Goal: Navigation & Orientation: Find specific page/section

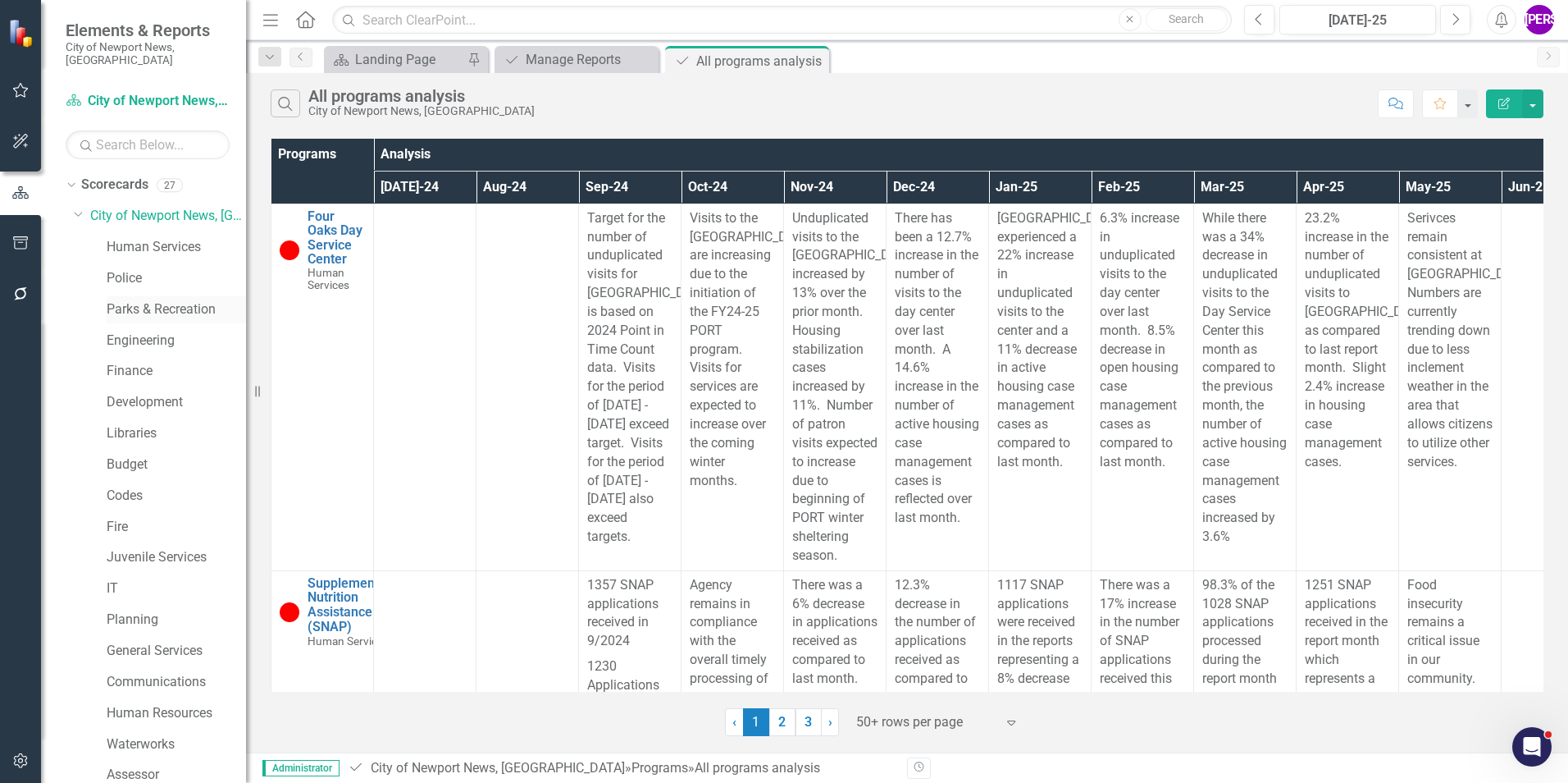
click at [121, 301] on link "Parks & Recreation" at bounding box center [176, 310] width 140 height 18
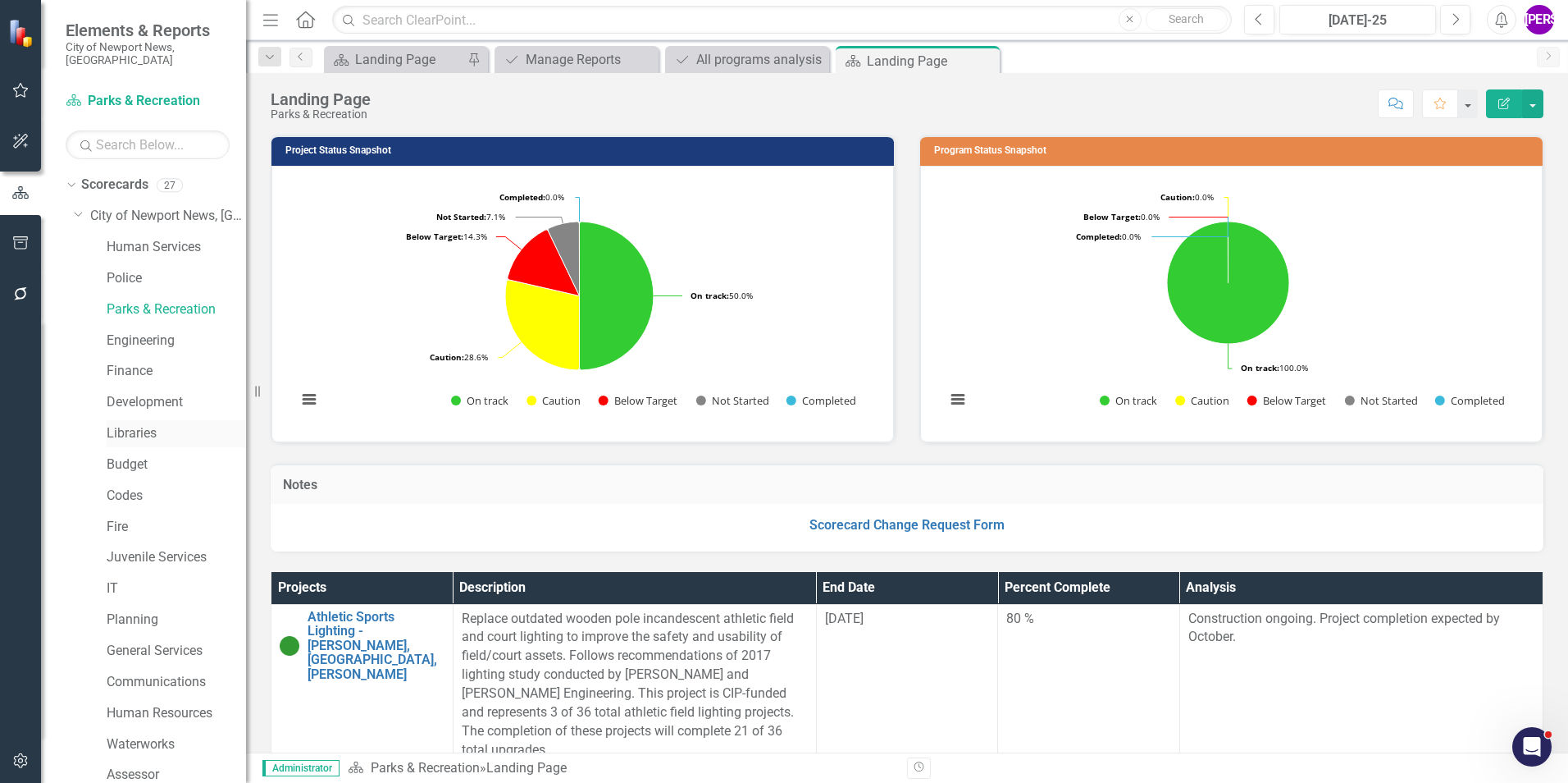
click at [146, 424] on link "Libraries" at bounding box center [176, 433] width 140 height 18
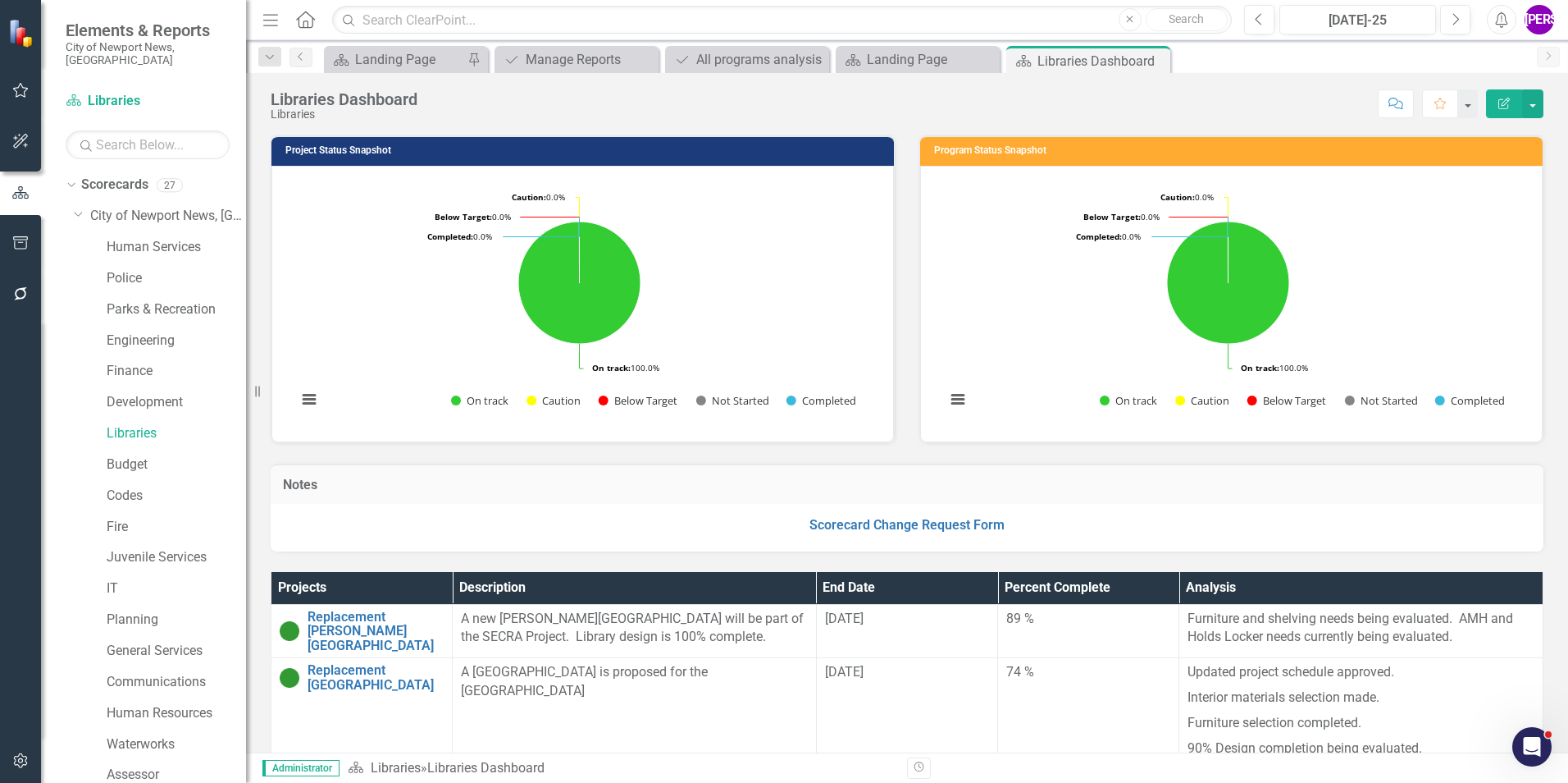
click at [1042, 168] on div "Program Status Snapshot Loading... Chart Pie chart with 5 slices. Program Statu…" at bounding box center [1232, 278] width 649 height 329
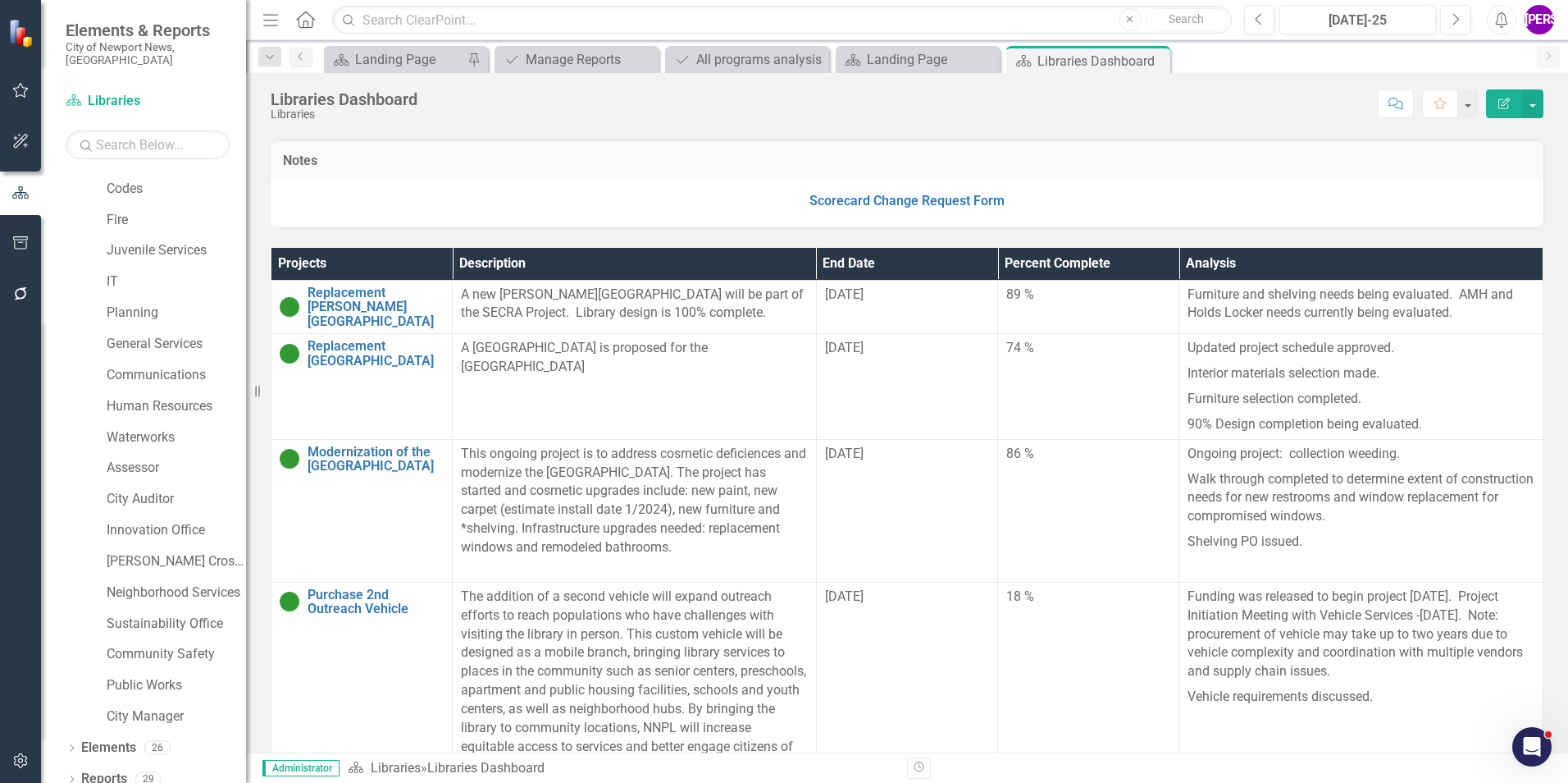
scroll to position [367, 0]
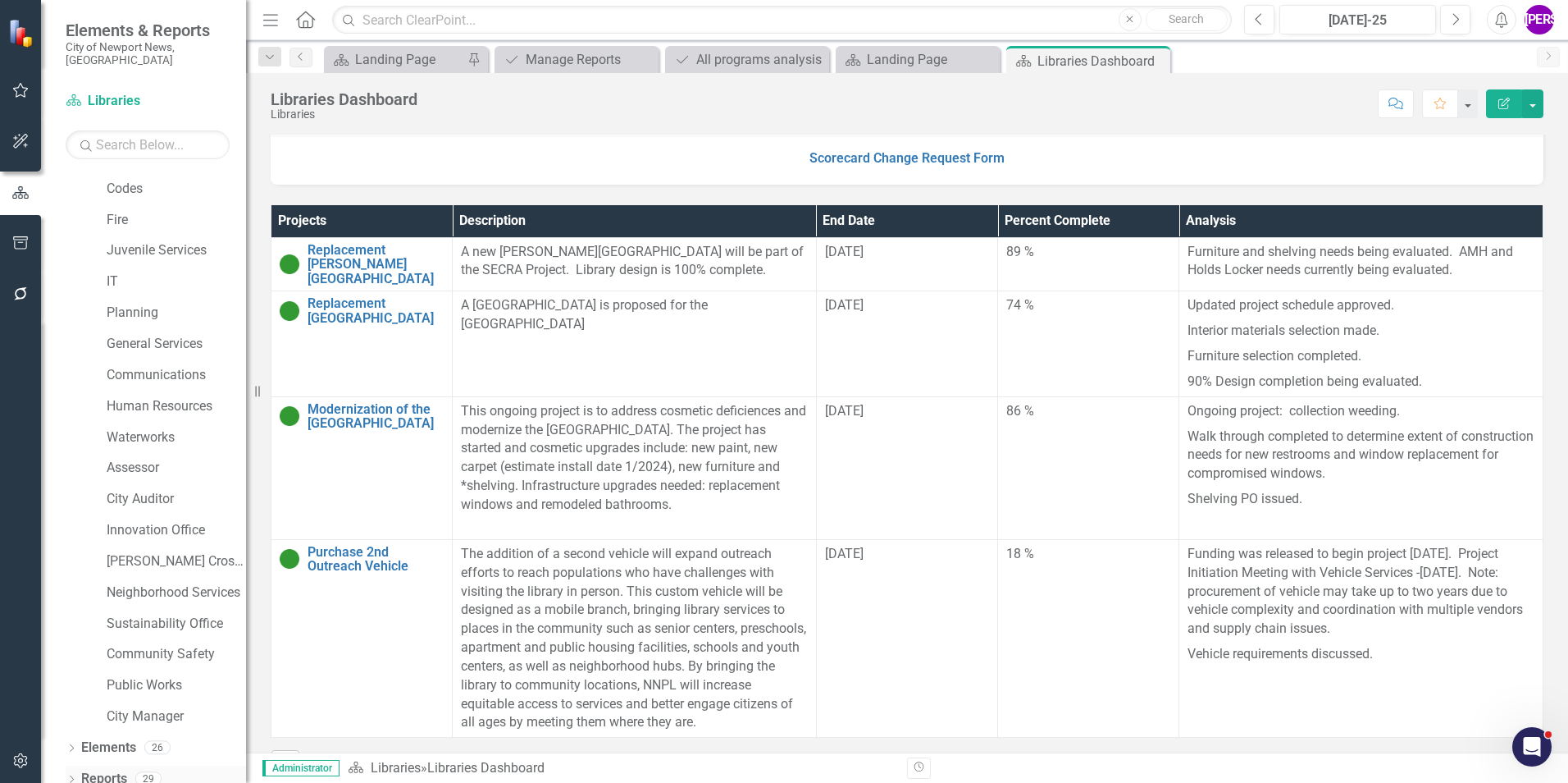
click at [103, 487] on link "Reports" at bounding box center [104, 778] width 46 height 18
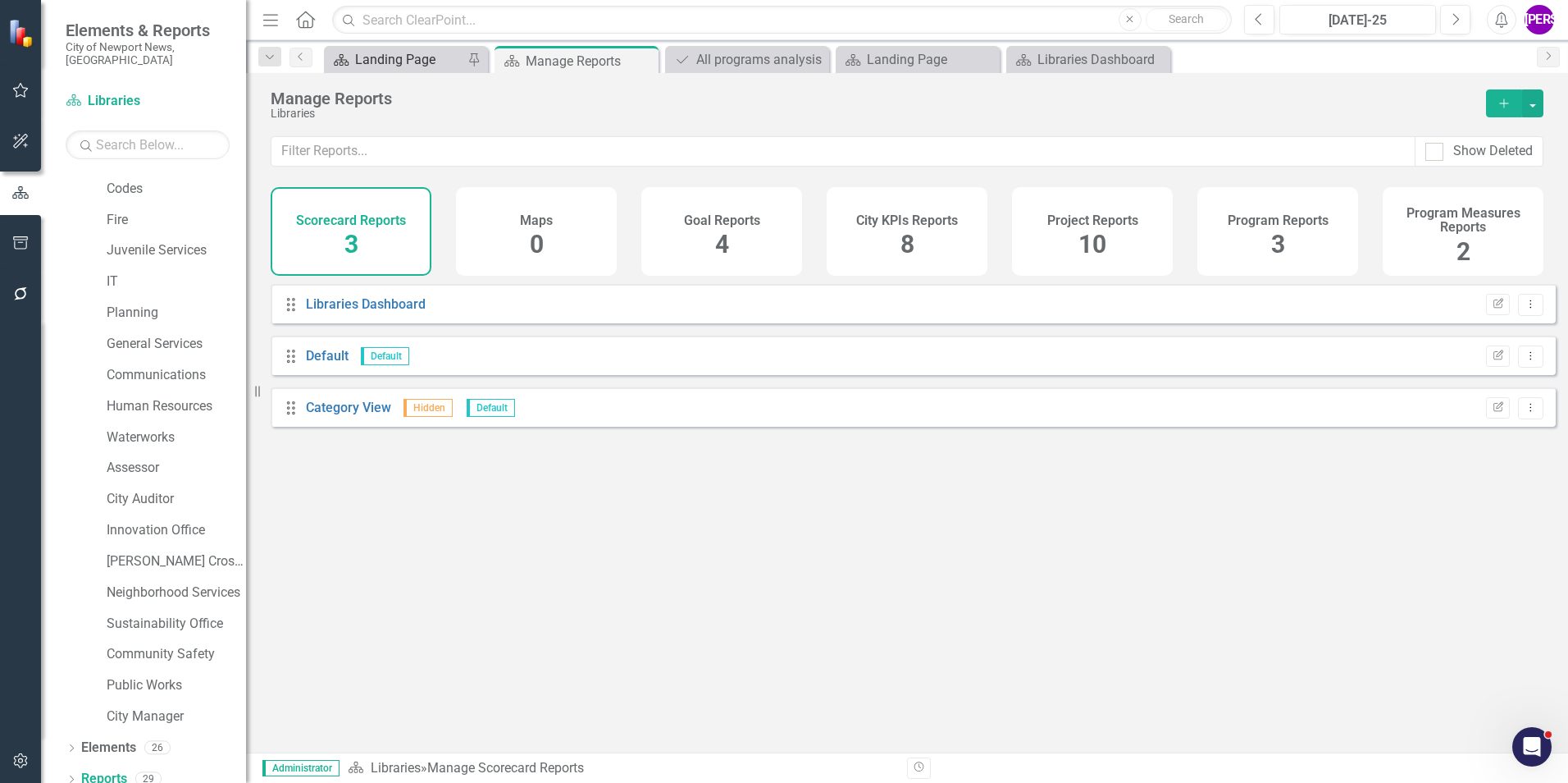
click at [389, 62] on div "Landing Page" at bounding box center [409, 59] width 109 height 20
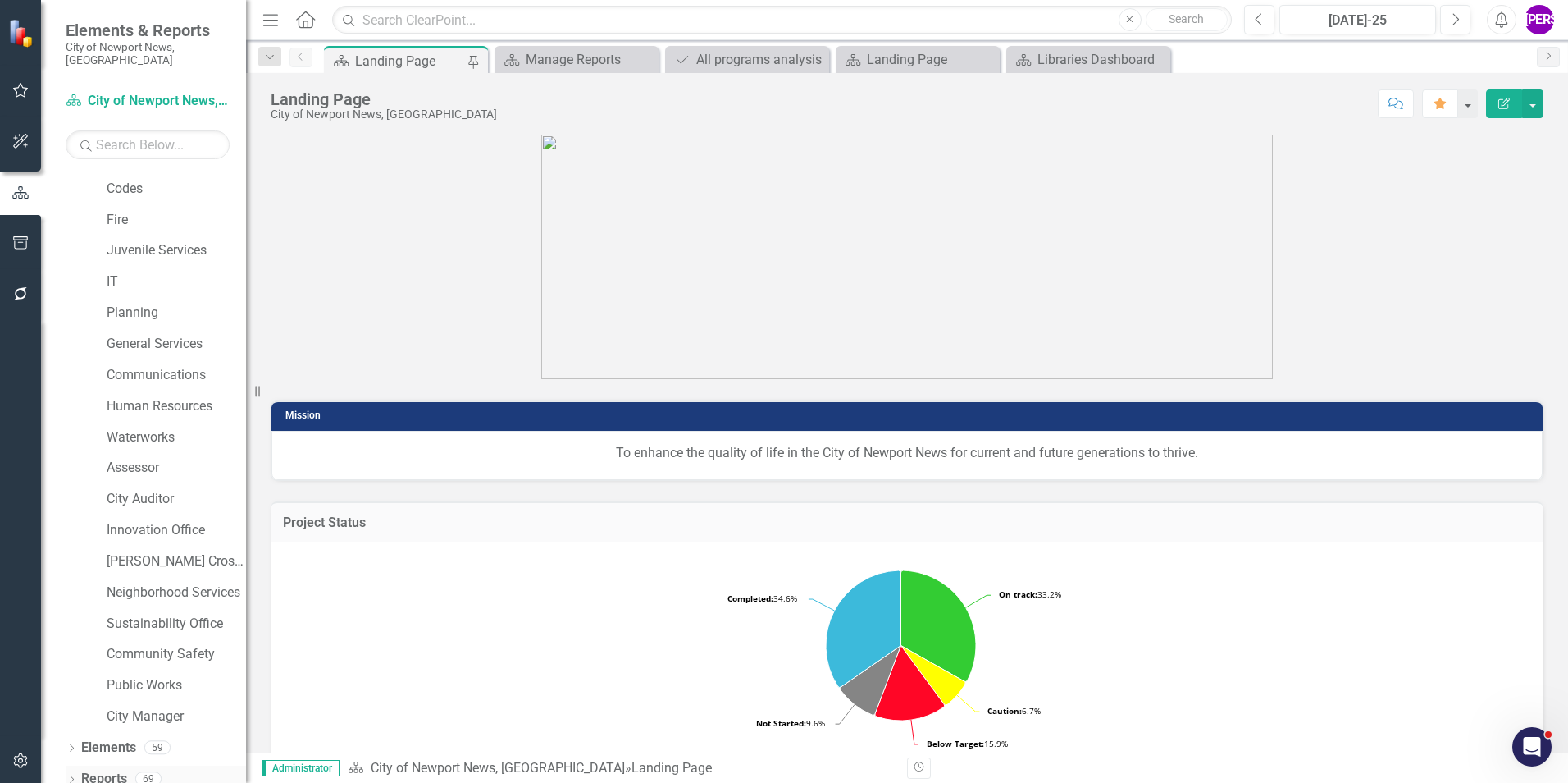
click at [111, 487] on link "Reports" at bounding box center [104, 778] width 46 height 18
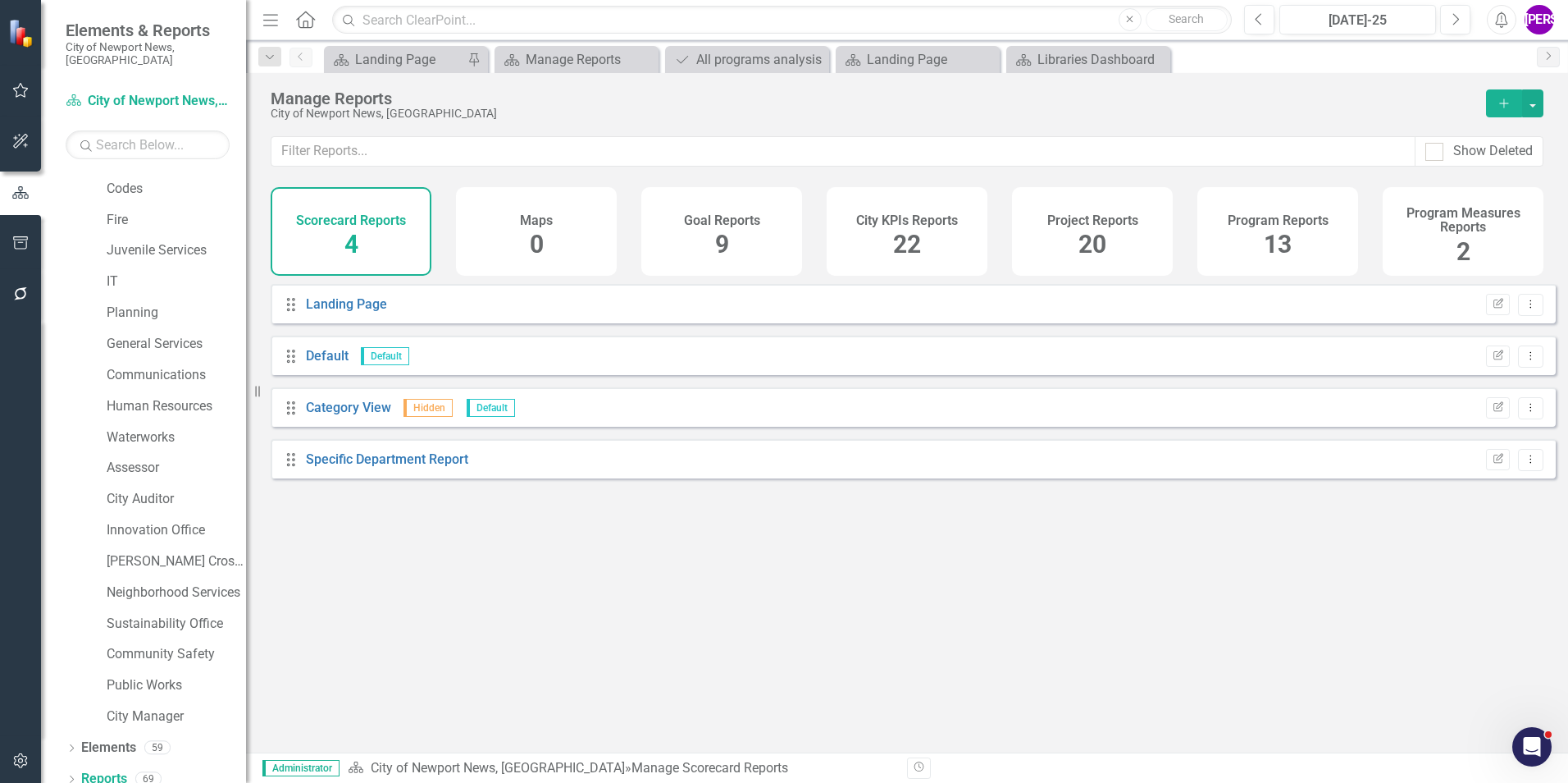
click at [1042, 229] on div "Project Reports 20" at bounding box center [1093, 231] width 161 height 88
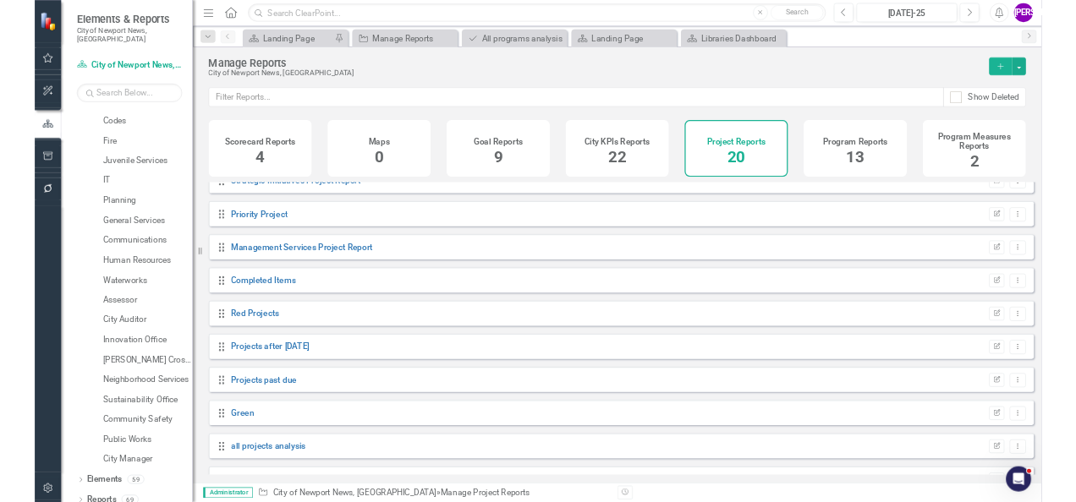
scroll to position [596, 0]
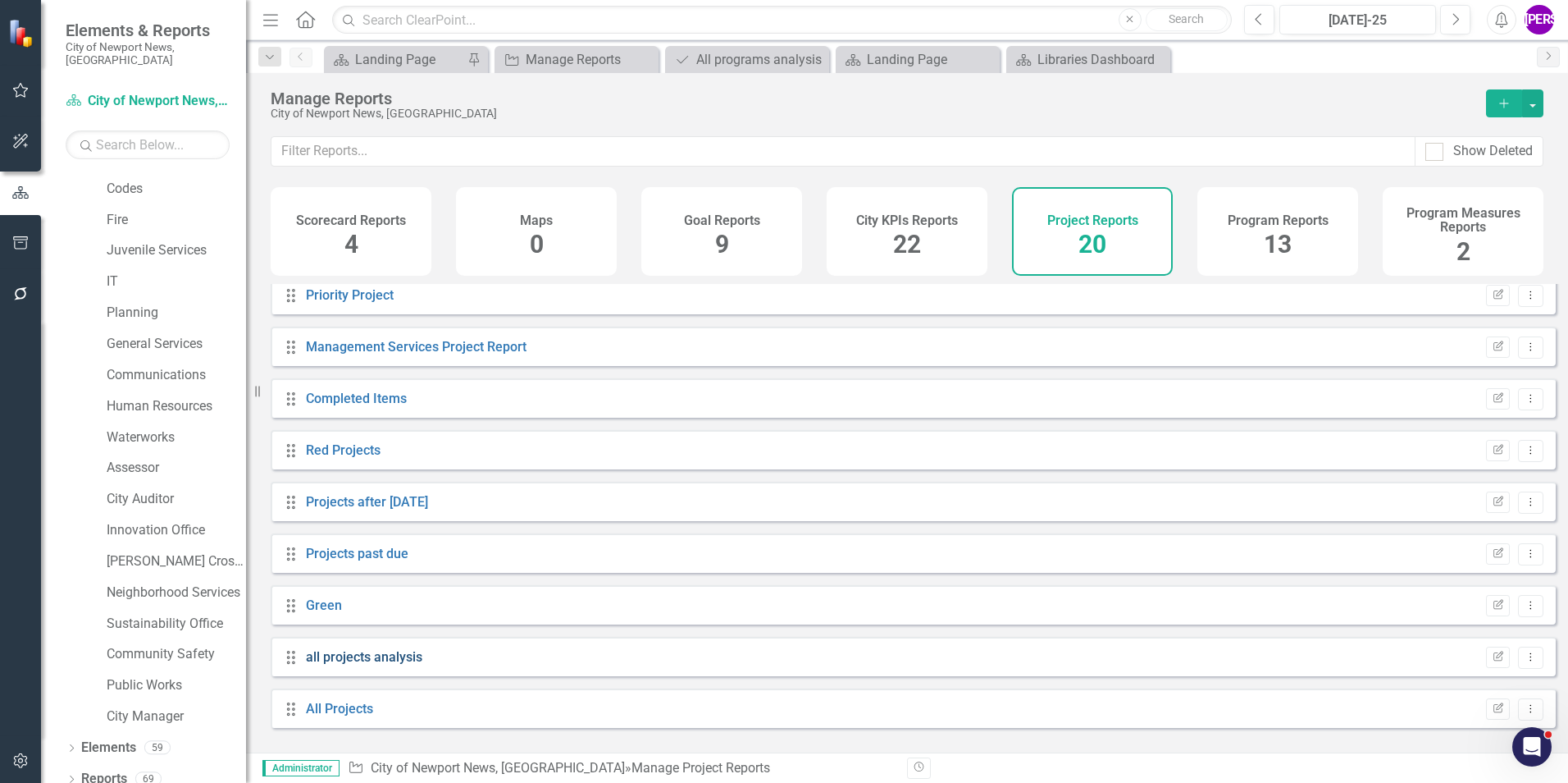
click at [338, 487] on link "all projects analysis" at bounding box center [365, 657] width 116 height 16
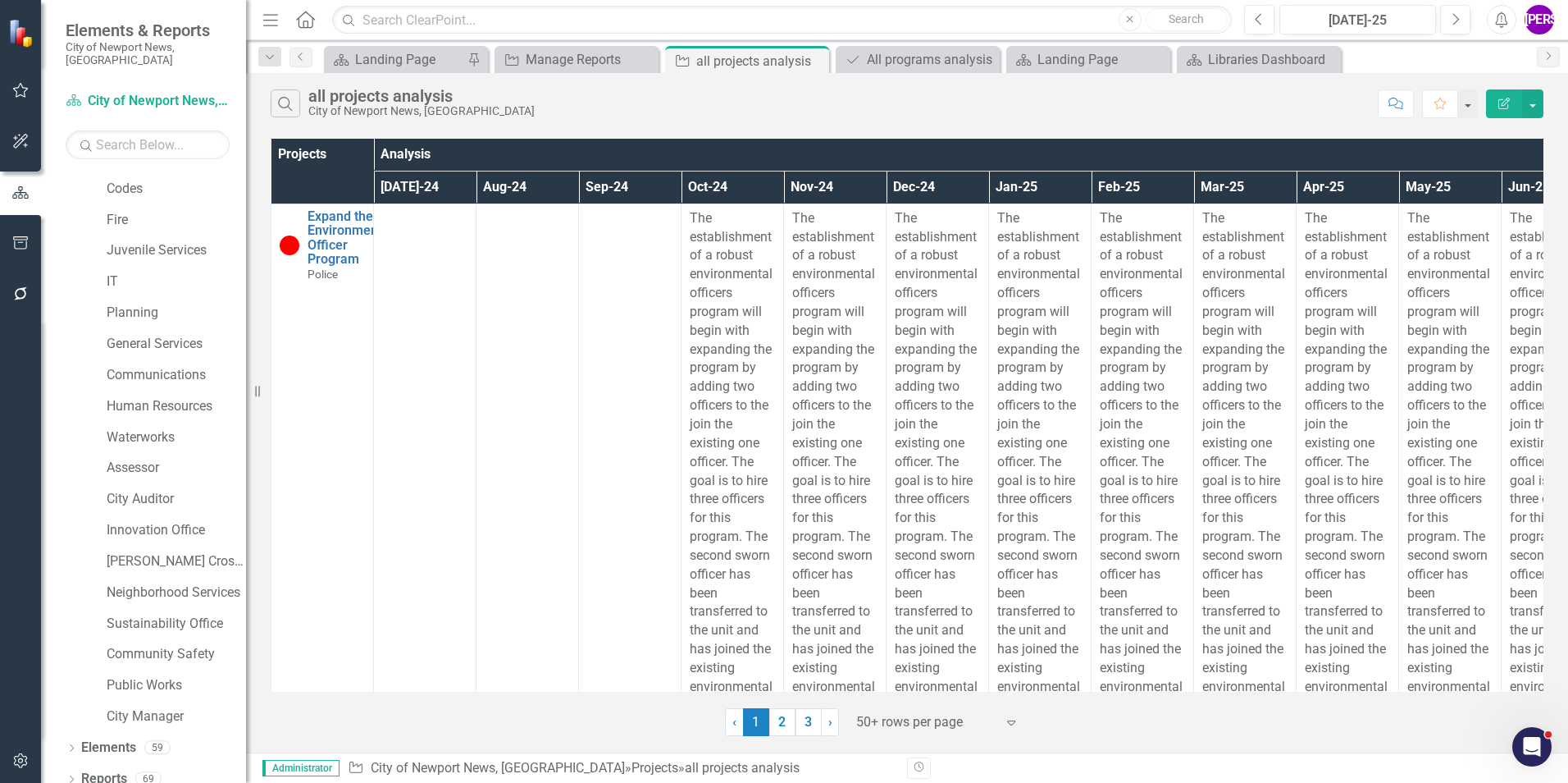
click at [1042, 107] on button "Edit Report" at bounding box center [1504, 104] width 36 height 29
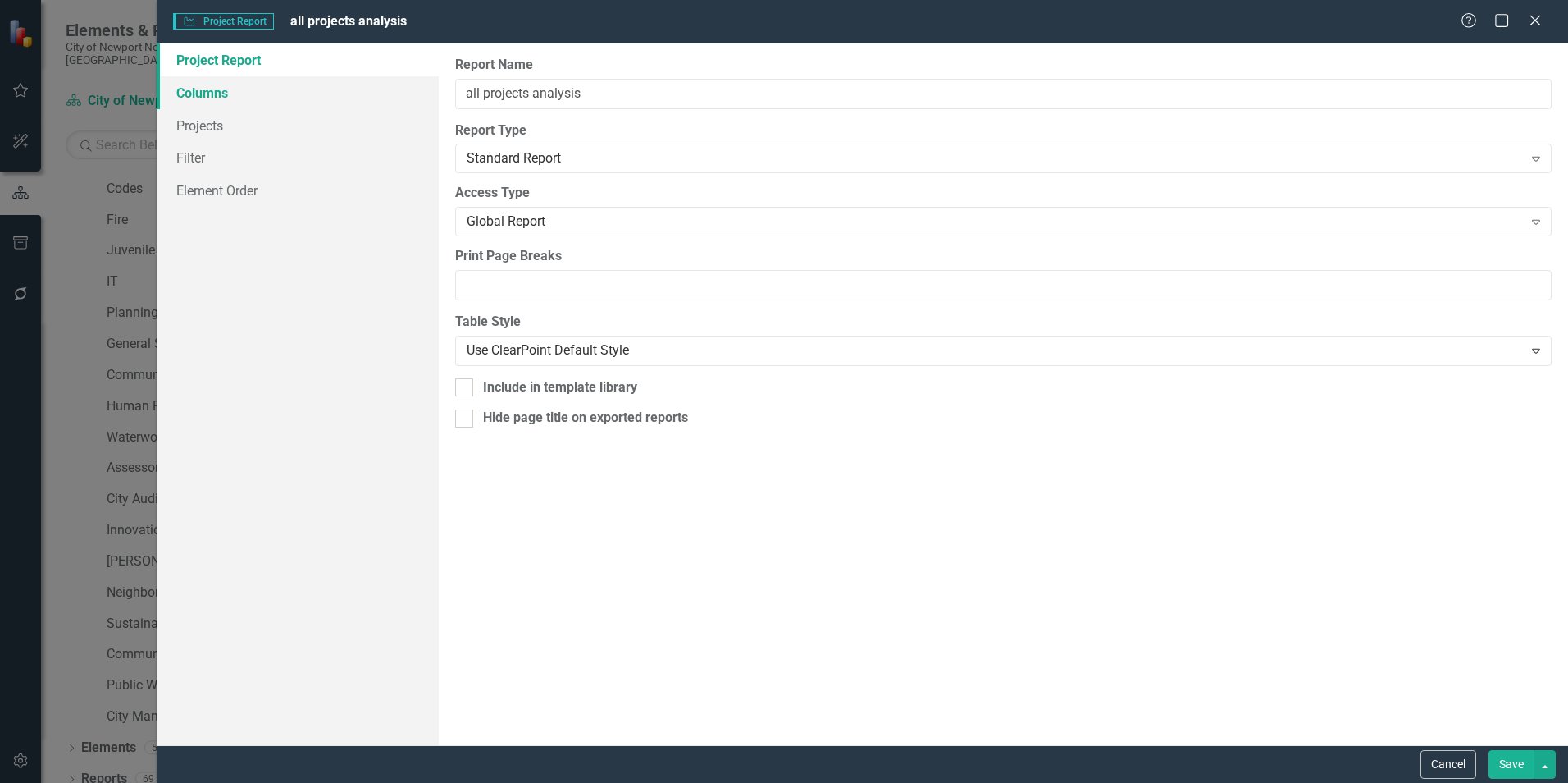
click at [177, 94] on link "Columns" at bounding box center [298, 93] width 282 height 33
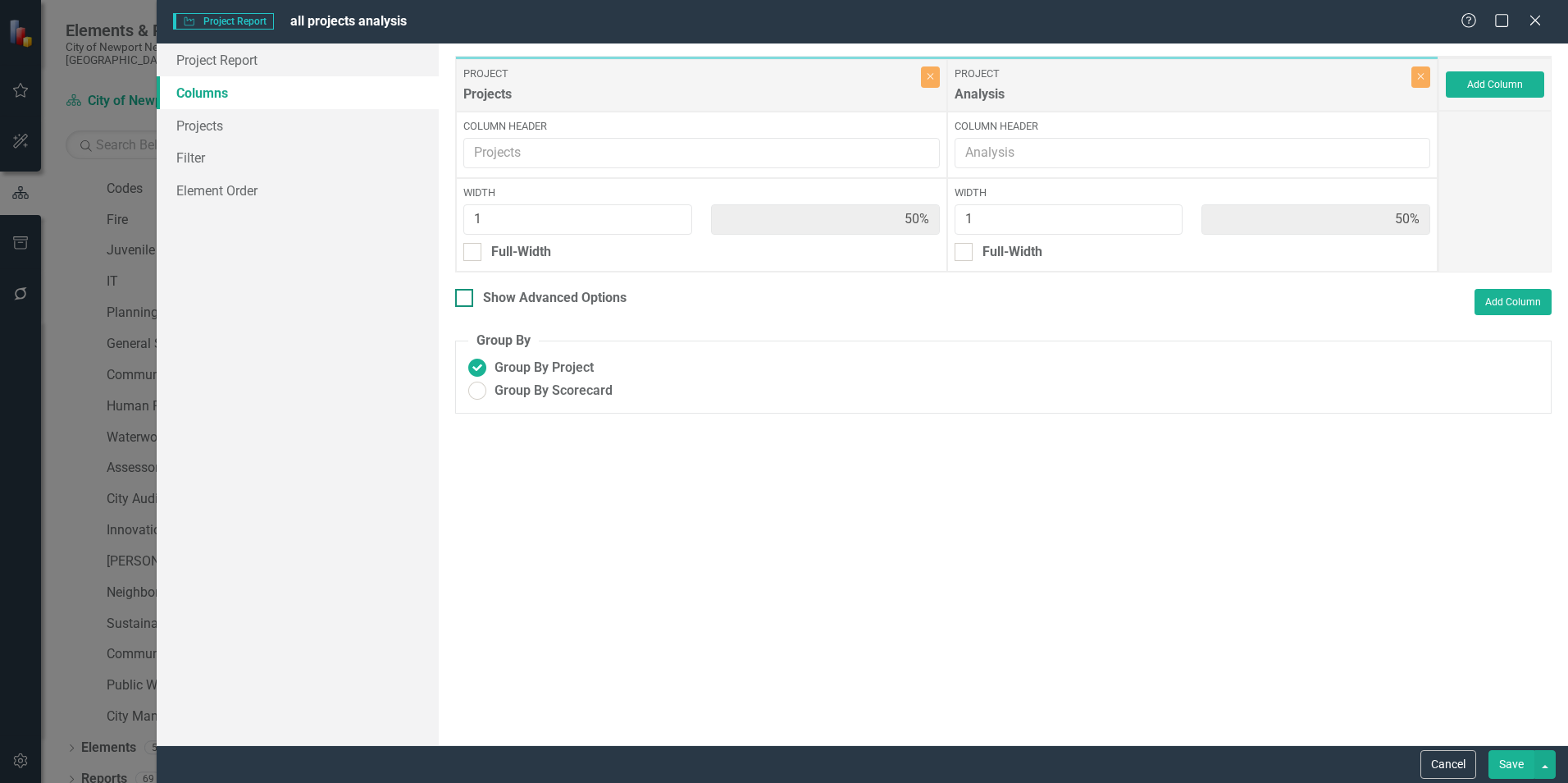
click at [470, 293] on div at bounding box center [464, 298] width 18 height 18
click at [465, 293] on input "Show Advanced Options" at bounding box center [460, 294] width 11 height 11
checkbox input "true"
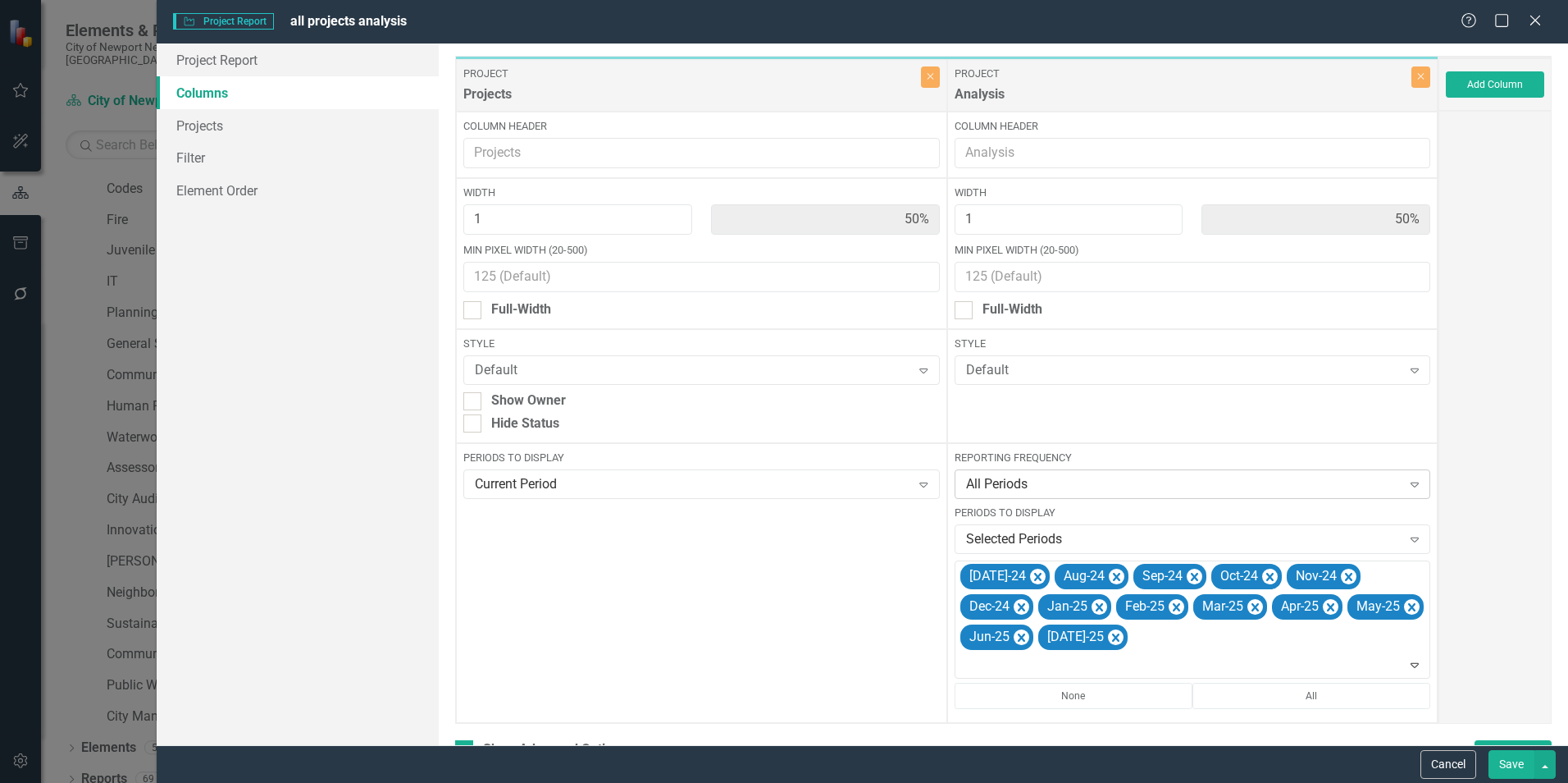
click at [1042, 487] on div "All Periods" at bounding box center [1183, 484] width 435 height 18
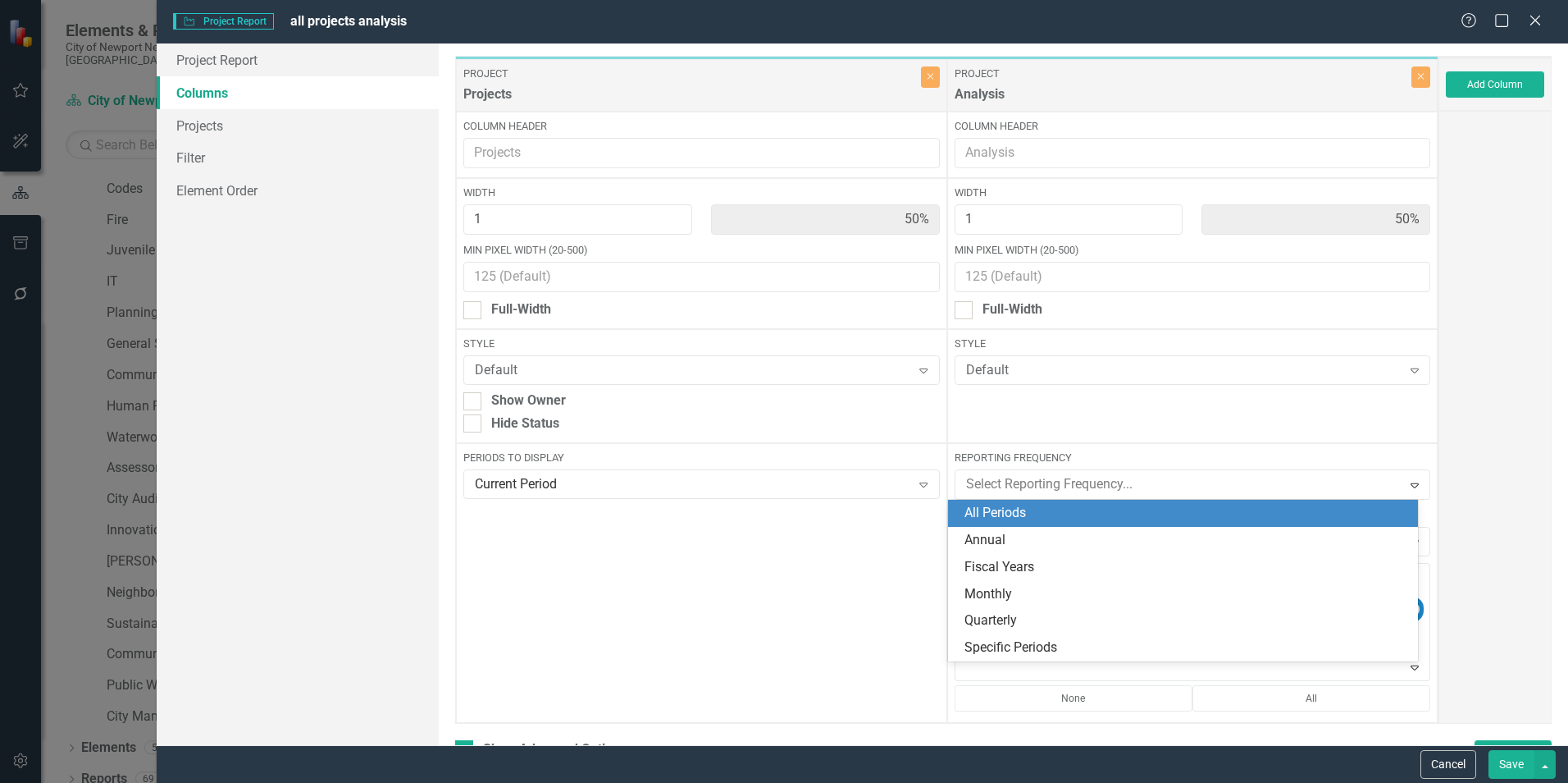
click at [1042, 426] on div at bounding box center [1495, 417] width 113 height 613
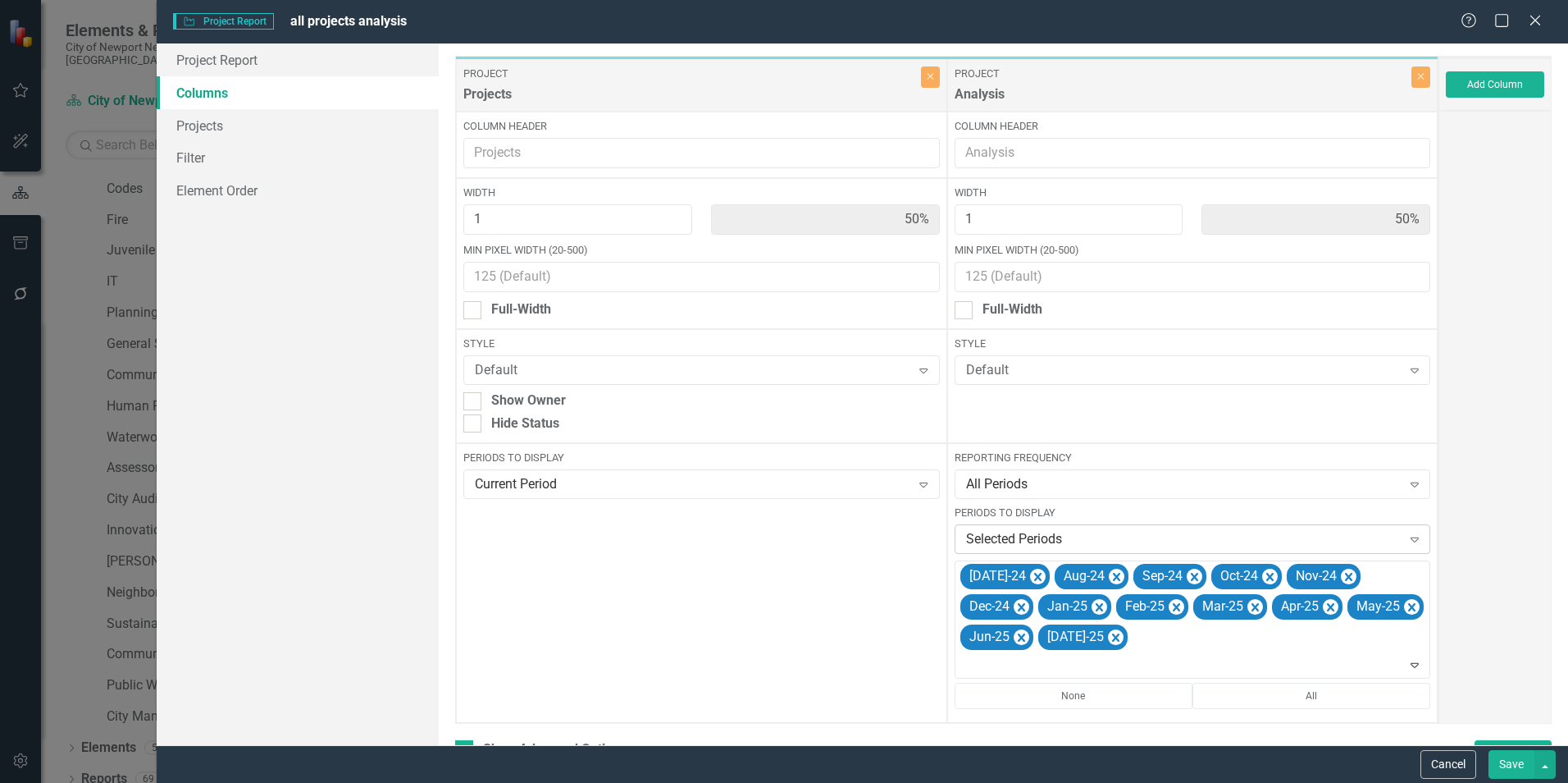
click at [1042, 487] on div "Selected Periods" at bounding box center [1183, 538] width 435 height 18
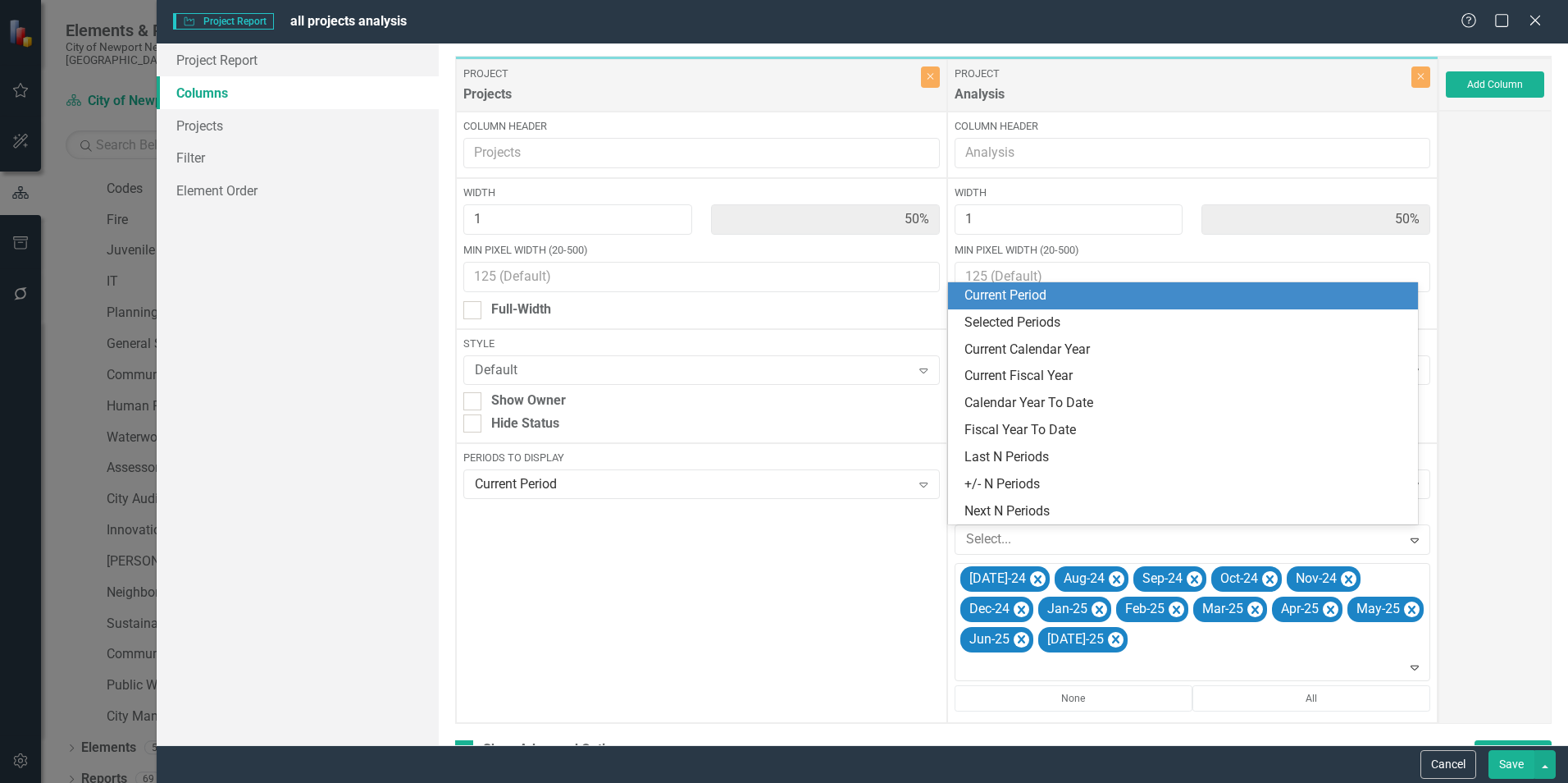
click at [1042, 307] on div "Current Period" at bounding box center [1183, 296] width 470 height 27
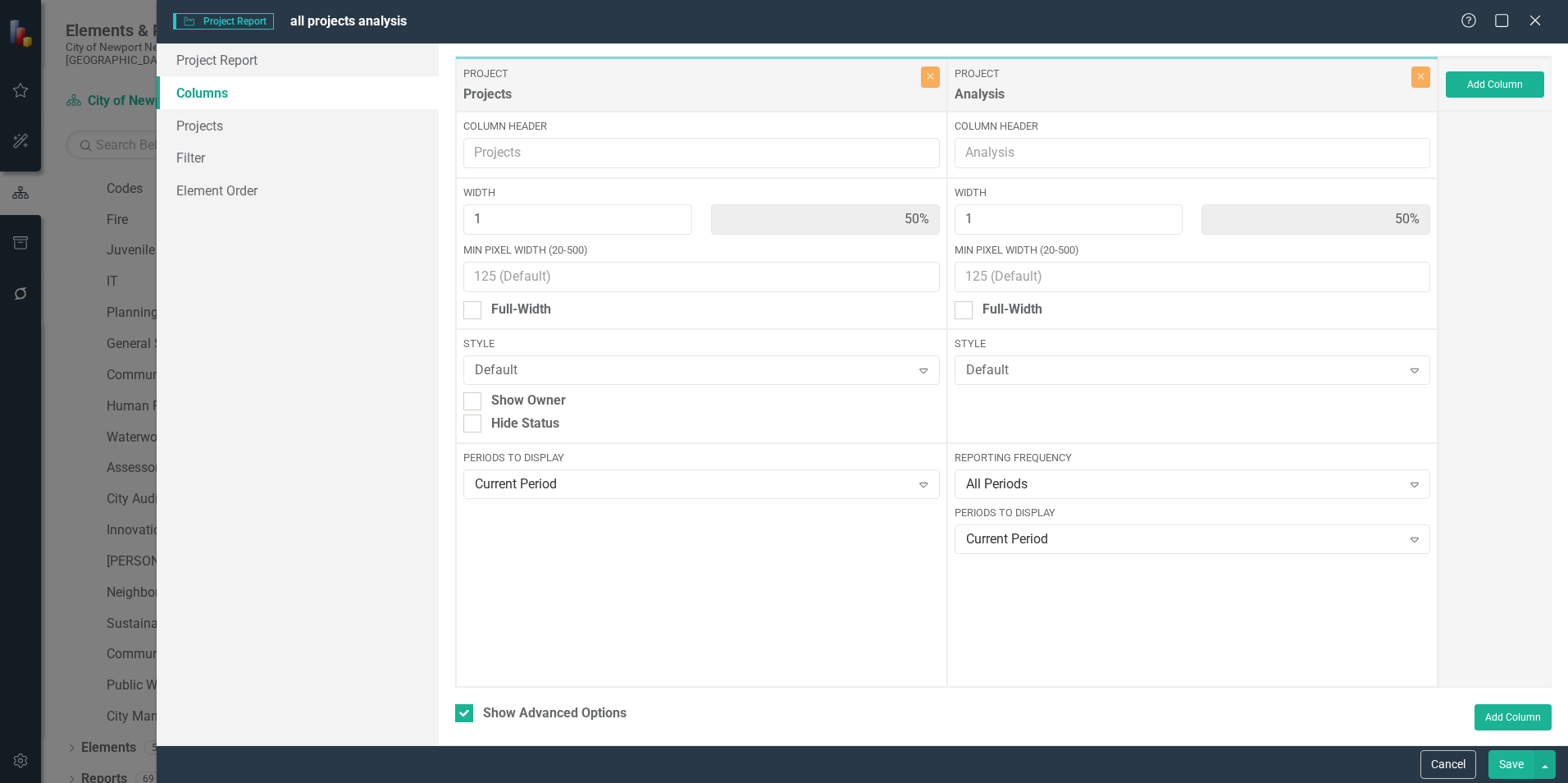
click at [1042, 377] on div at bounding box center [1495, 399] width 113 height 577
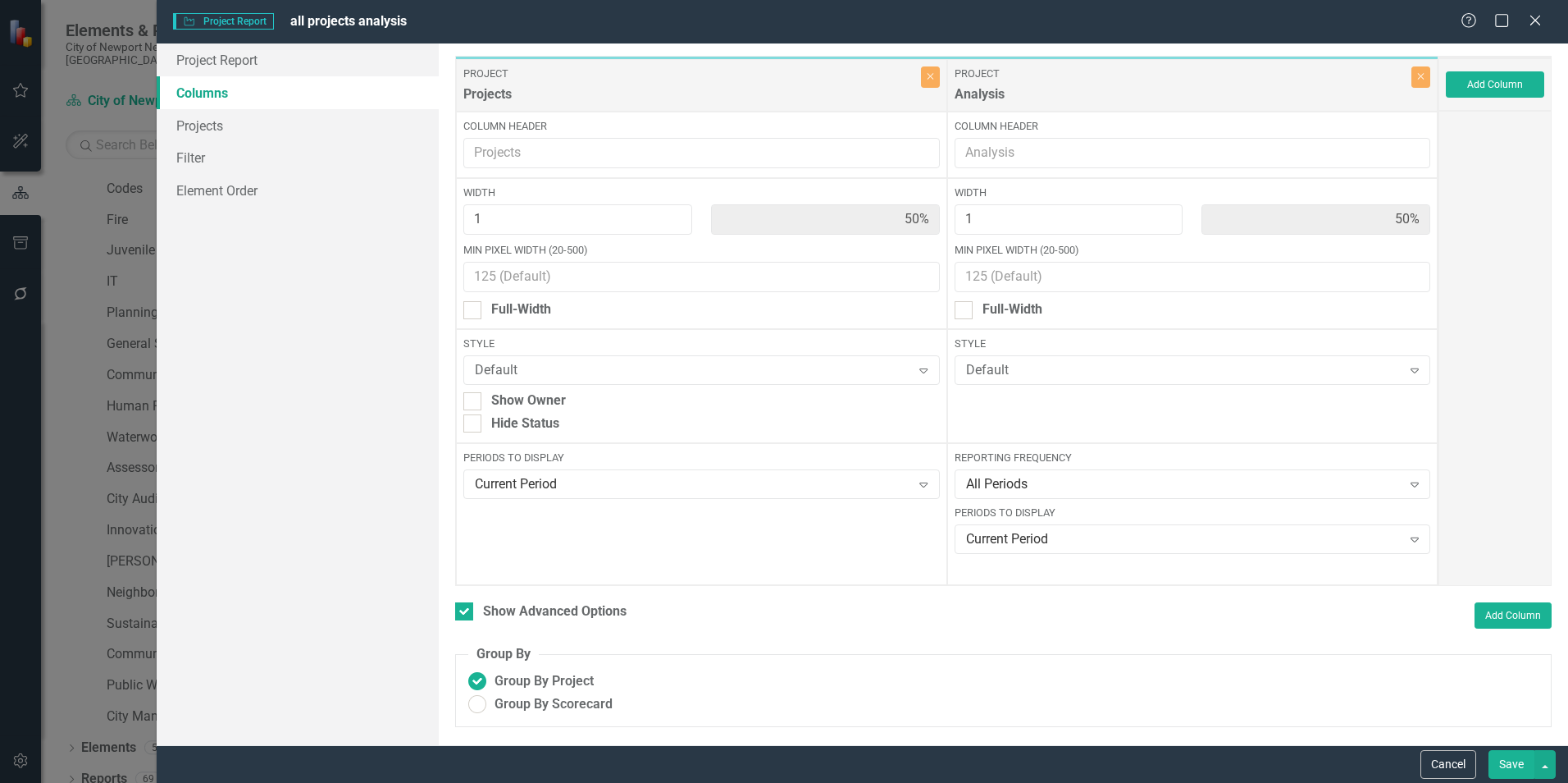
click at [1042, 487] on button "Save" at bounding box center [1511, 765] width 46 height 29
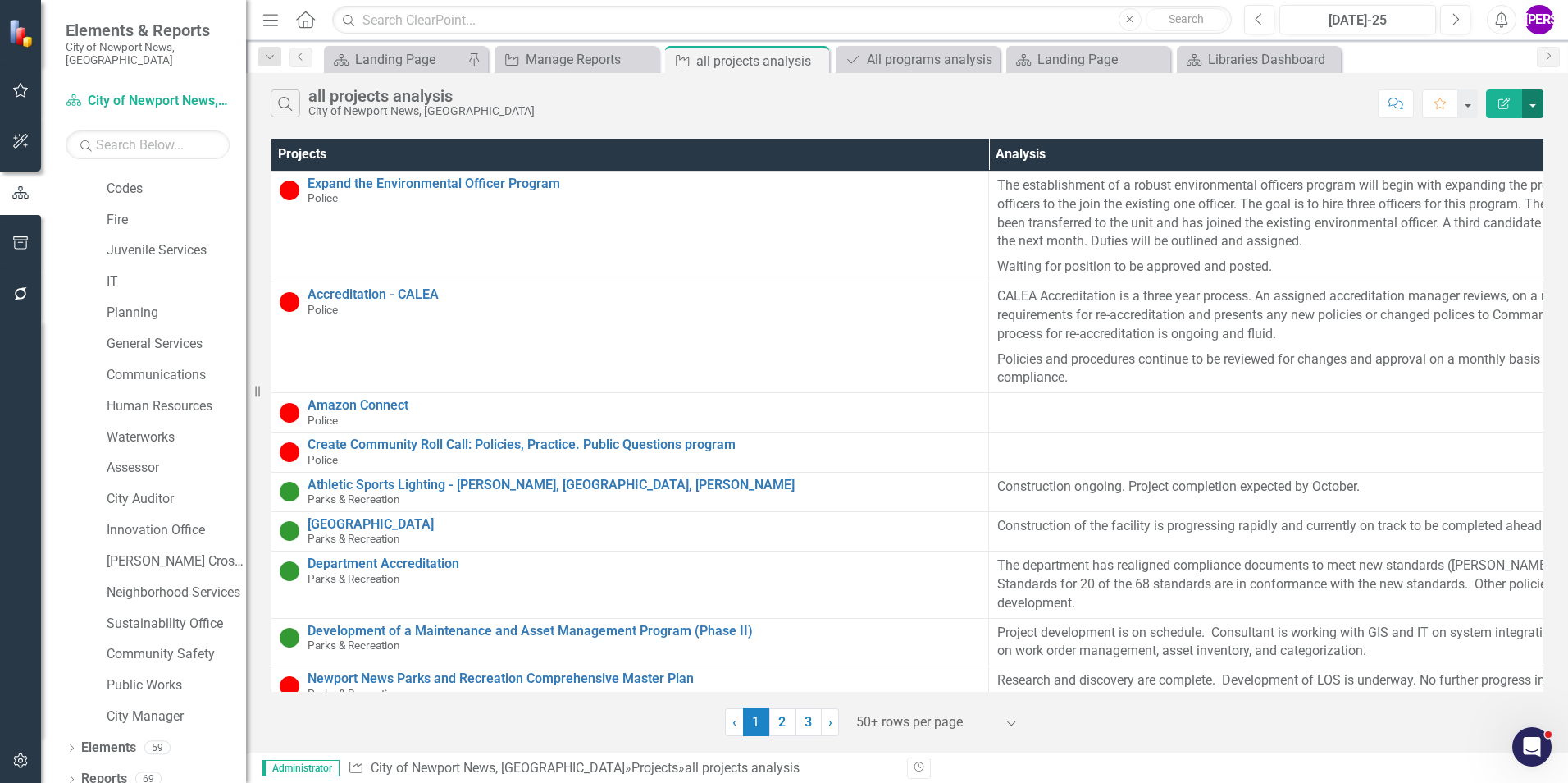
click at [1042, 107] on button "button" at bounding box center [1533, 104] width 21 height 29
click at [1042, 162] on link "PDF Export to PDF" at bounding box center [1479, 166] width 130 height 30
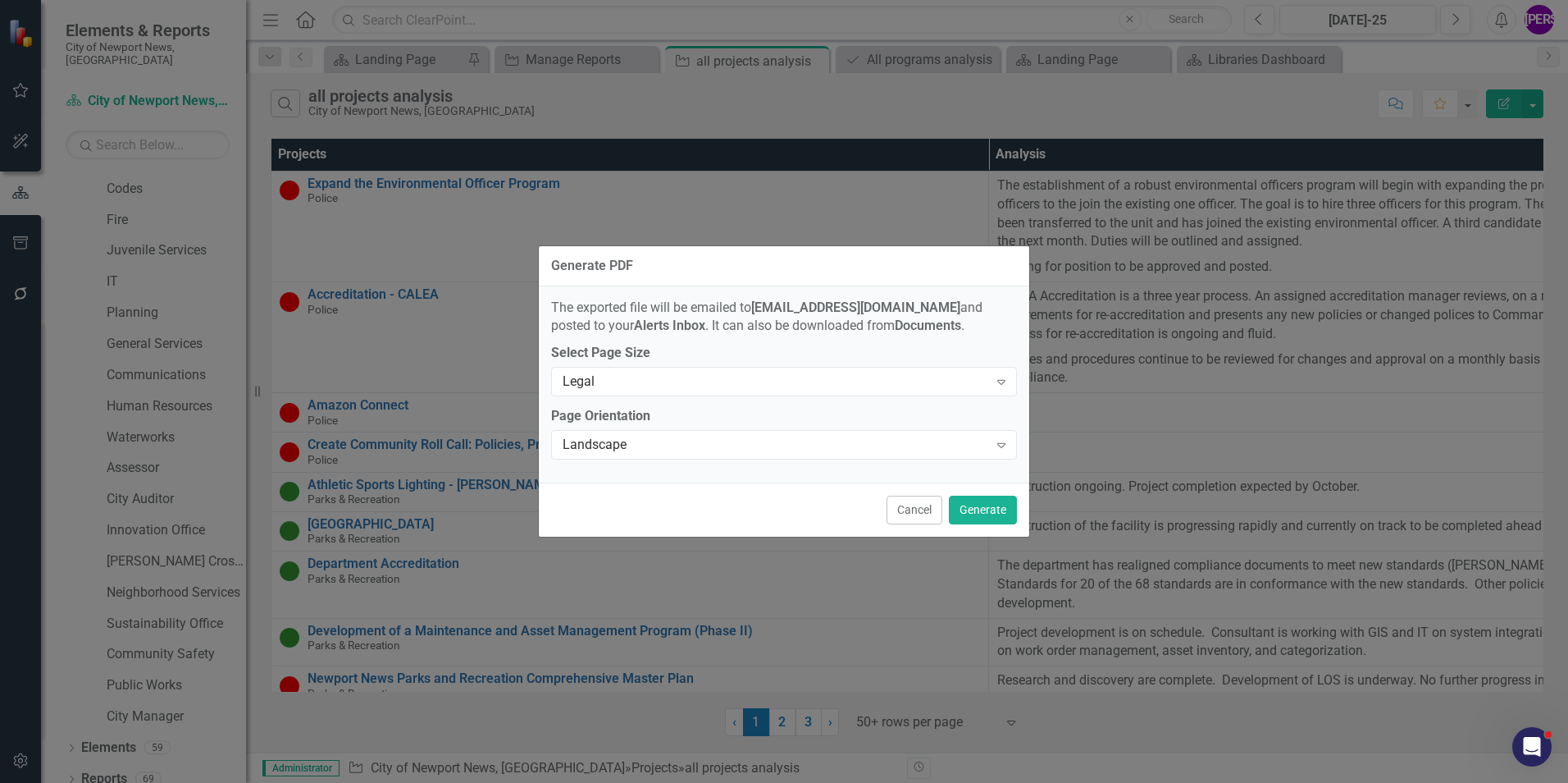
click at [979, 487] on div "Cancel Generate" at bounding box center [784, 509] width 491 height 54
click at [976, 487] on button "Generate" at bounding box center [983, 510] width 68 height 29
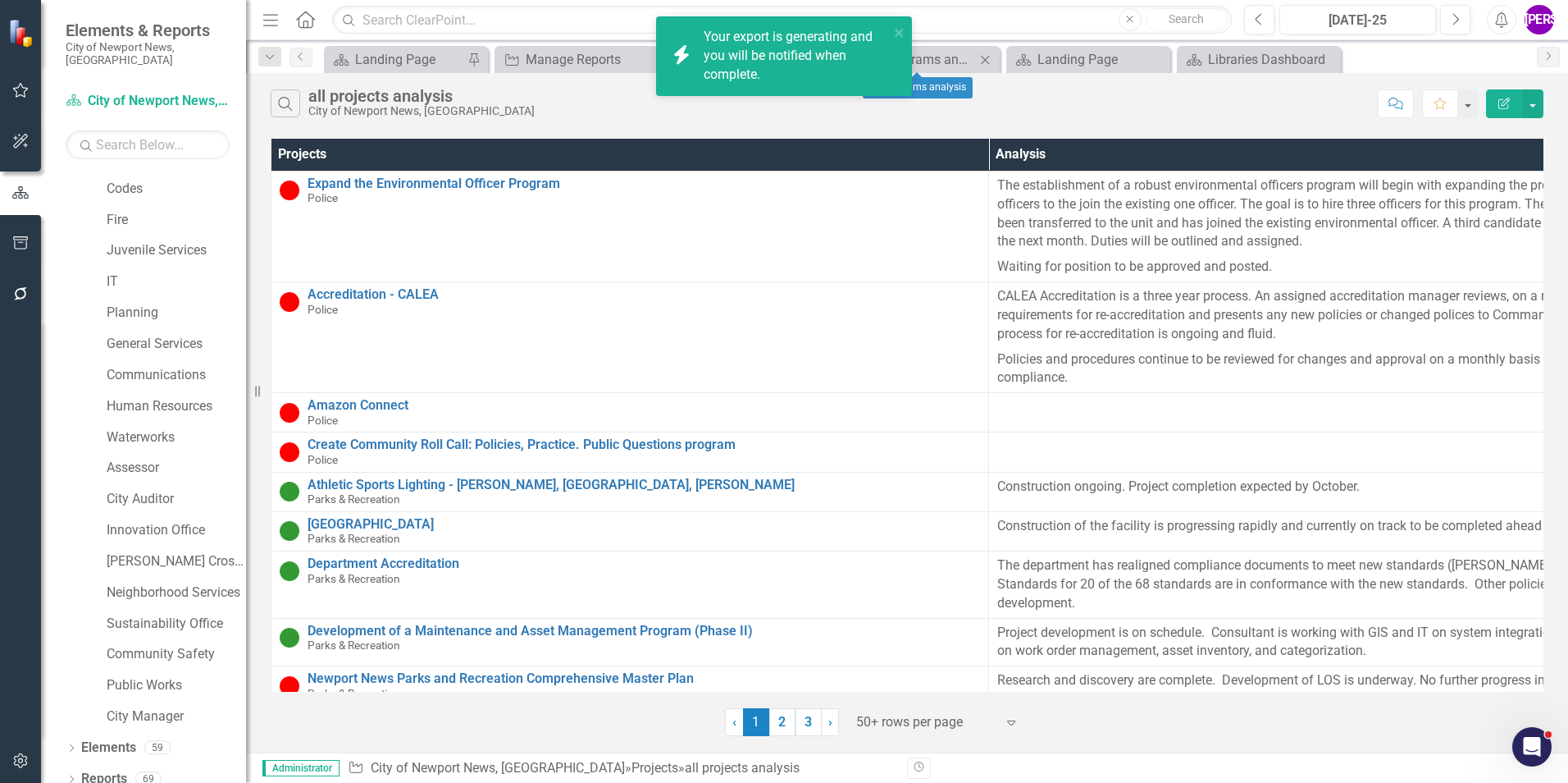
click at [956, 71] on div "Program All programs analysis Close" at bounding box center [917, 59] width 164 height 27
click at [953, 63] on div "All programs analysis" at bounding box center [921, 59] width 109 height 20
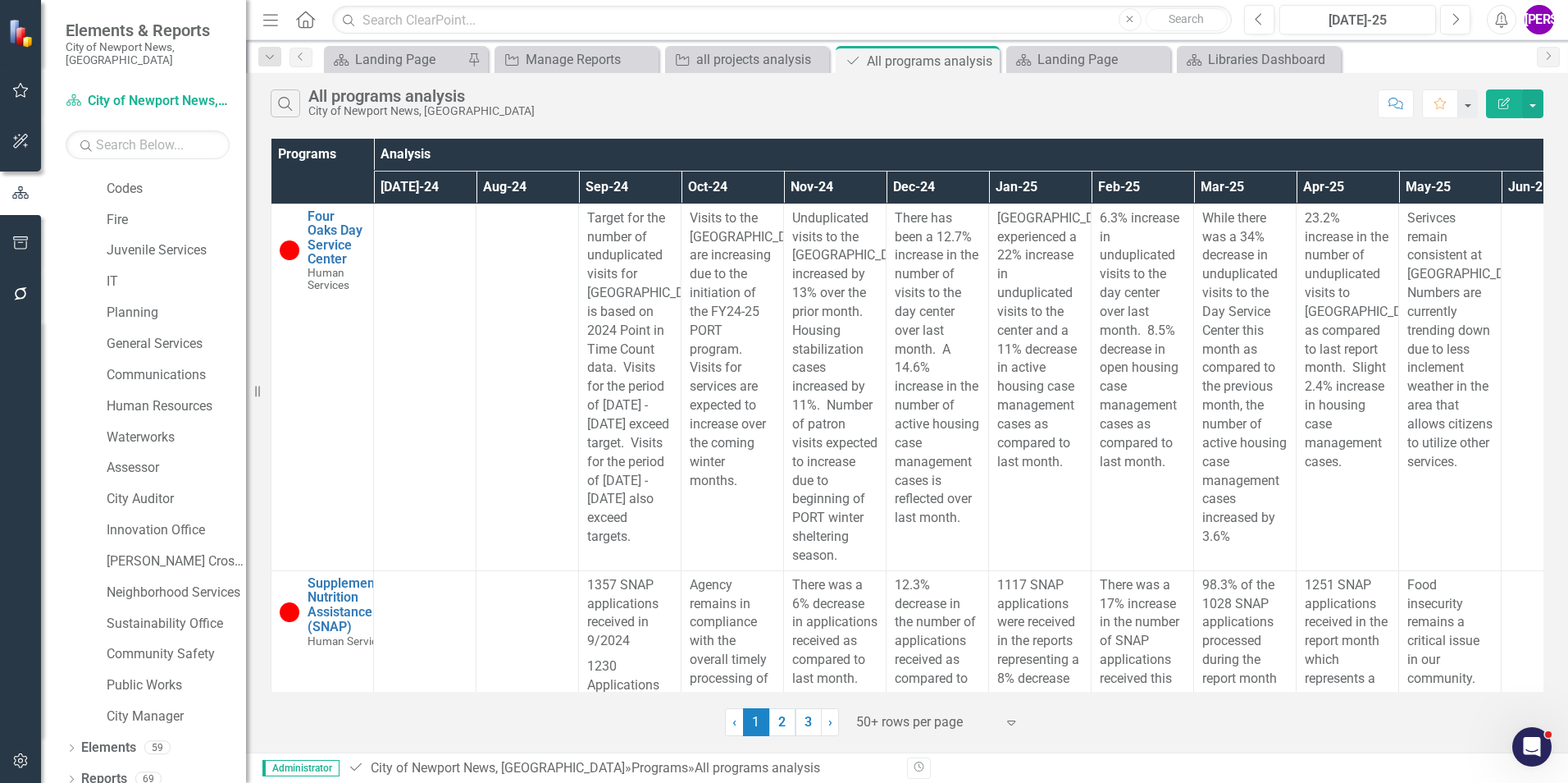
click at [1042, 105] on button "Edit Report" at bounding box center [1504, 104] width 36 height 29
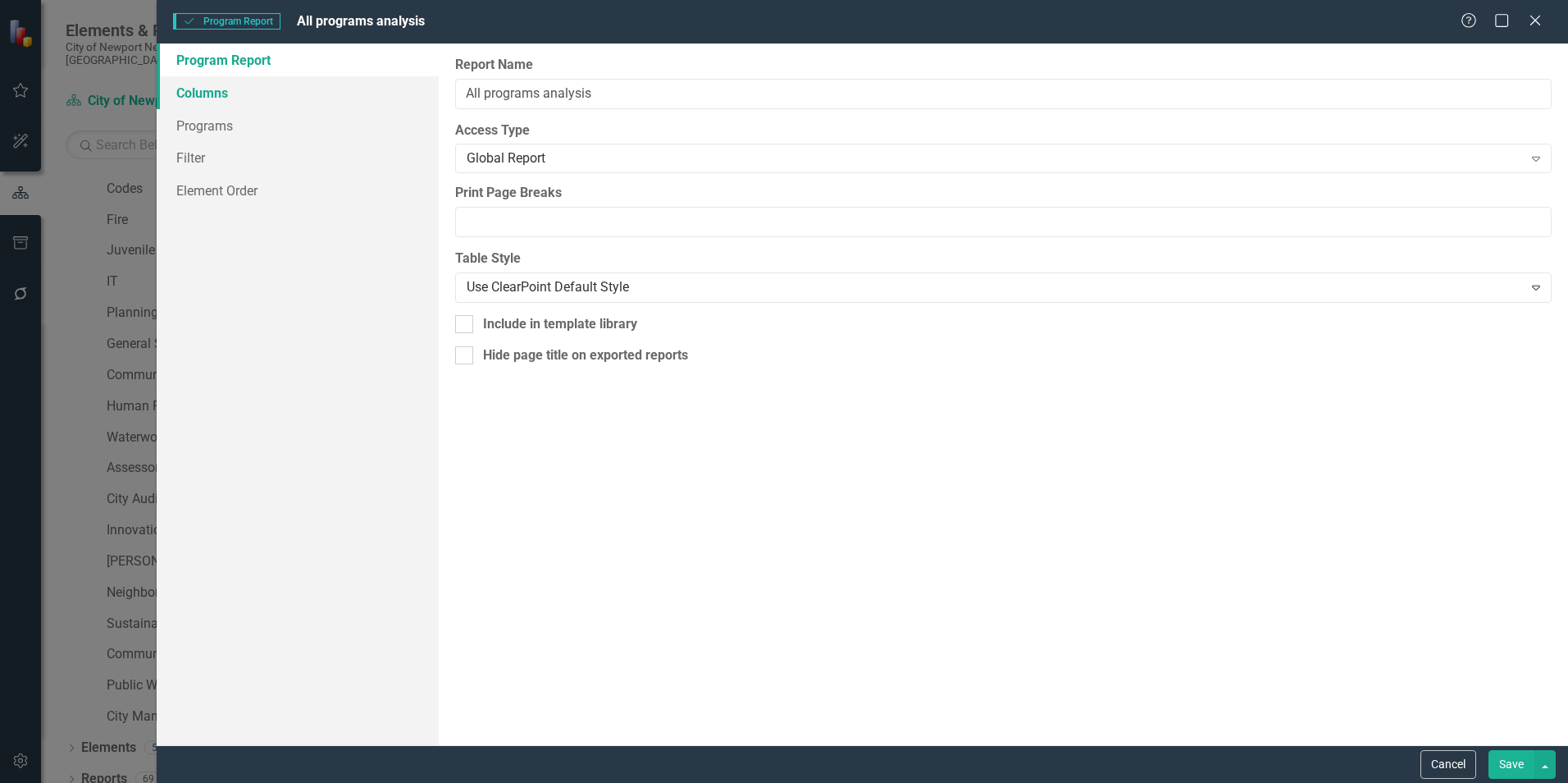
click at [220, 86] on link "Columns" at bounding box center [298, 93] width 282 height 33
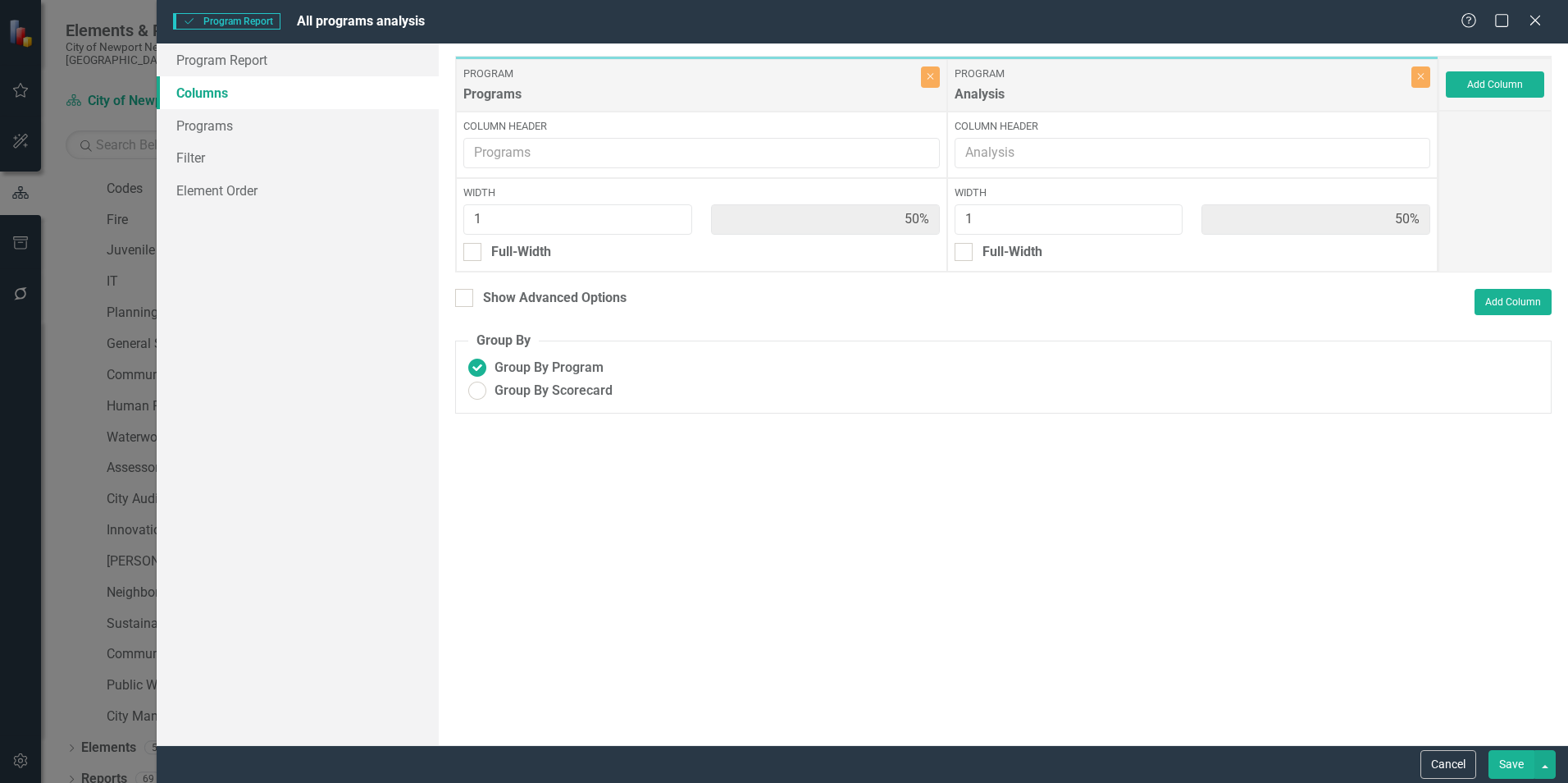
click at [469, 311] on div "Show Advanced Options Add Column" at bounding box center [1003, 302] width 1097 height 26
click at [467, 302] on div at bounding box center [464, 298] width 18 height 18
click at [465, 300] on input "Show Advanced Options" at bounding box center [460, 294] width 11 height 11
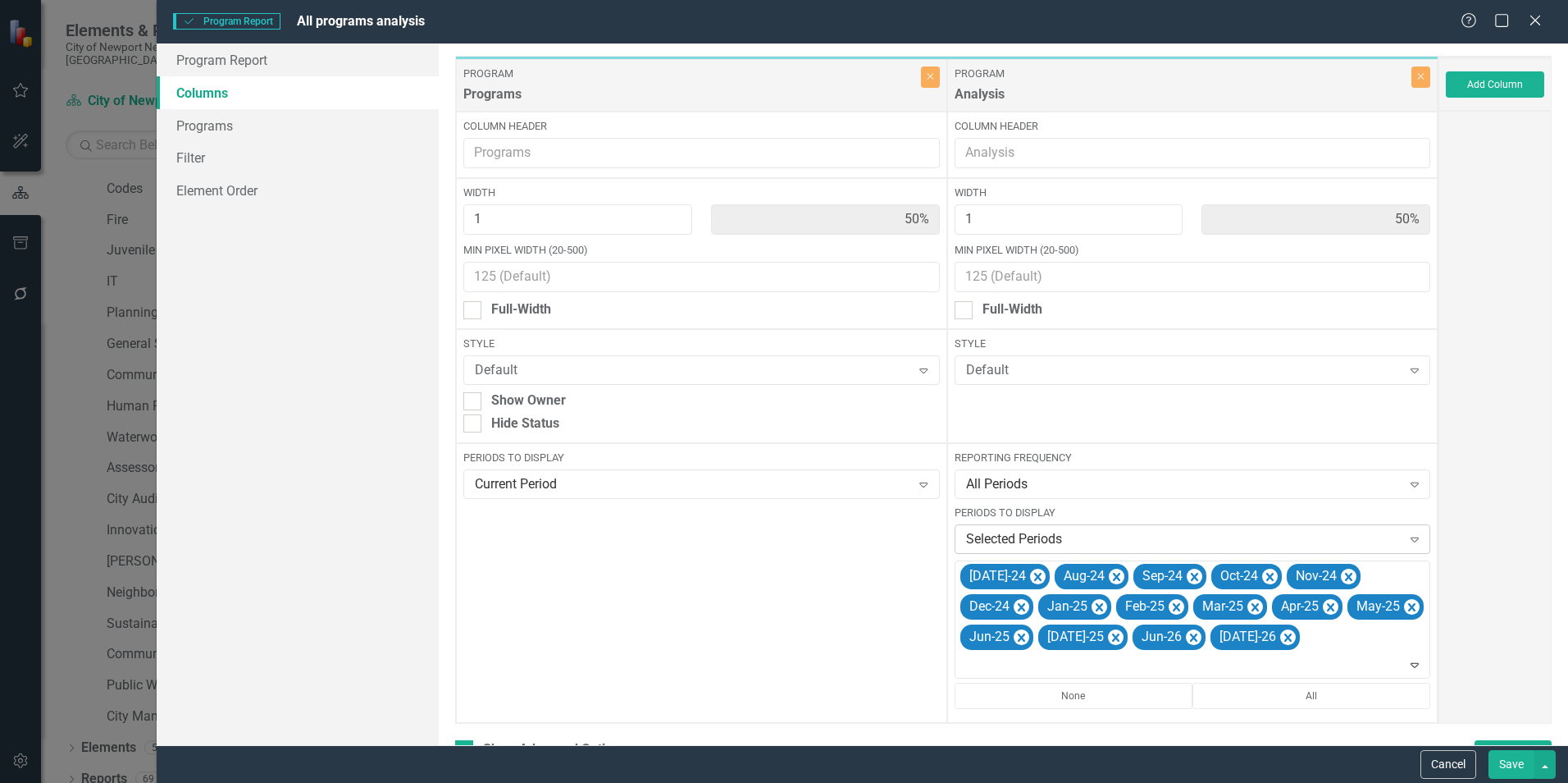
click at [1014, 487] on div "Selected Periods Expand" at bounding box center [1193, 539] width 476 height 29
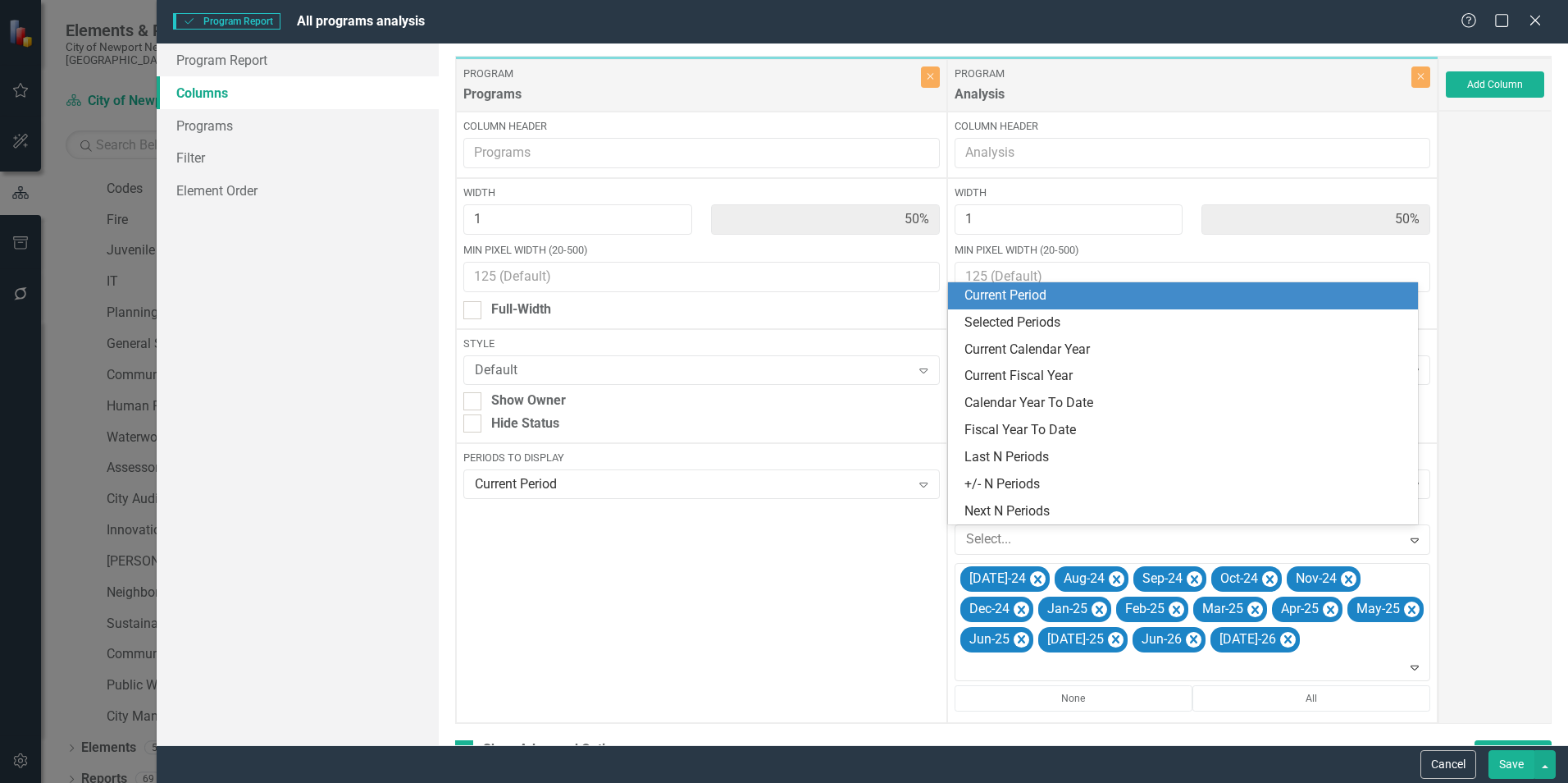
click at [1036, 301] on div "Current Period" at bounding box center [1187, 295] width 444 height 18
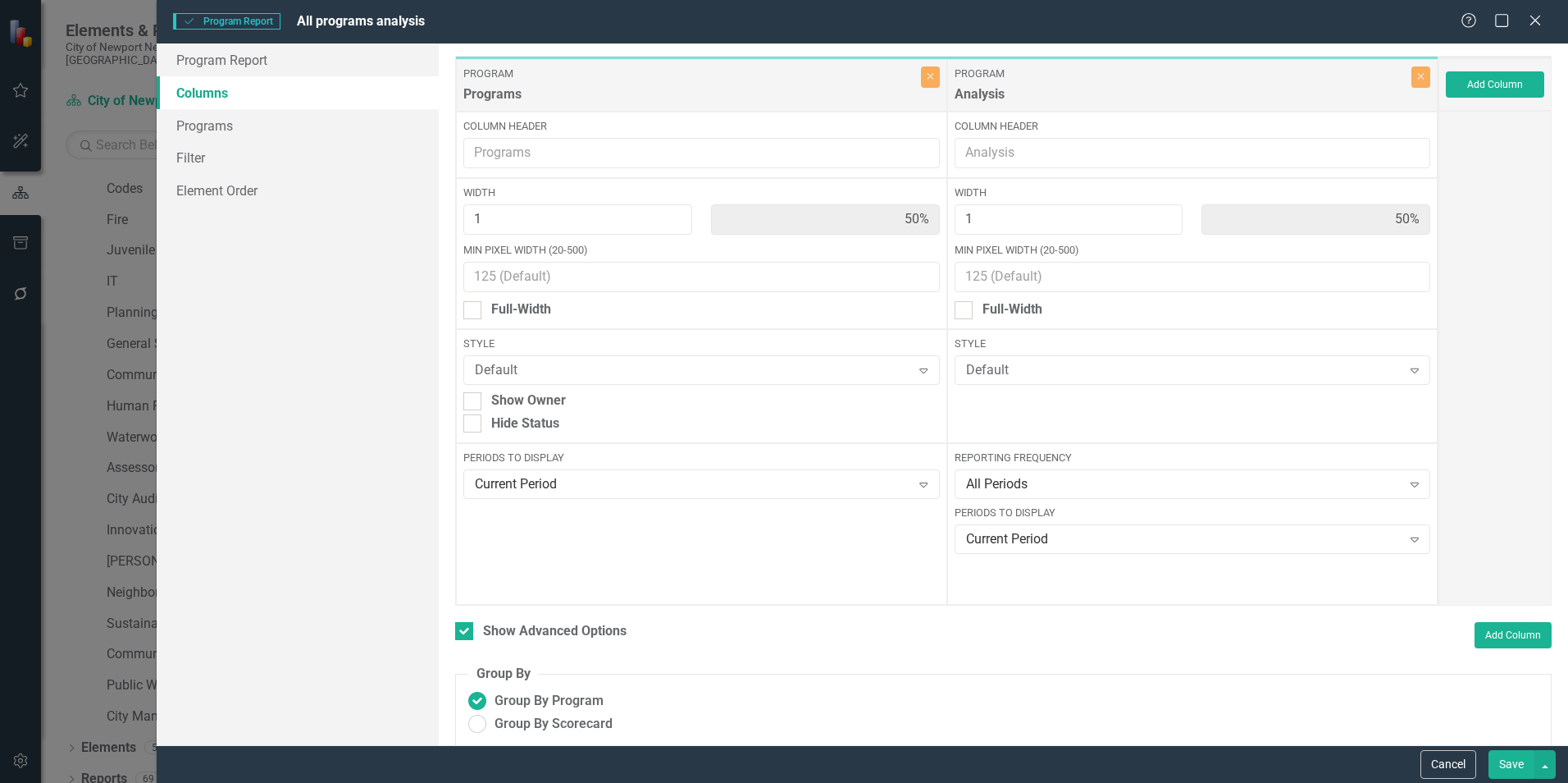
click at [1042, 487] on button "Save" at bounding box center [1511, 765] width 46 height 29
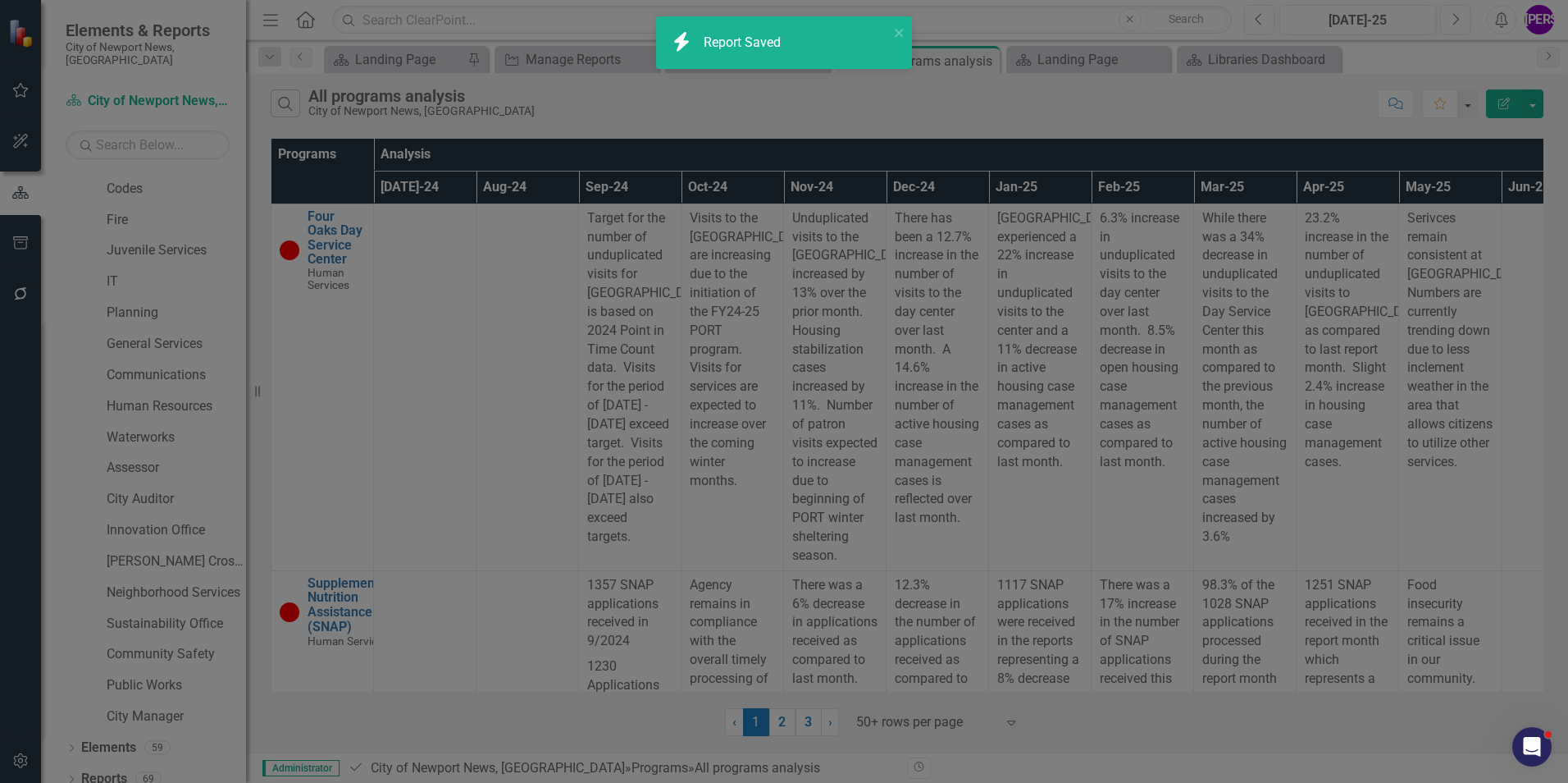
checkbox input "false"
radio input "false"
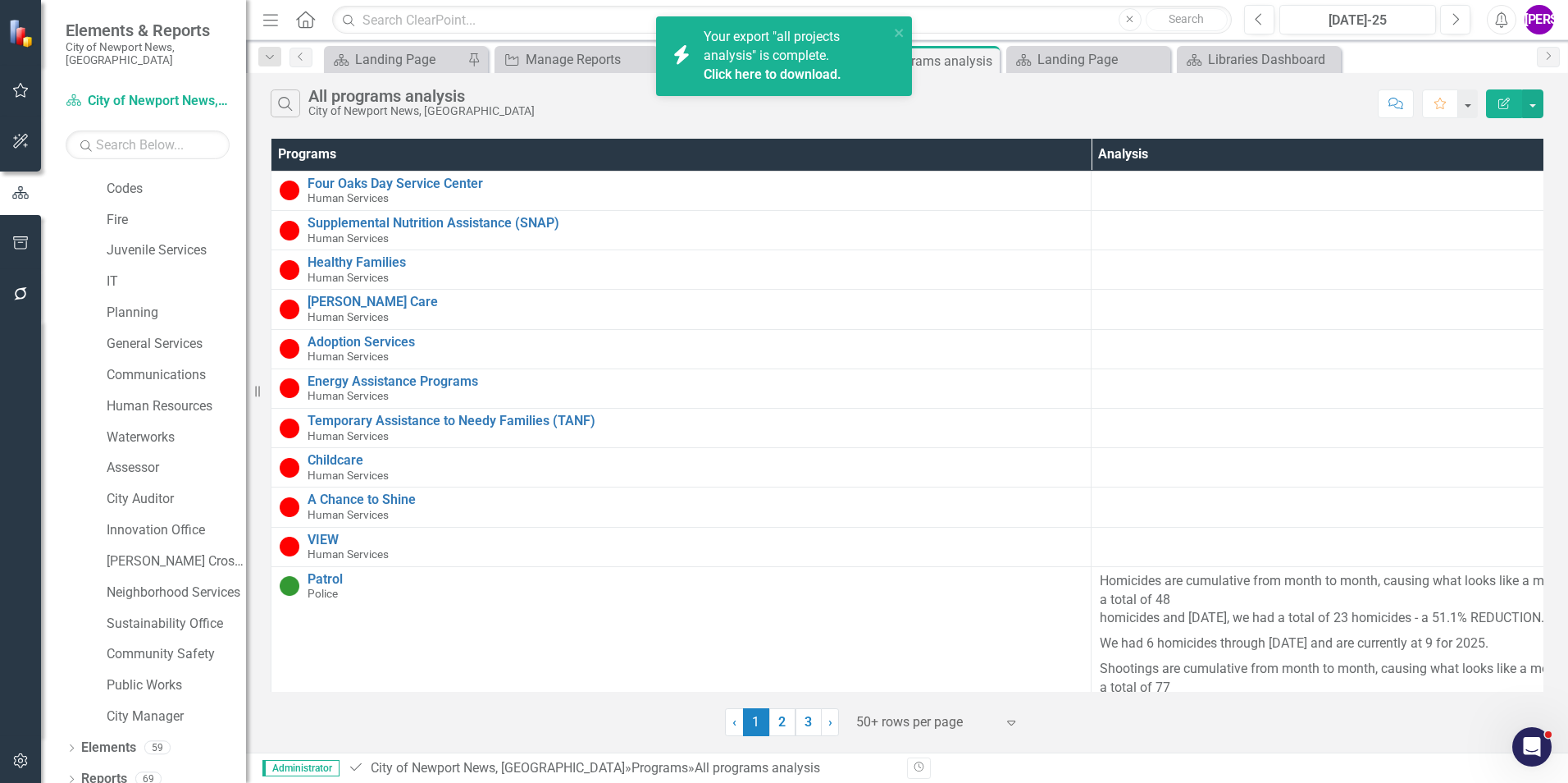
click at [752, 70] on link "Click here to download." at bounding box center [773, 75] width 138 height 16
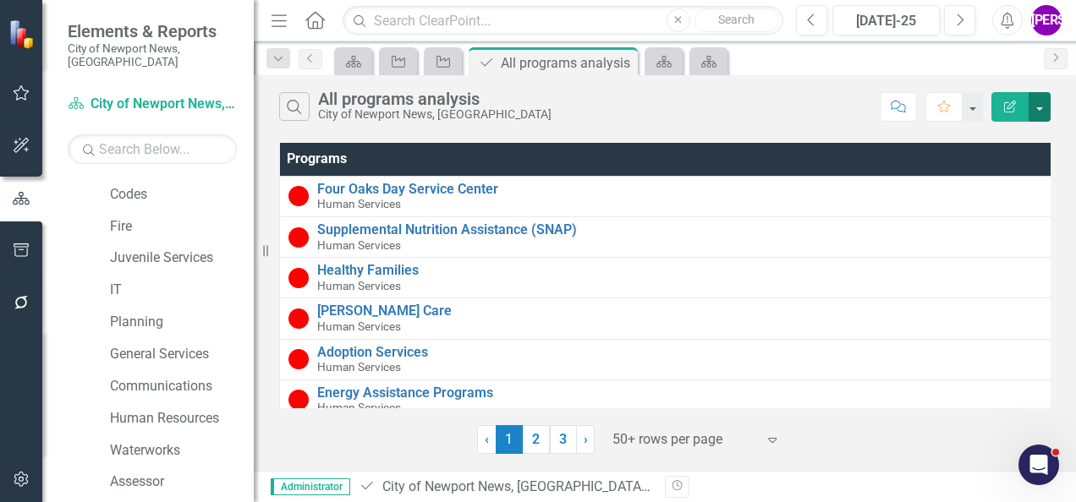
click at [1035, 109] on button "button" at bounding box center [1040, 107] width 22 height 30
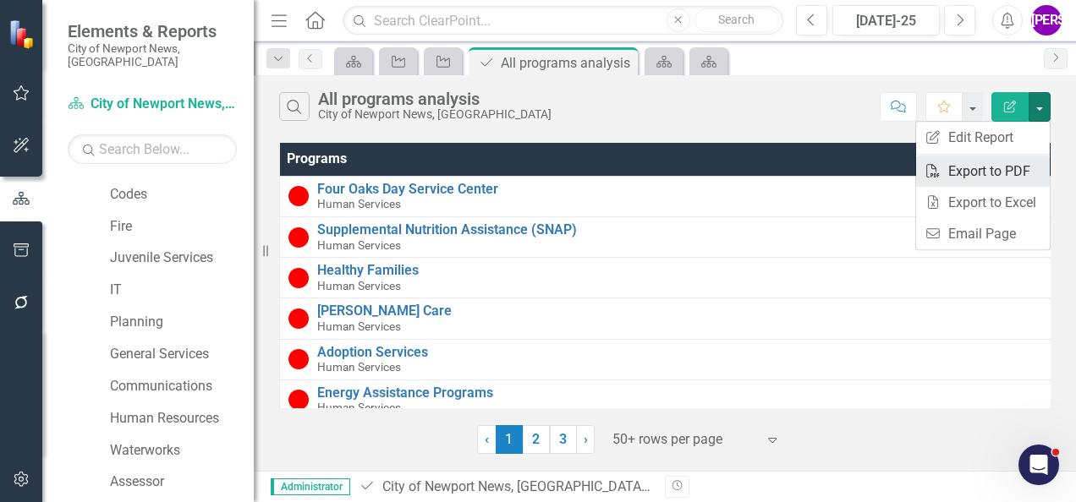
click at [1013, 167] on link "PDF Export to PDF" at bounding box center [983, 171] width 134 height 31
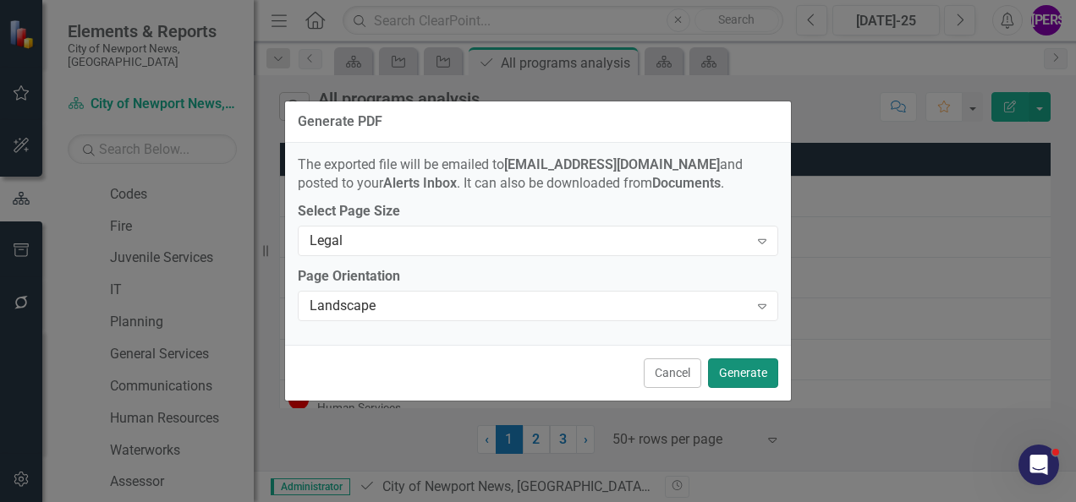
click at [734, 376] on button "Generate" at bounding box center [743, 374] width 70 height 30
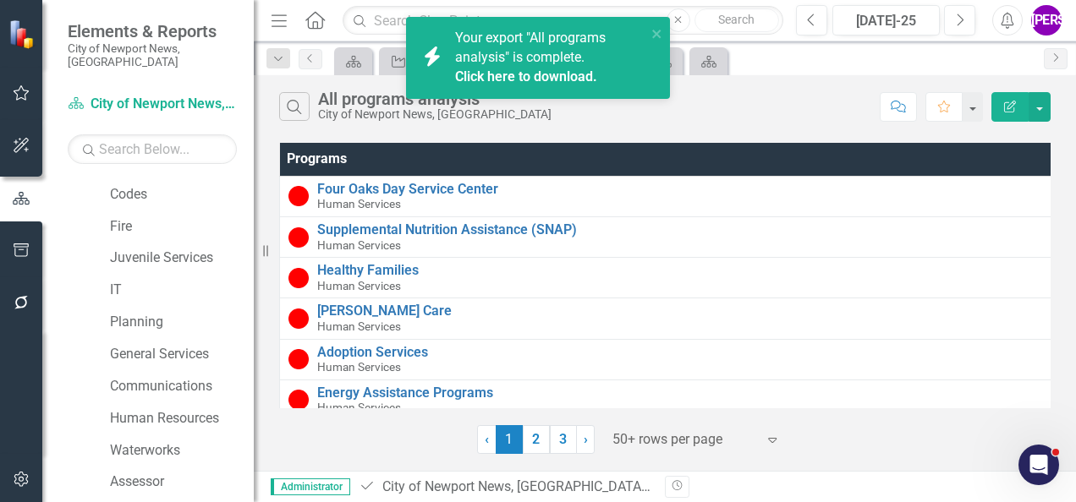
click at [568, 80] on link "Click here to download." at bounding box center [526, 77] width 142 height 16
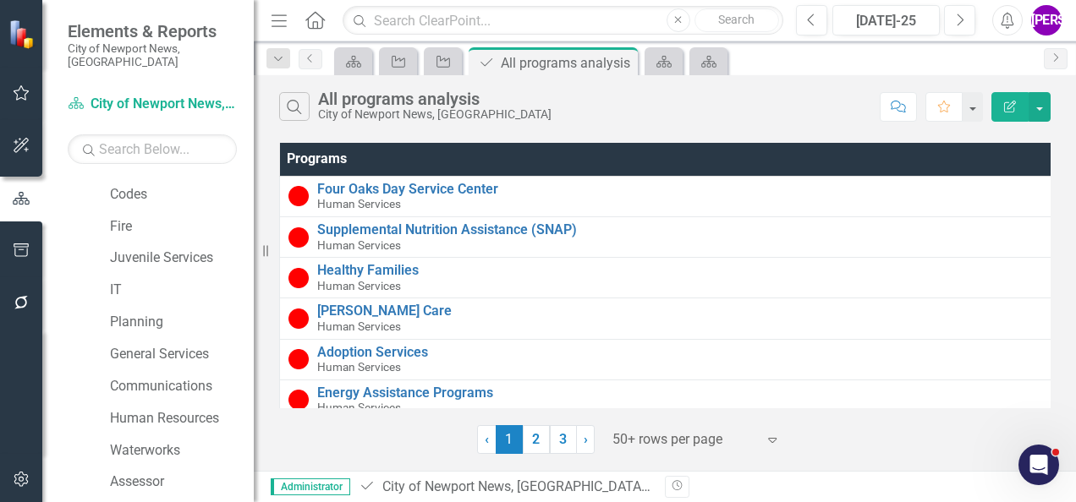
click at [597, 109] on div "Search All programs analysis City of [GEOGRAPHIC_DATA], [GEOGRAPHIC_DATA]" at bounding box center [575, 106] width 592 height 29
click at [435, 51] on div "Project" at bounding box center [440, 61] width 24 height 21
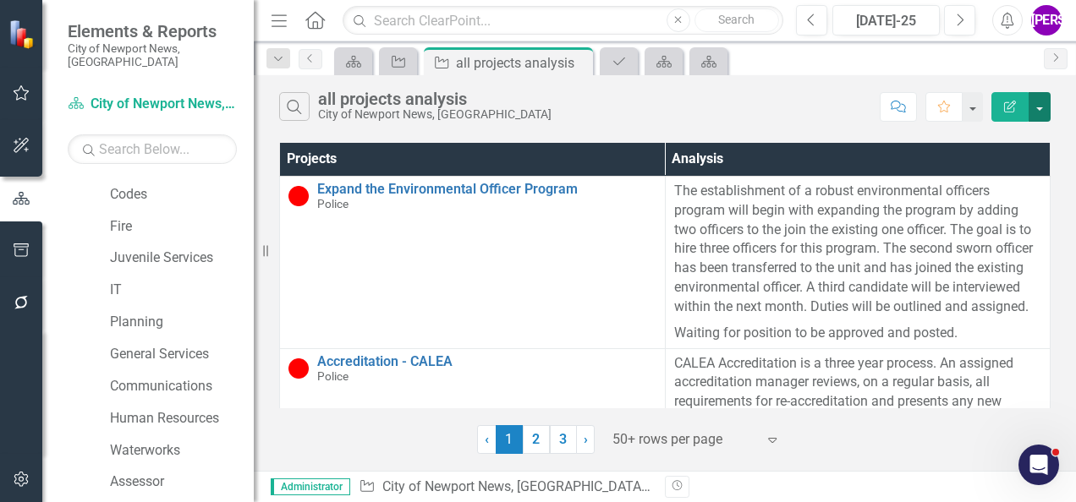
click at [1047, 106] on button "button" at bounding box center [1040, 107] width 22 height 30
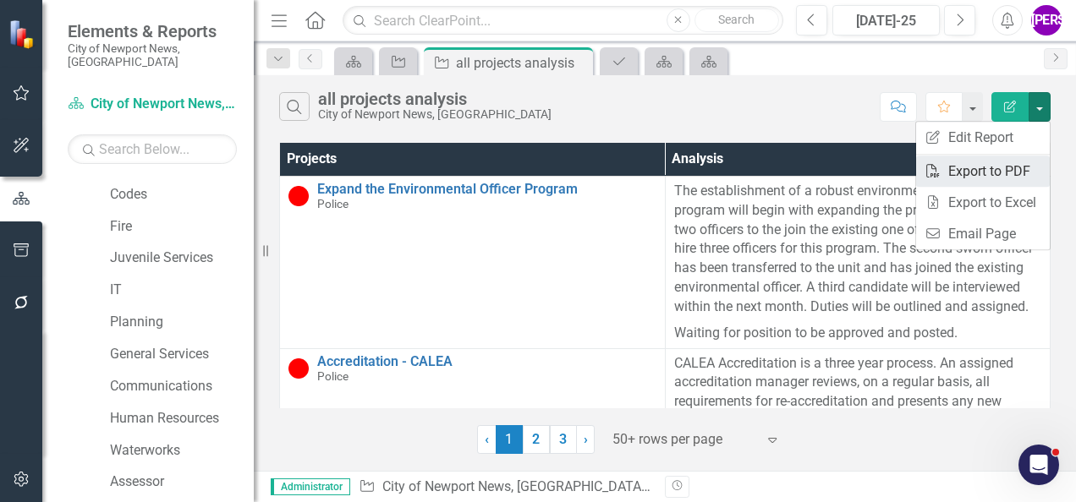
click at [1005, 171] on link "PDF Export to PDF" at bounding box center [983, 171] width 134 height 31
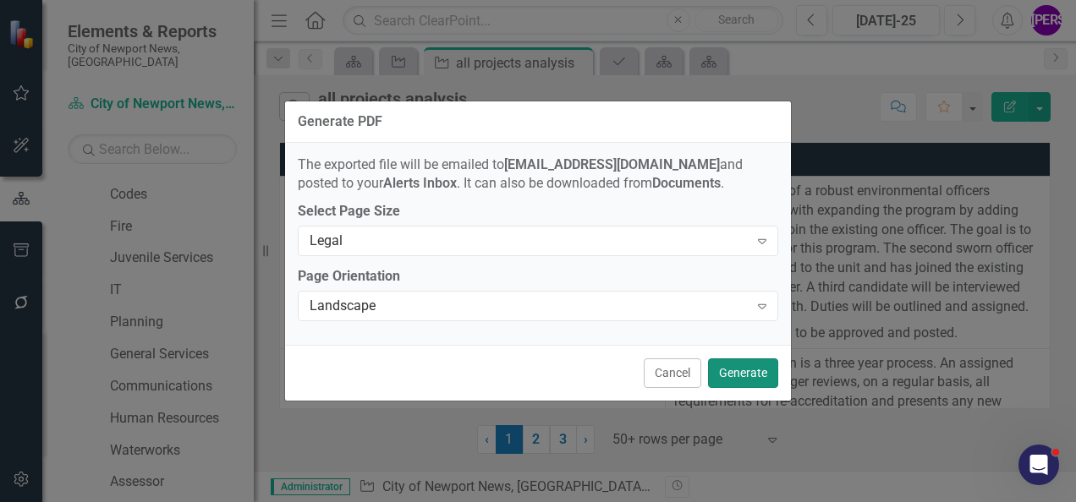
click at [726, 376] on button "Generate" at bounding box center [743, 374] width 70 height 30
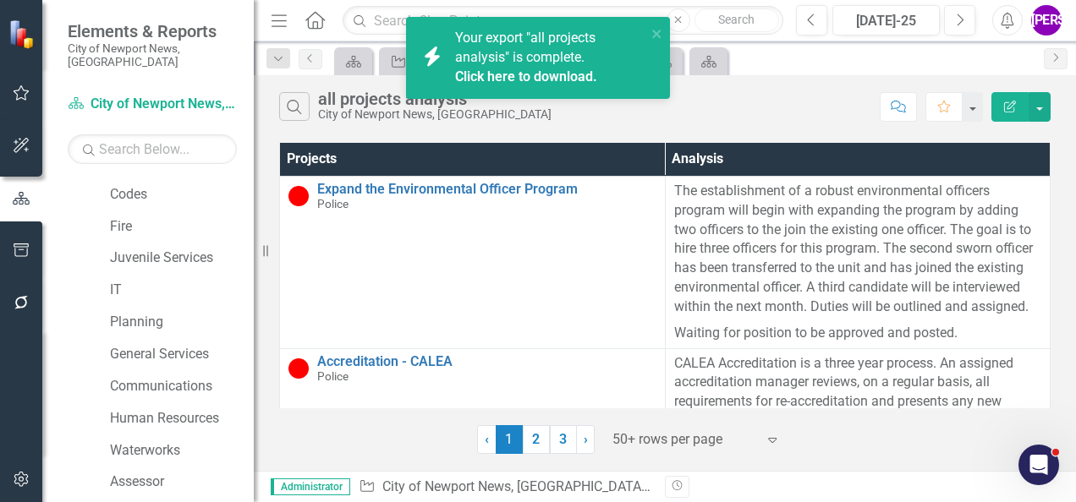
click at [523, 76] on link "Click here to download." at bounding box center [526, 77] width 142 height 16
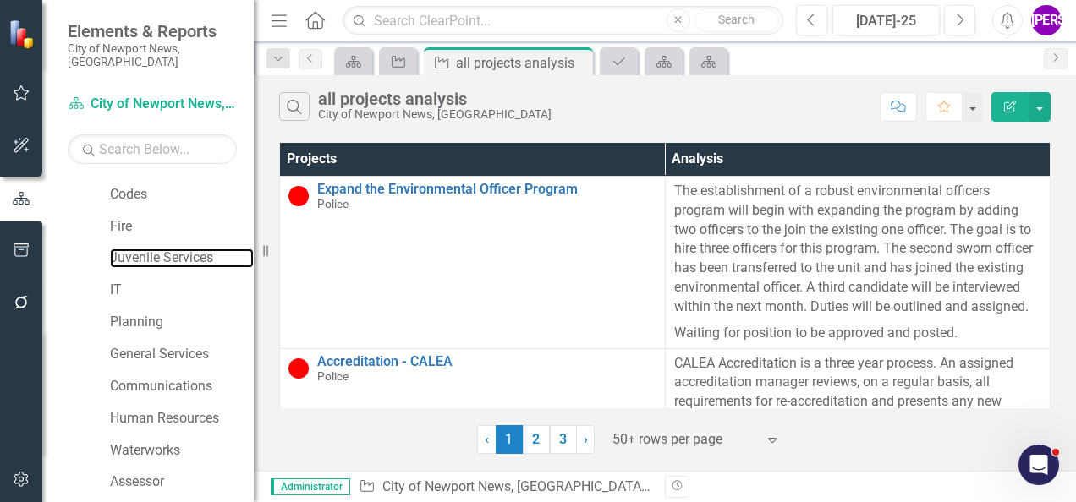
drag, startPoint x: 169, startPoint y: 345, endPoint x: 413, endPoint y: 7, distance: 416.9
click at [169, 268] on link "Juvenile Services" at bounding box center [182, 258] width 144 height 19
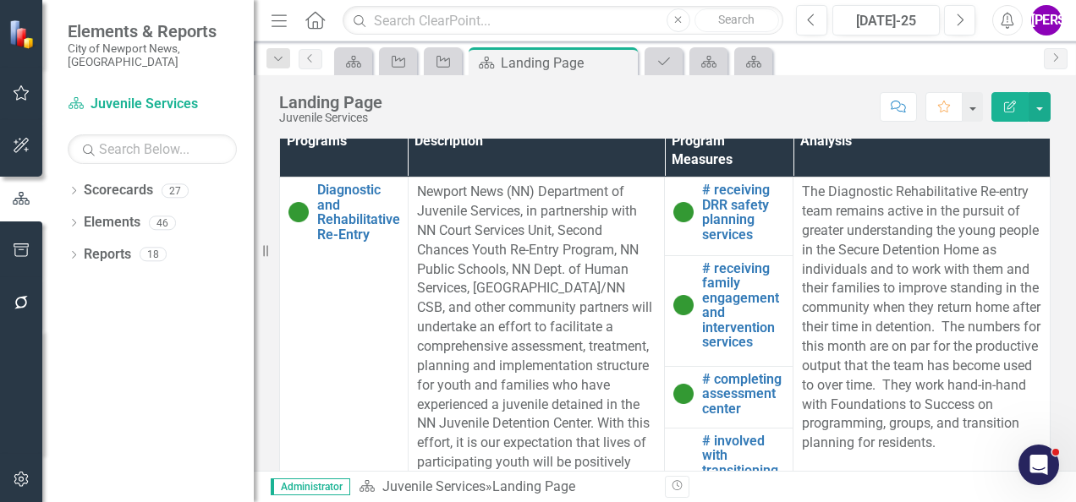
scroll to position [931, 0]
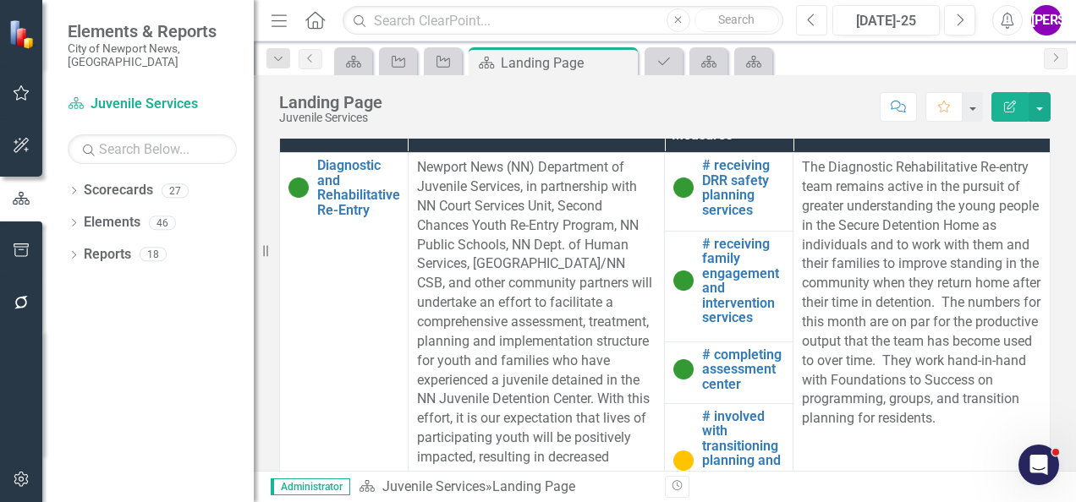
click at [814, 21] on icon "Previous" at bounding box center [811, 20] width 9 height 15
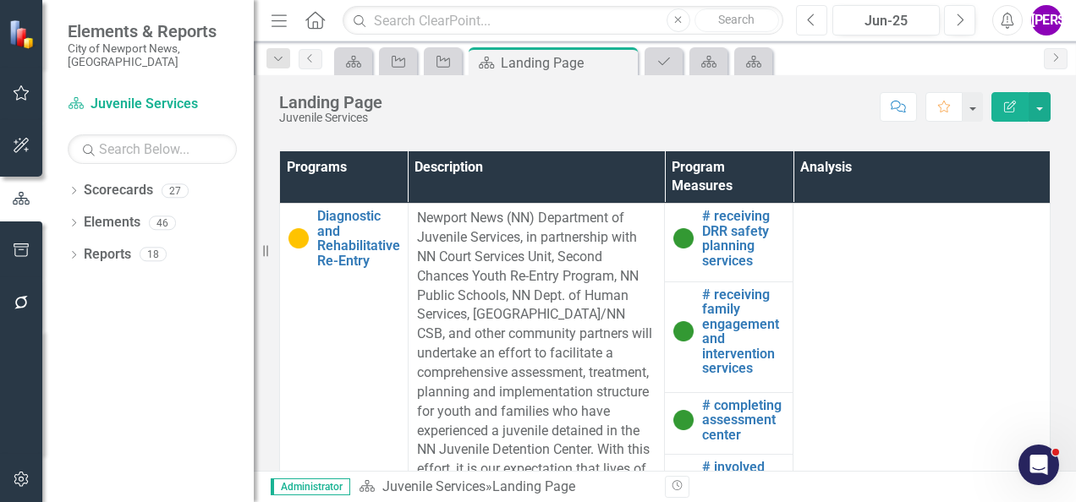
scroll to position [846, 0]
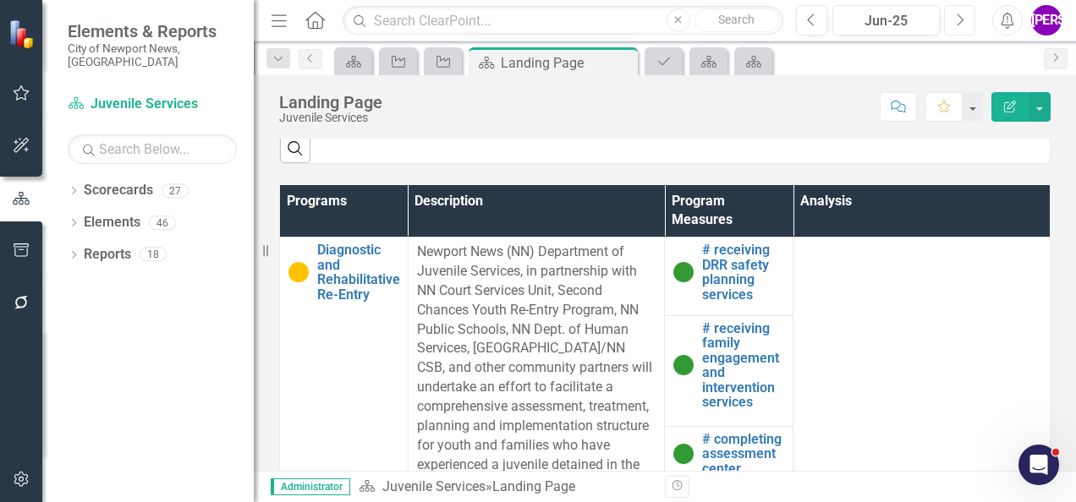
click at [947, 13] on button "Next" at bounding box center [959, 20] width 31 height 30
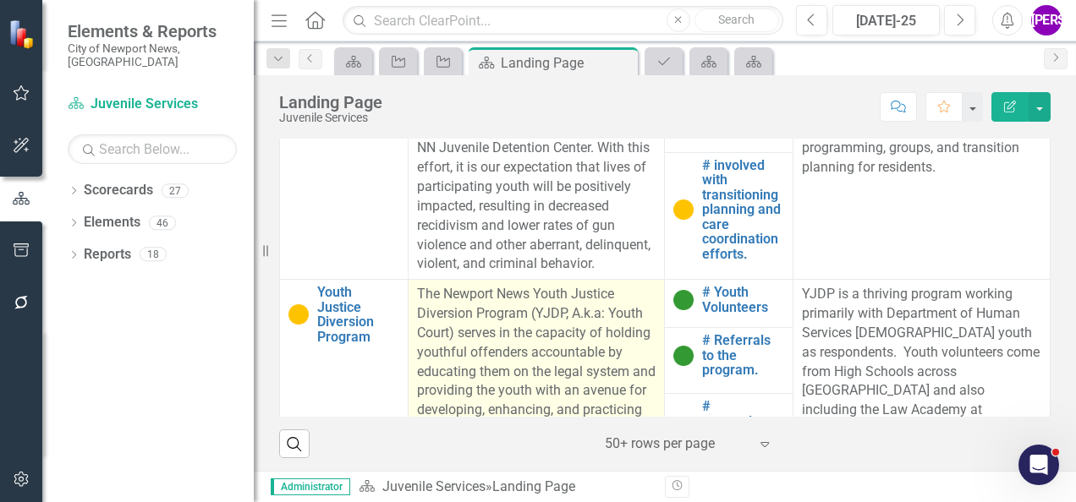
scroll to position [80, 0]
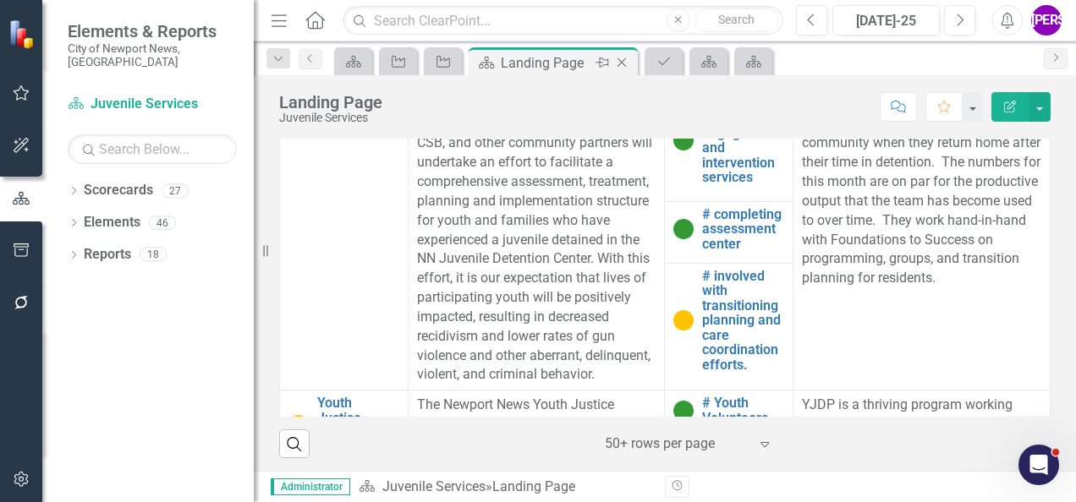
click at [624, 67] on icon "Close" at bounding box center [621, 63] width 17 height 14
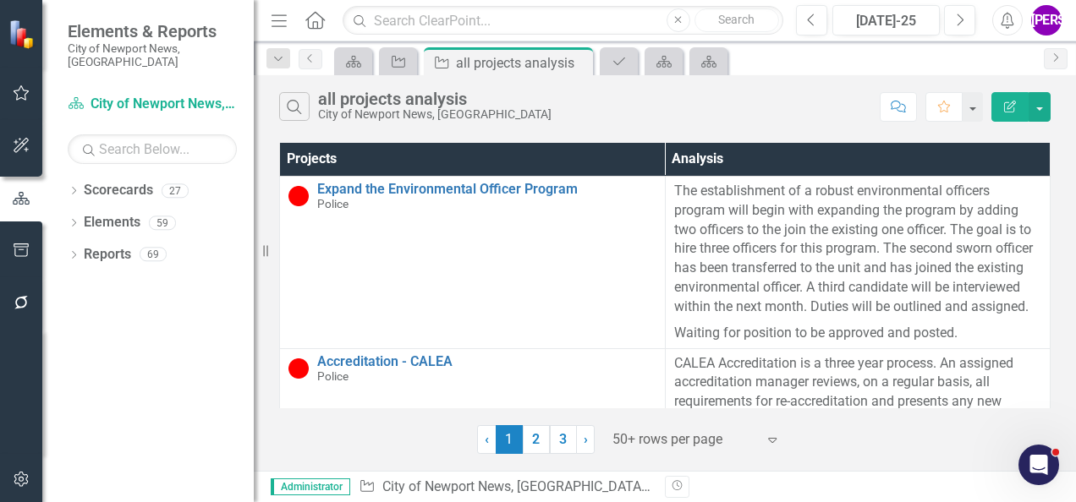
click at [702, 107] on div "Search all projects analysis City of Newport News, VA" at bounding box center [575, 106] width 592 height 29
click at [74, 188] on div "Dropdown Scorecards 27" at bounding box center [161, 193] width 186 height 32
click at [76, 188] on icon "Dropdown" at bounding box center [74, 192] width 12 height 9
click at [81, 217] on icon "Dropdown" at bounding box center [82, 222] width 13 height 10
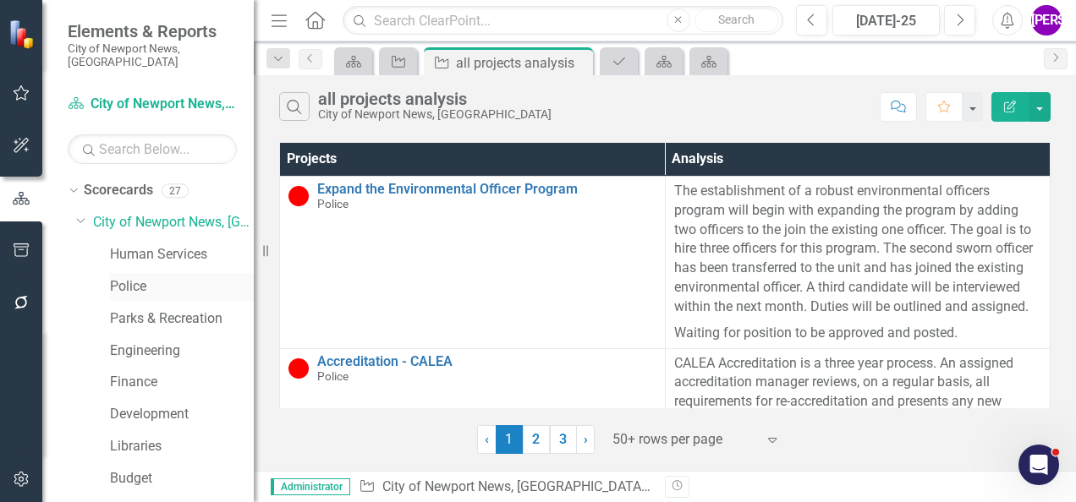
click at [124, 277] on link "Police" at bounding box center [182, 286] width 144 height 19
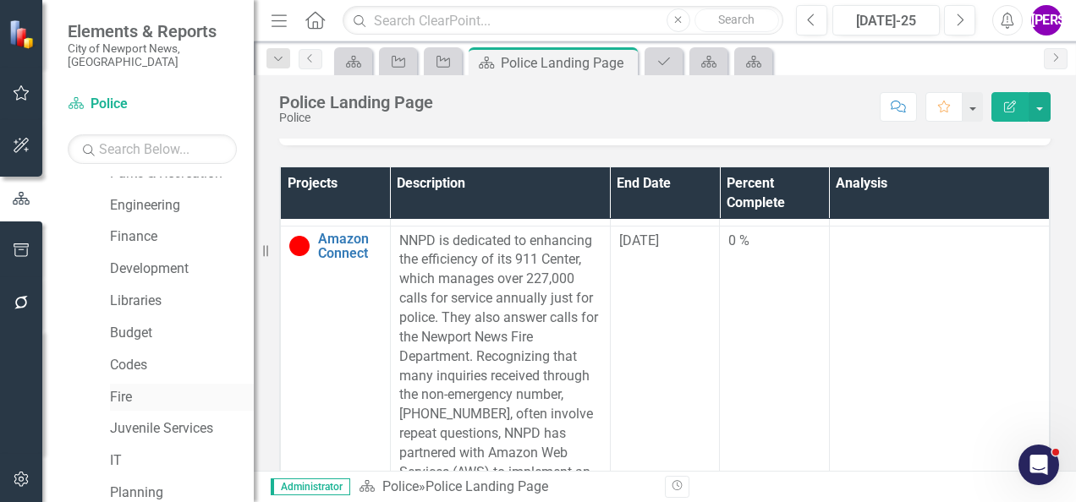
scroll to position [169, 0]
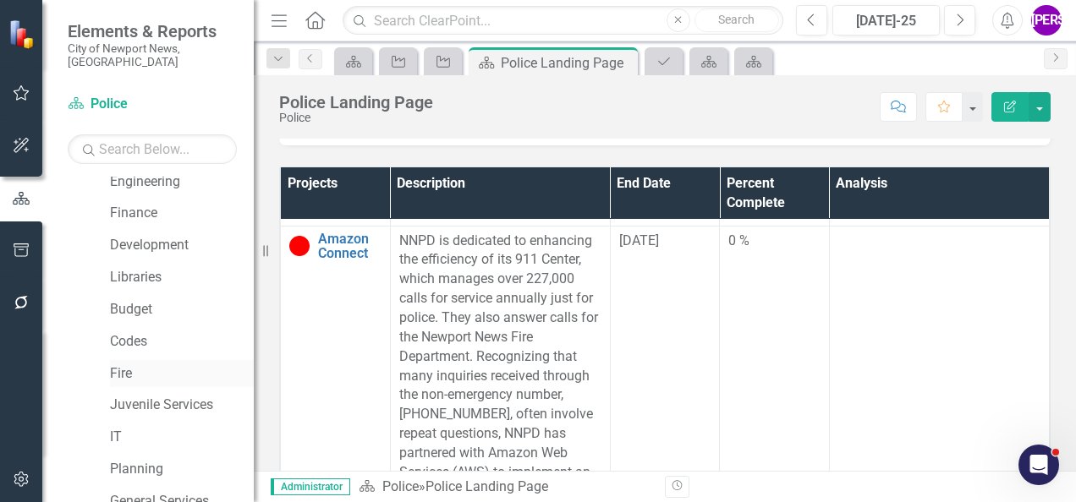
click at [135, 365] on link "Fire" at bounding box center [182, 374] width 144 height 19
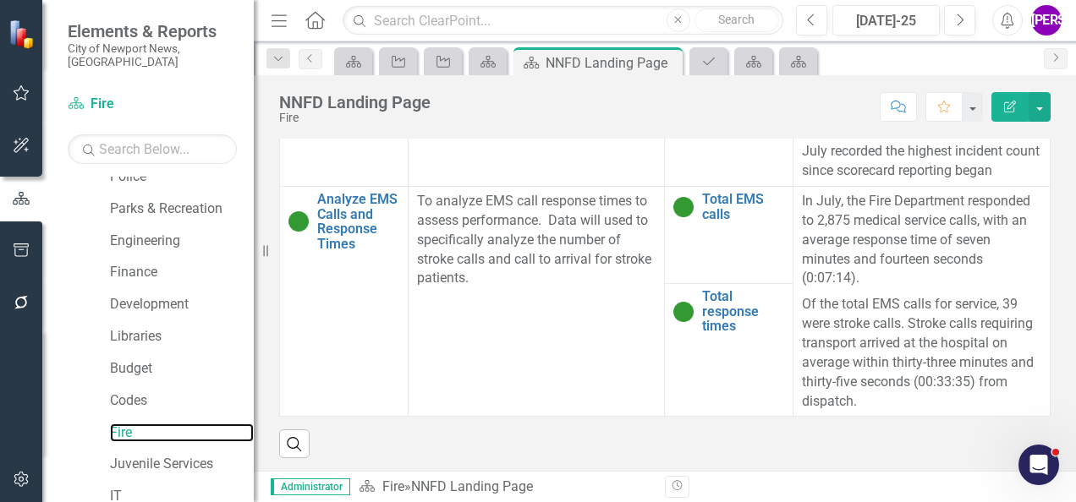
scroll to position [85, 0]
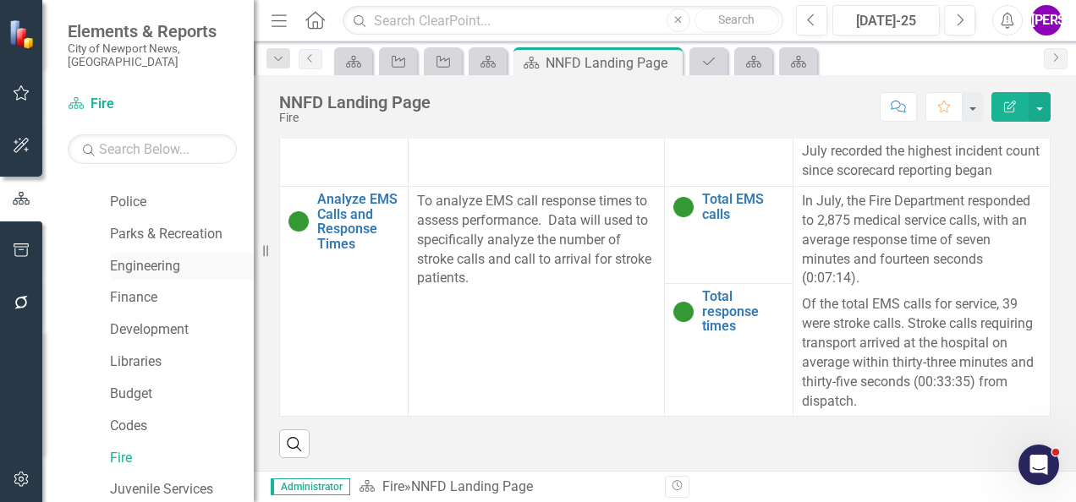
click at [164, 257] on link "Engineering" at bounding box center [182, 266] width 144 height 19
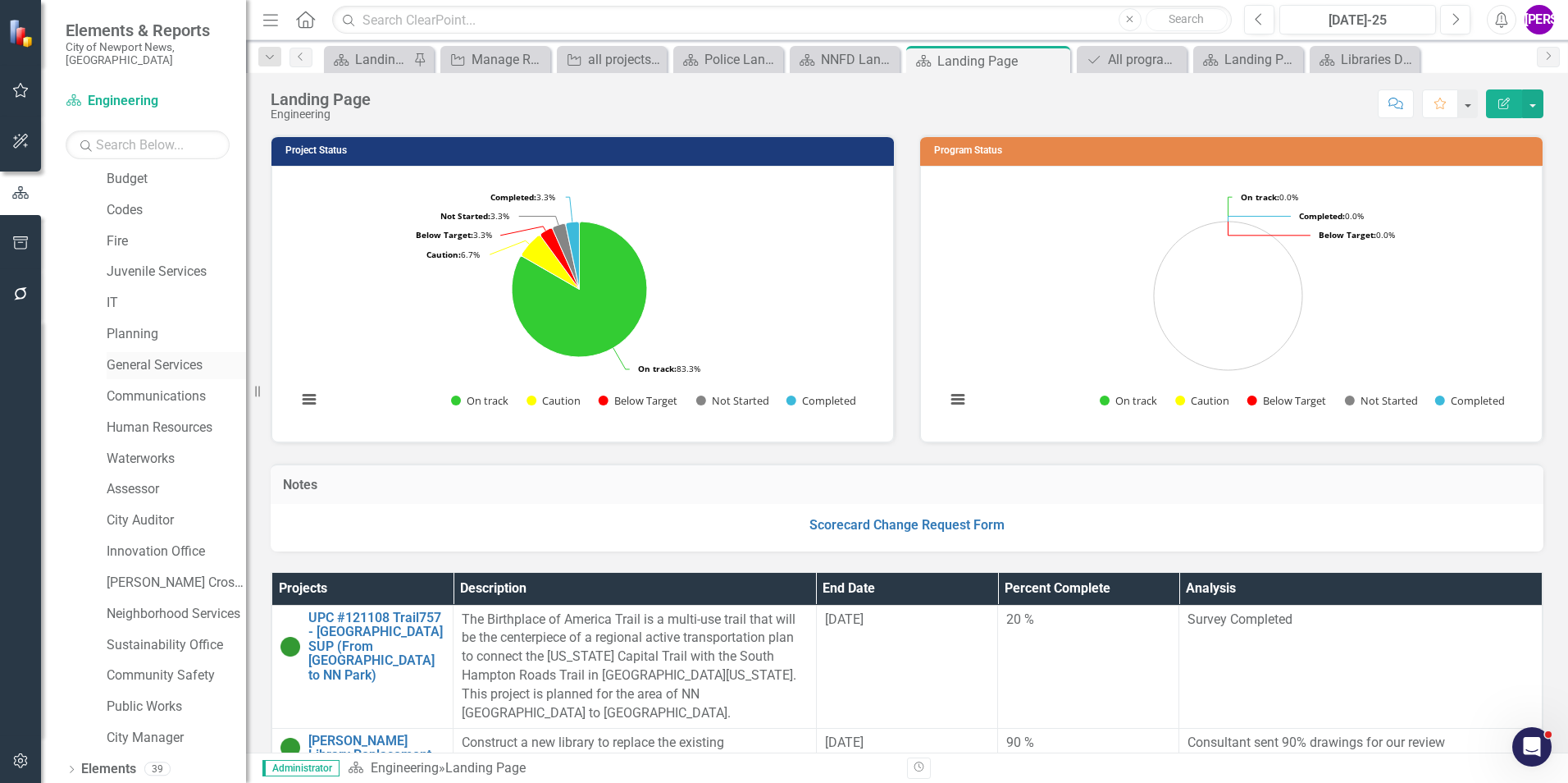
scroll to position [307, 0]
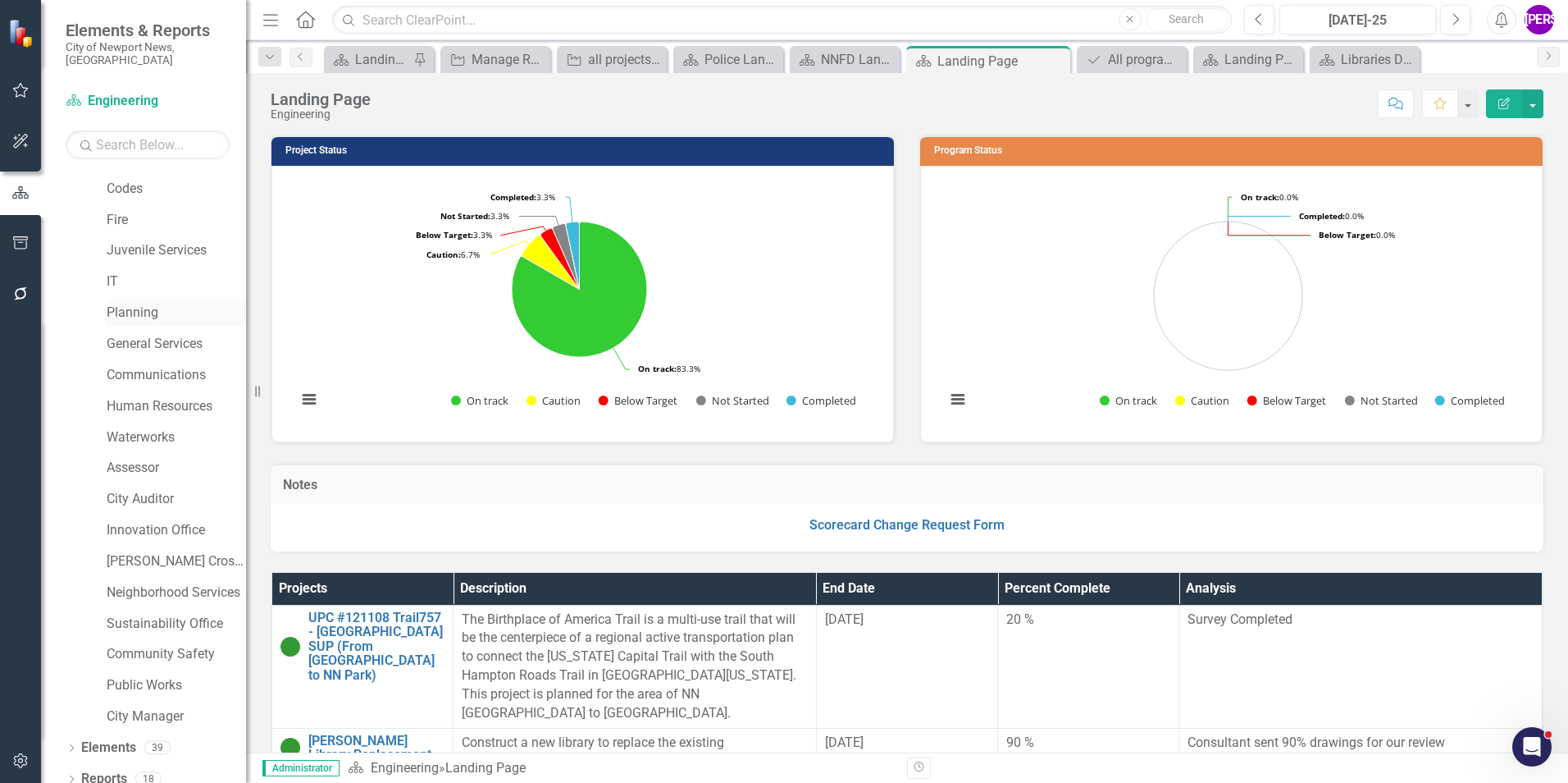
click at [136, 304] on link "Planning" at bounding box center [176, 312] width 140 height 18
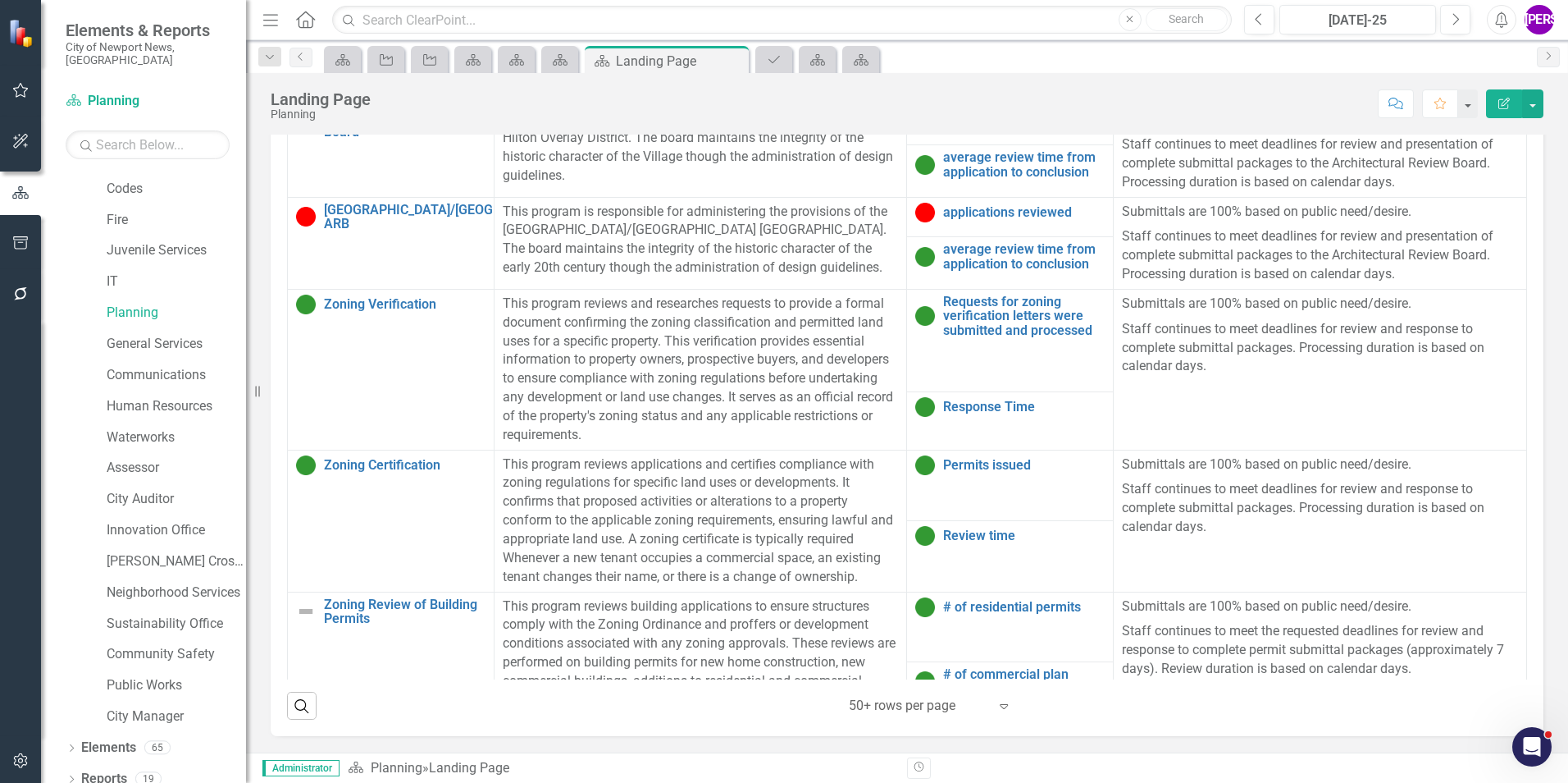
scroll to position [1104, 0]
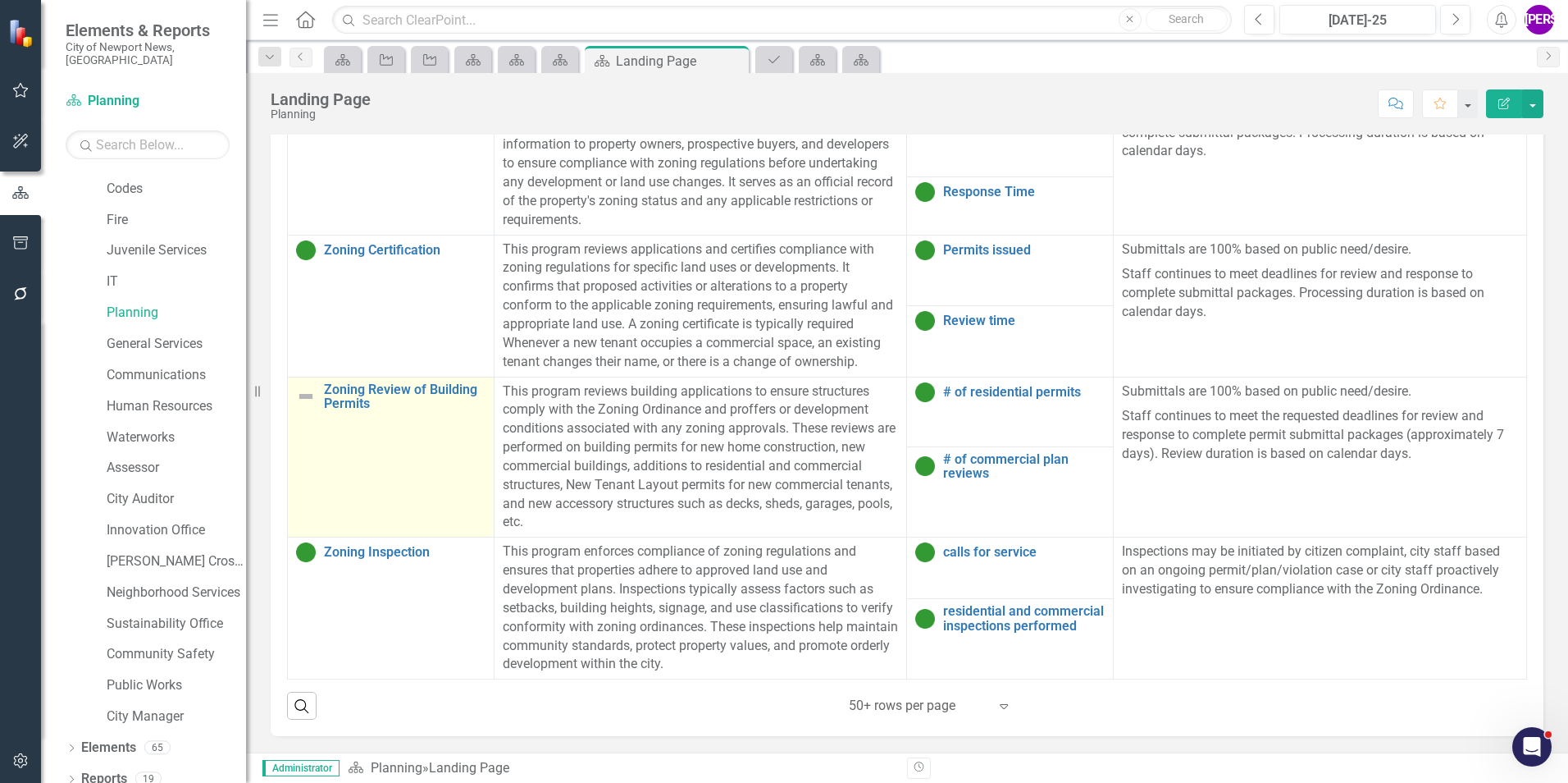
click at [362, 473] on td "Zoning Review of Building Permits Link Map View Link Map Edit Edit Program Link…" at bounding box center [391, 457] width 207 height 161
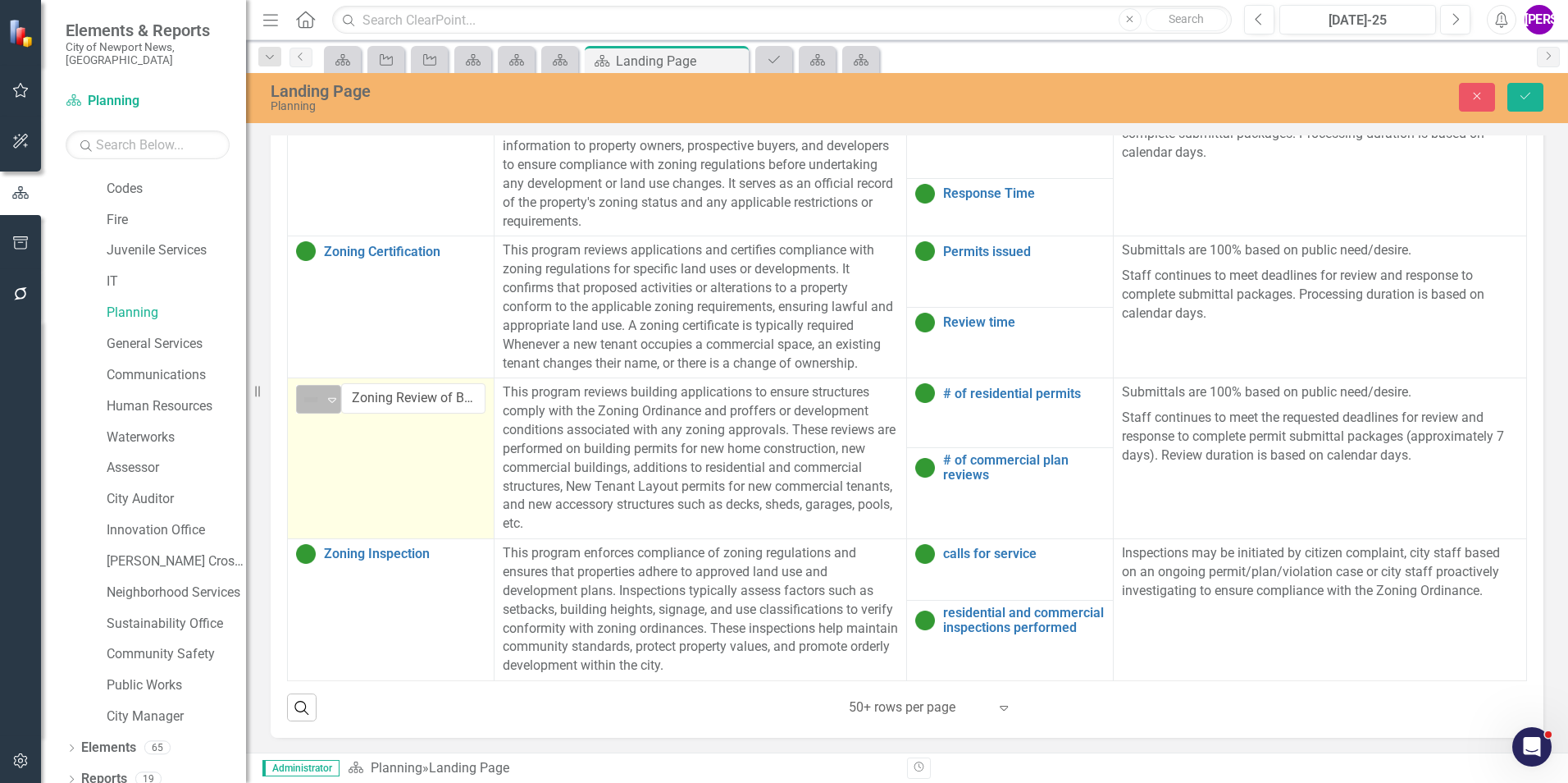
click at [321, 409] on div "Not Defined" at bounding box center [311, 400] width 24 height 23
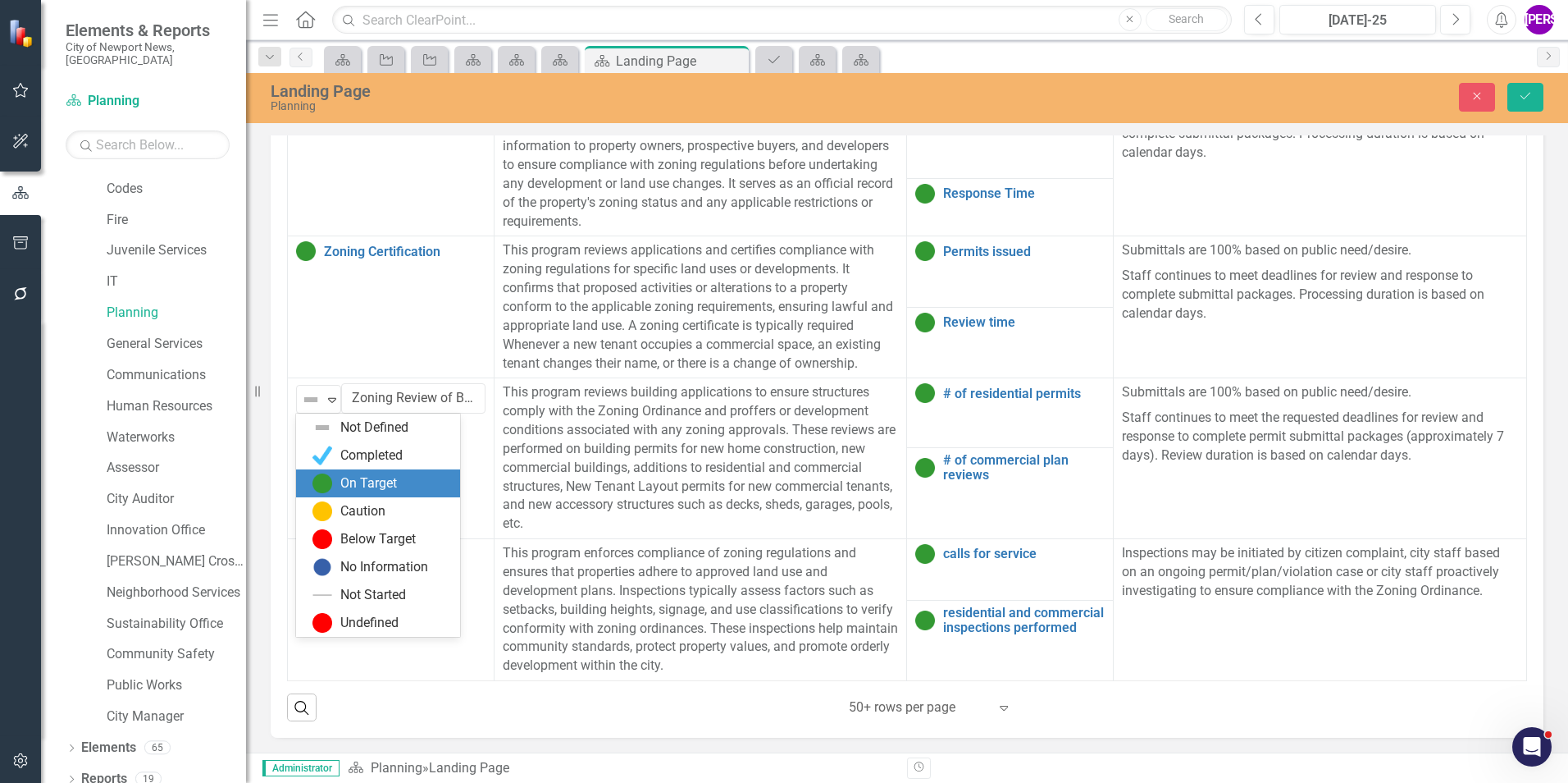
click at [365, 481] on div "On Target" at bounding box center [368, 483] width 56 height 18
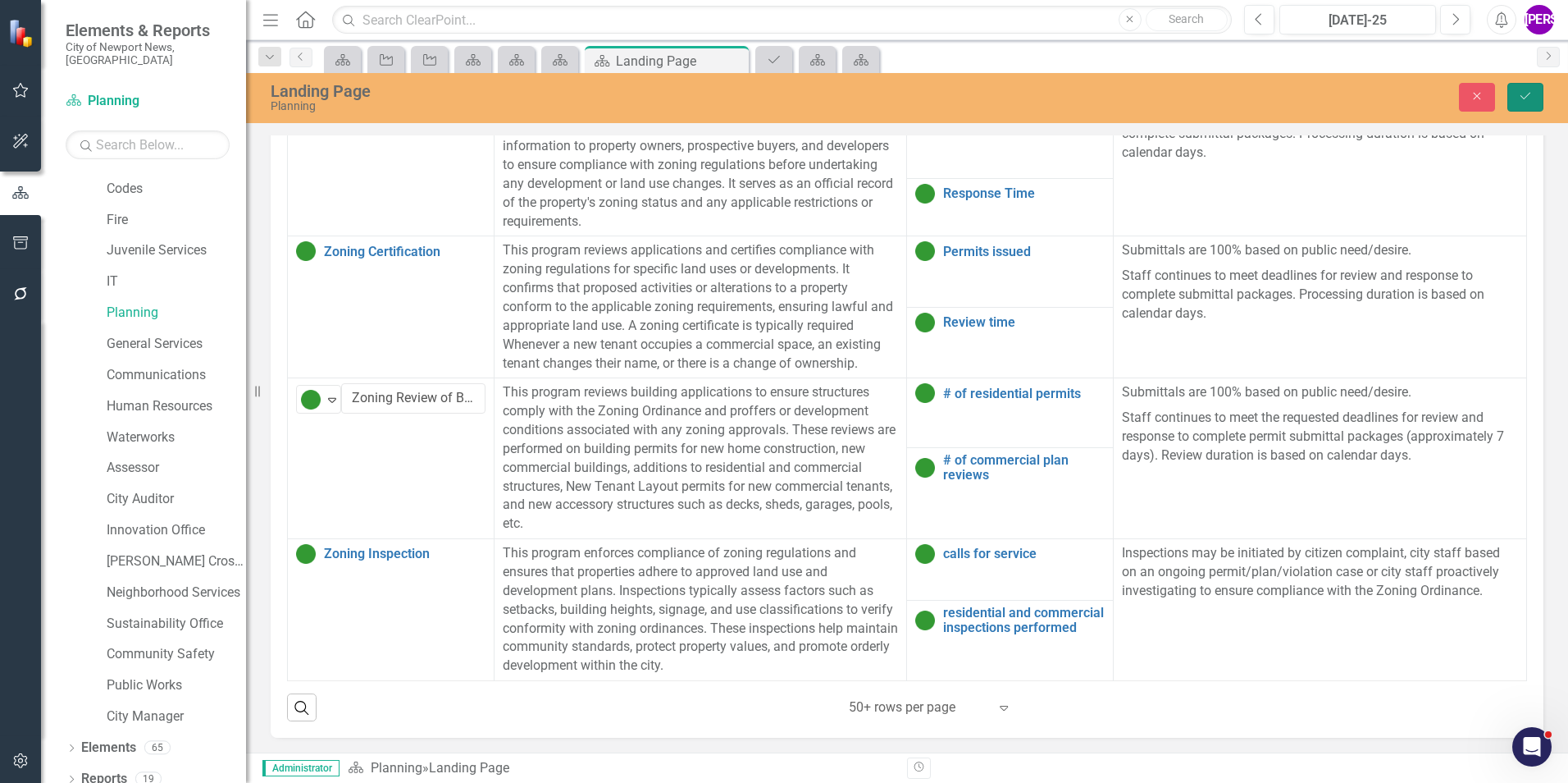
click at [1042, 87] on button "Save" at bounding box center [1525, 97] width 36 height 29
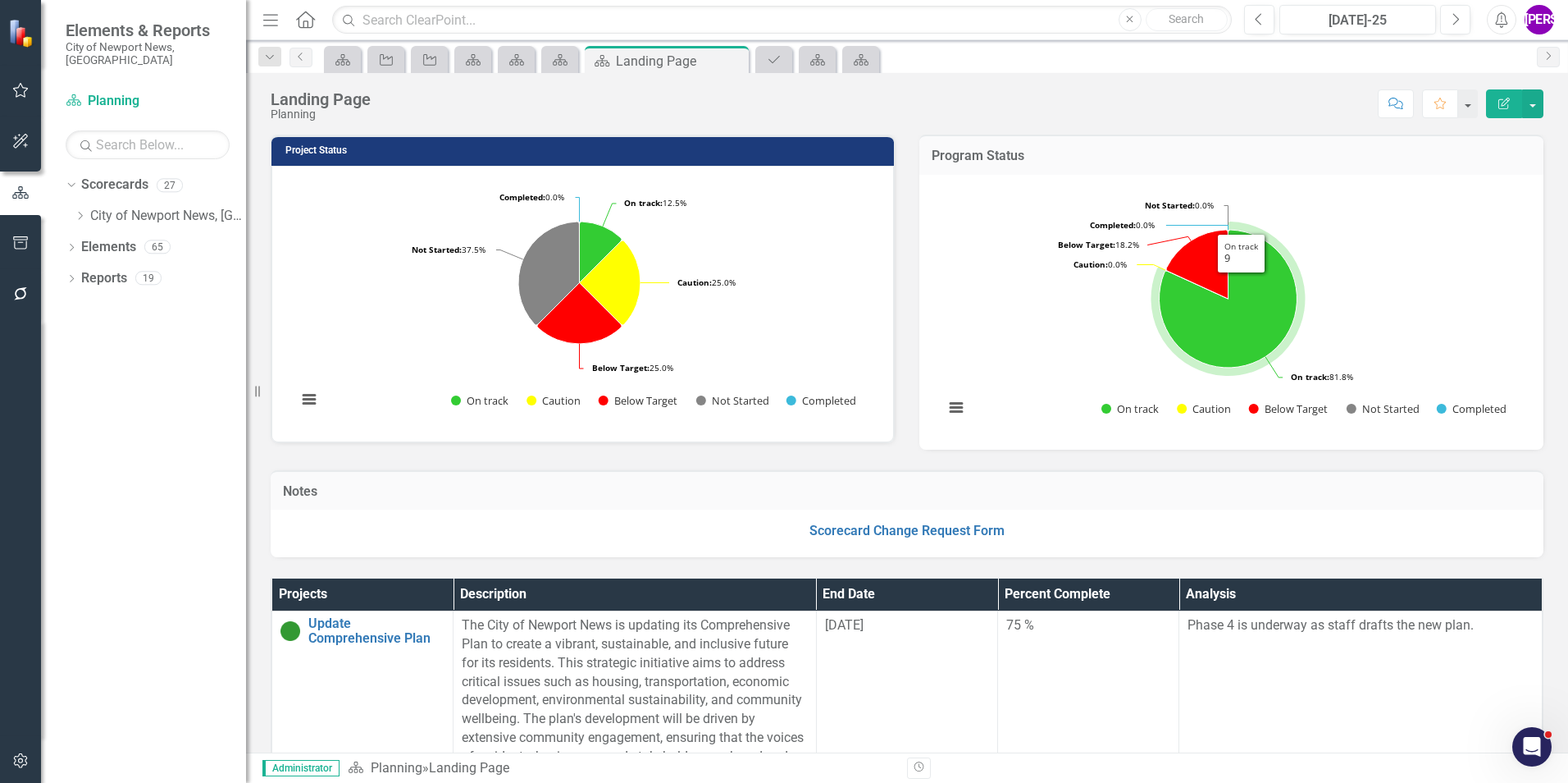
scroll to position [0, 0]
drag, startPoint x: 83, startPoint y: 200, endPoint x: 83, endPoint y: 215, distance: 15.0
click at [83, 211] on icon "Dropdown" at bounding box center [80, 215] width 13 height 10
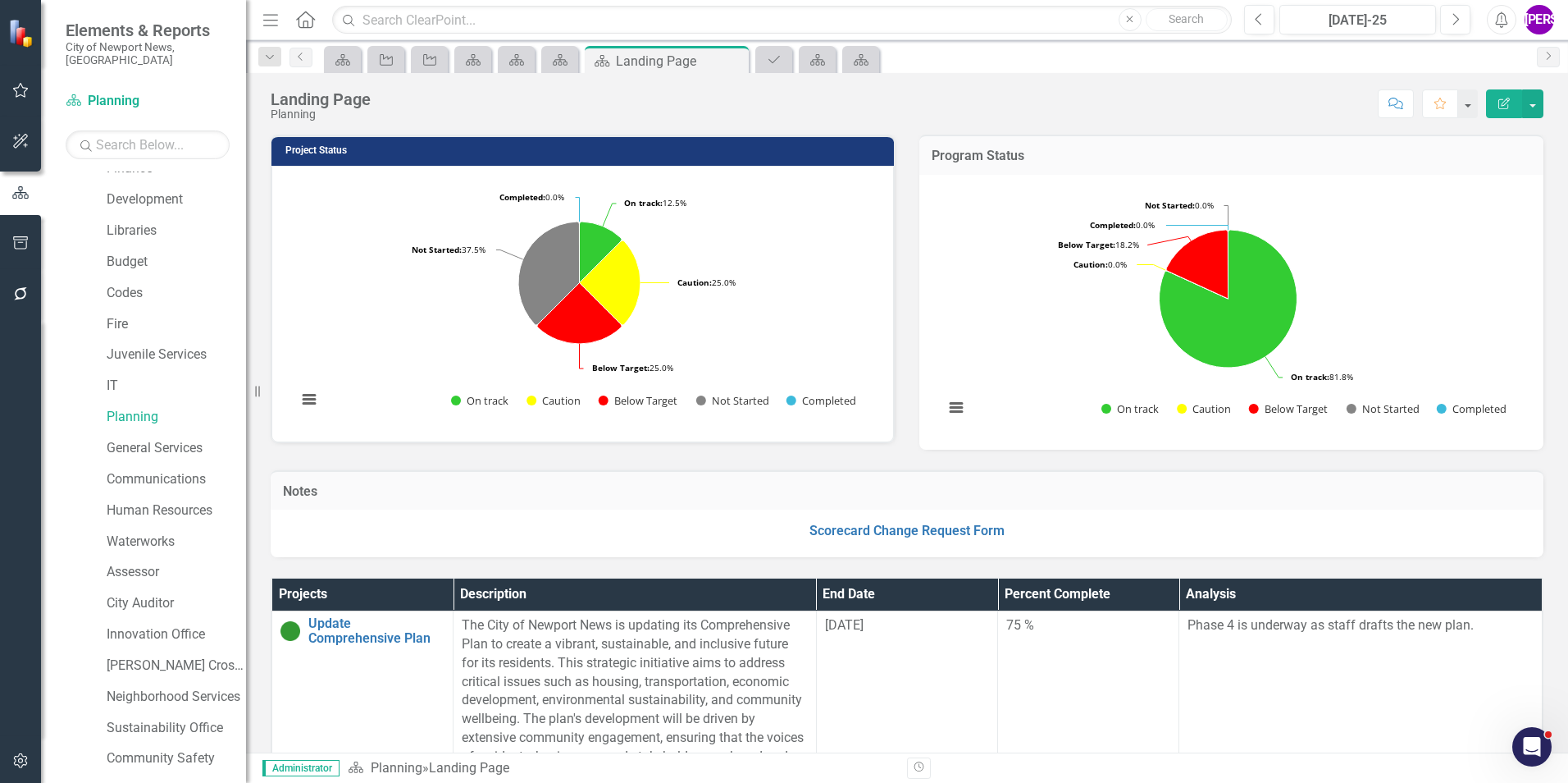
scroll to position [307, 0]
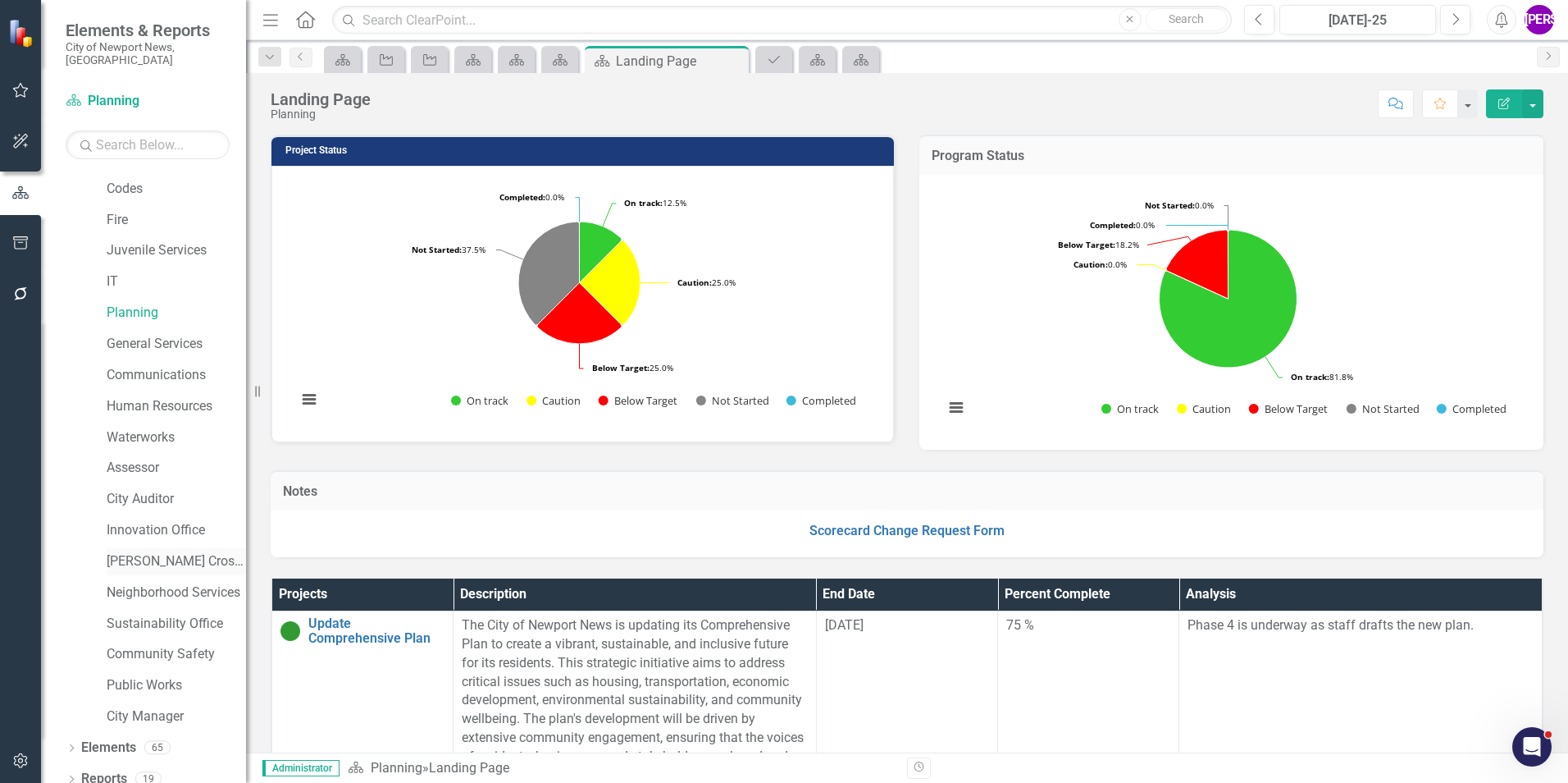
click at [174, 487] on link "[PERSON_NAME] Crossing" at bounding box center [176, 561] width 140 height 18
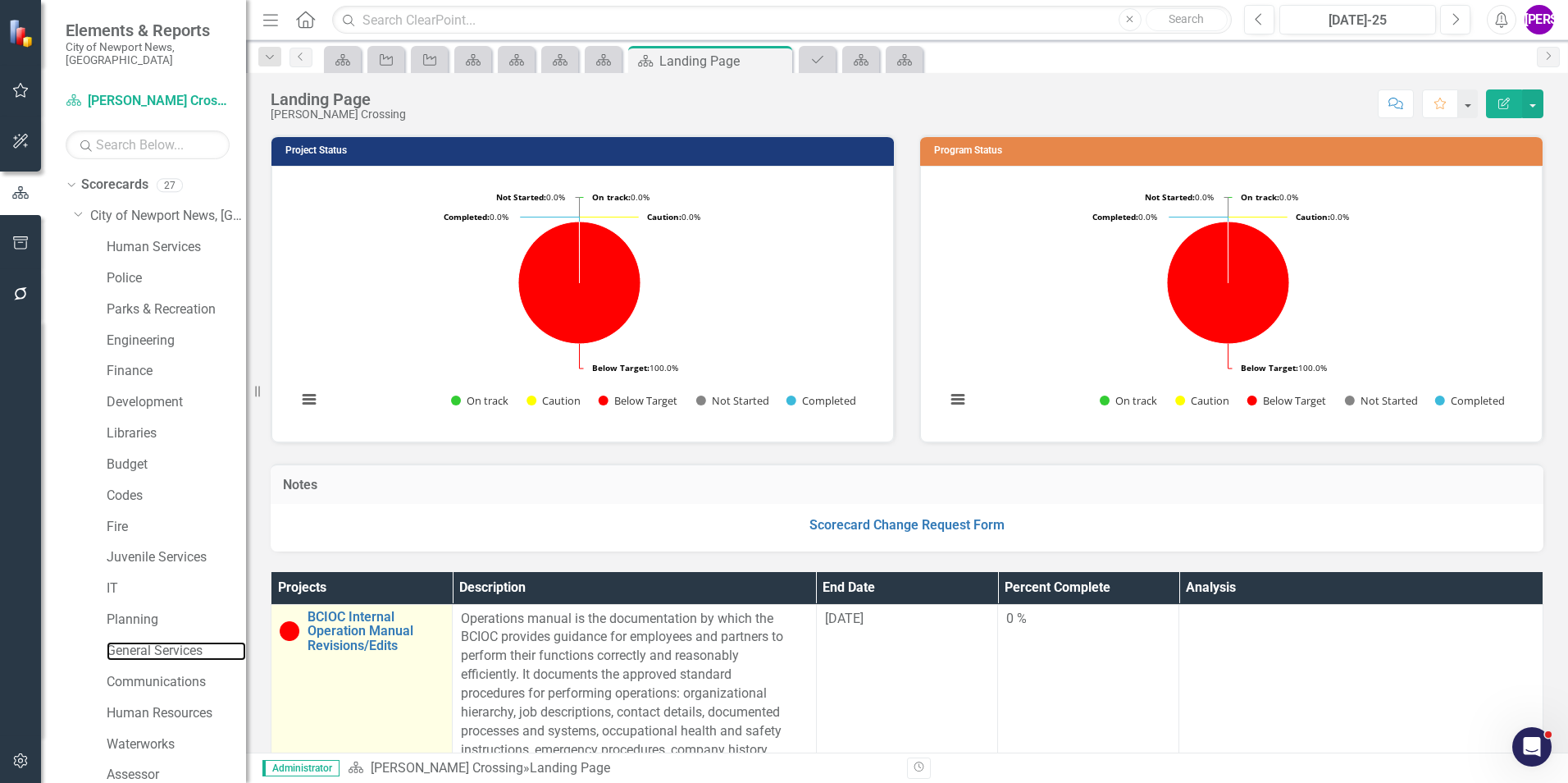
drag, startPoint x: 164, startPoint y: 635, endPoint x: 285, endPoint y: 613, distance: 123.0
click at [164, 487] on link "General Services" at bounding box center [176, 651] width 140 height 18
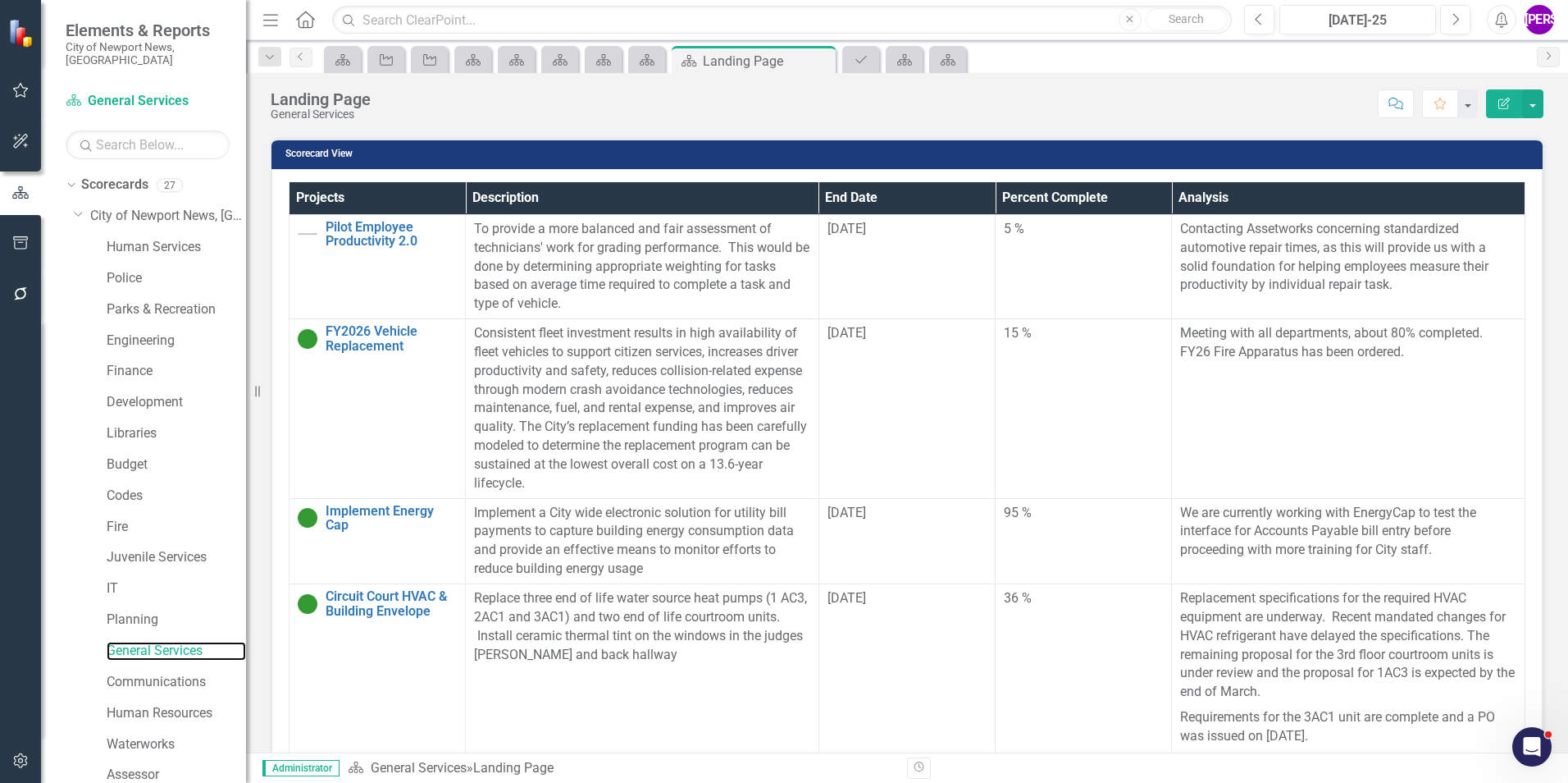
scroll to position [516, 0]
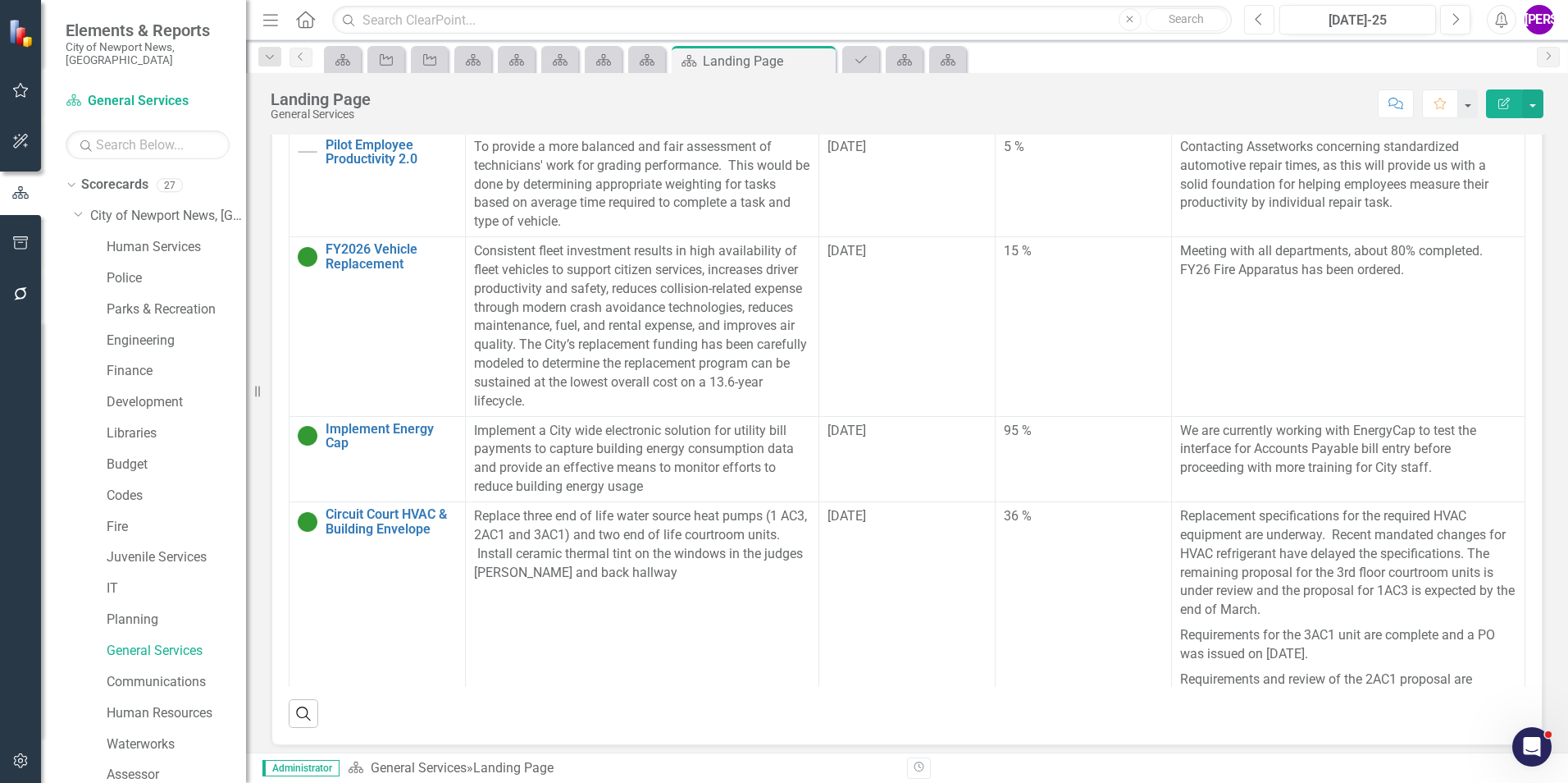
click at [1042, 22] on button "Previous" at bounding box center [1259, 19] width 30 height 29
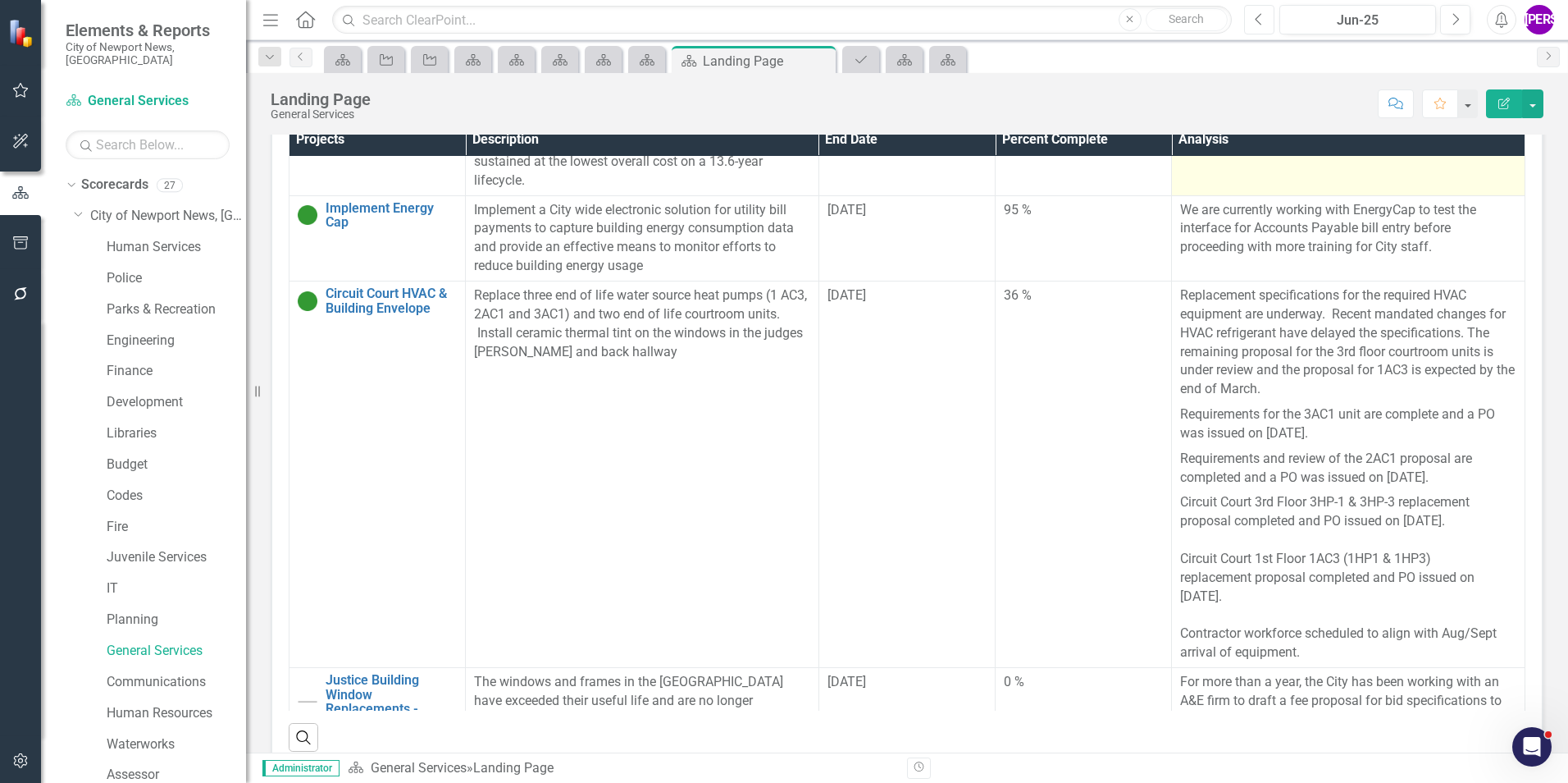
scroll to position [246, 0]
click at [1042, 24] on button "Next" at bounding box center [1455, 19] width 30 height 29
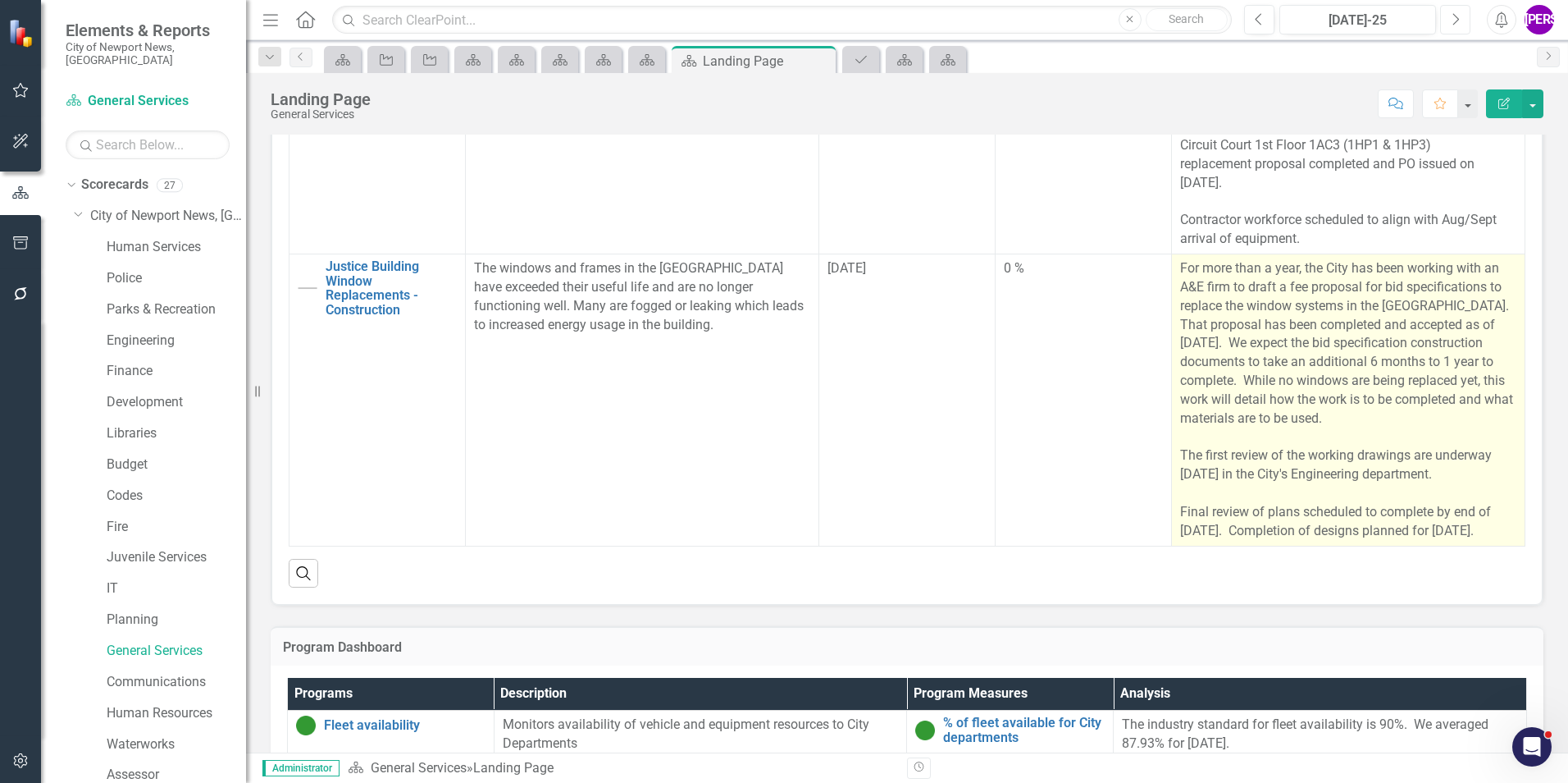
scroll to position [478, 0]
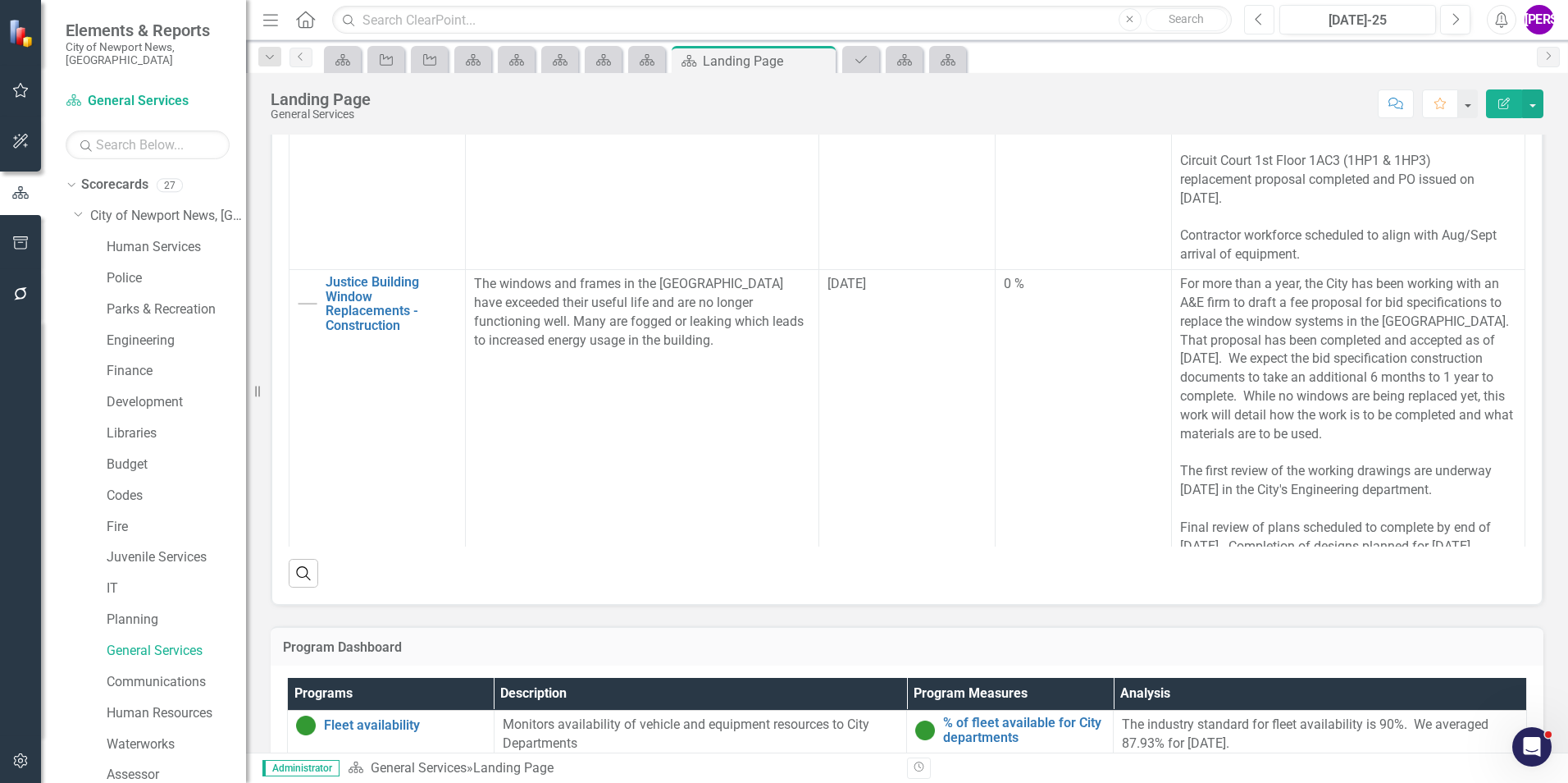
click at [1042, 20] on icon "Previous" at bounding box center [1259, 19] width 9 height 15
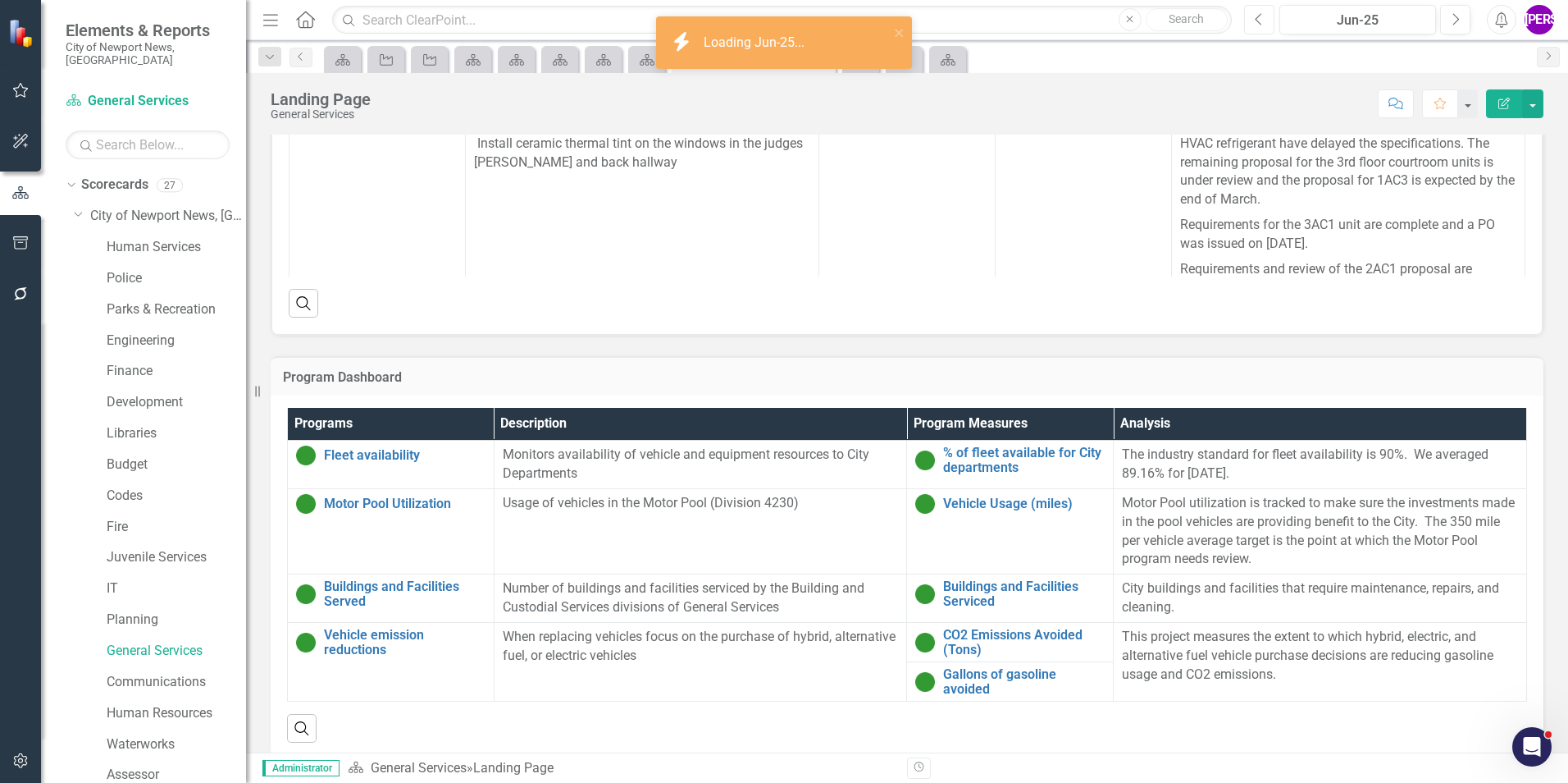
scroll to position [950, 0]
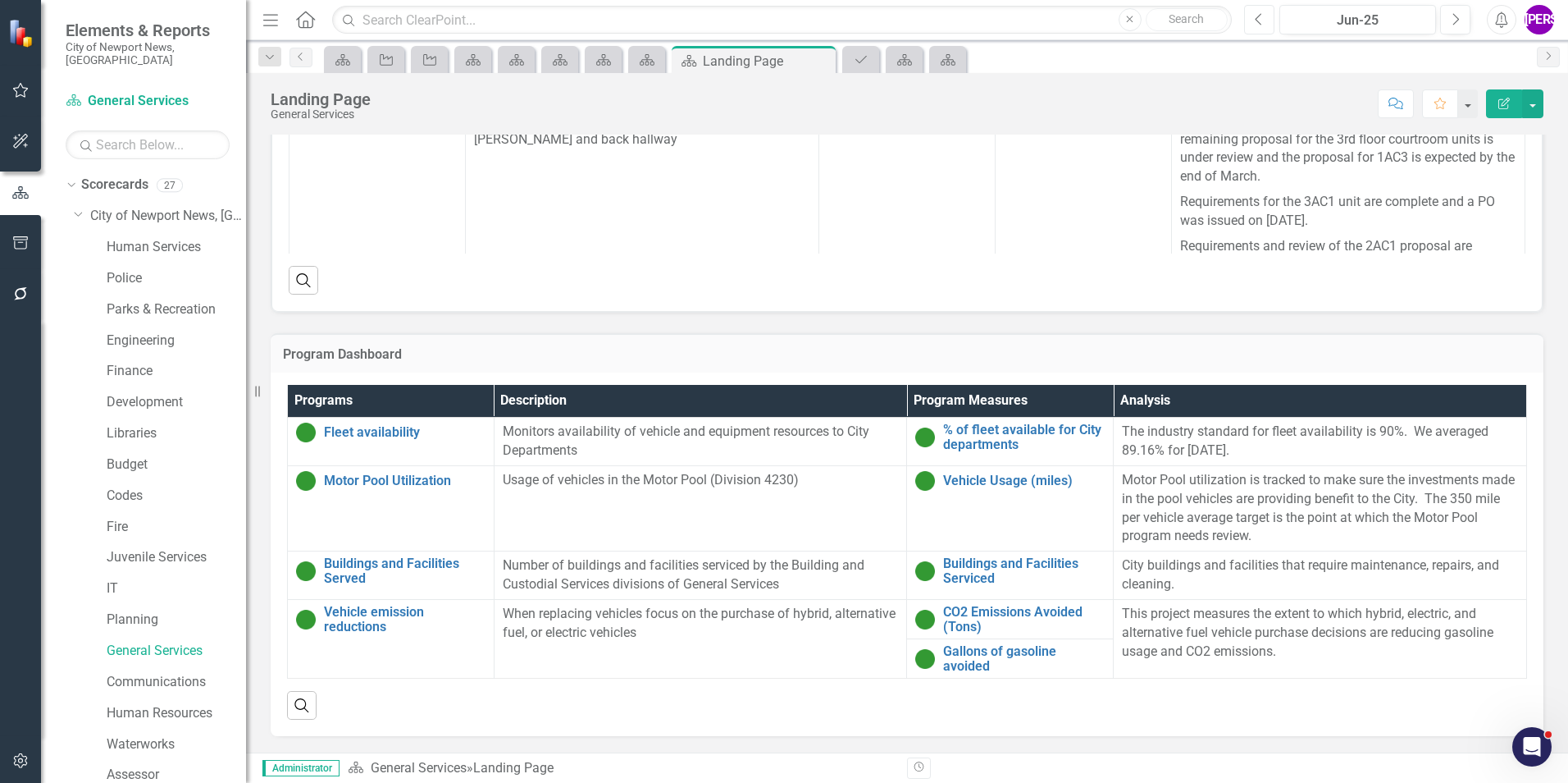
click at [1042, 23] on icon "Previous" at bounding box center [1259, 19] width 9 height 15
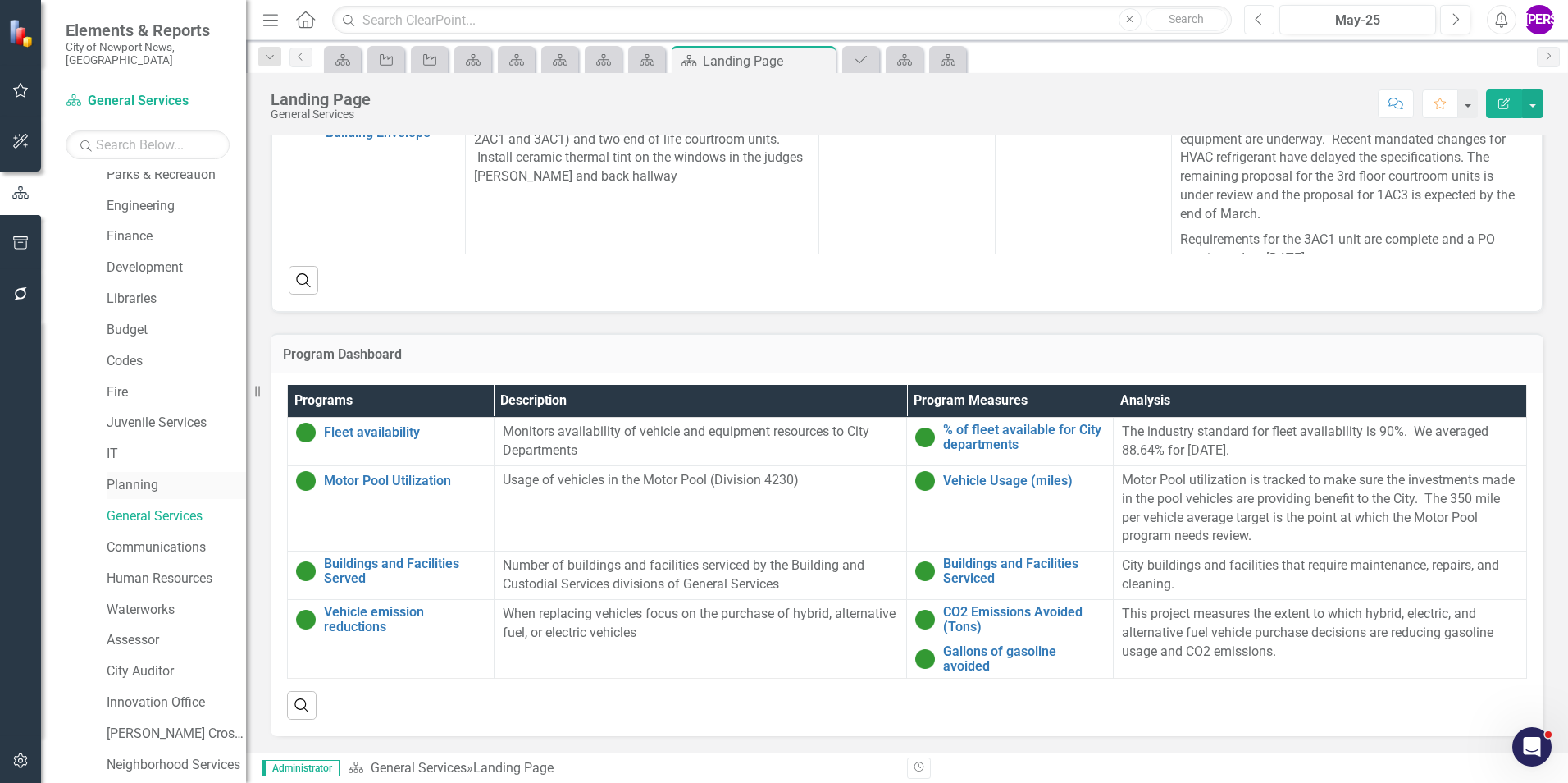
scroll to position [164, 0]
click at [144, 487] on link "Waterworks" at bounding box center [176, 580] width 140 height 18
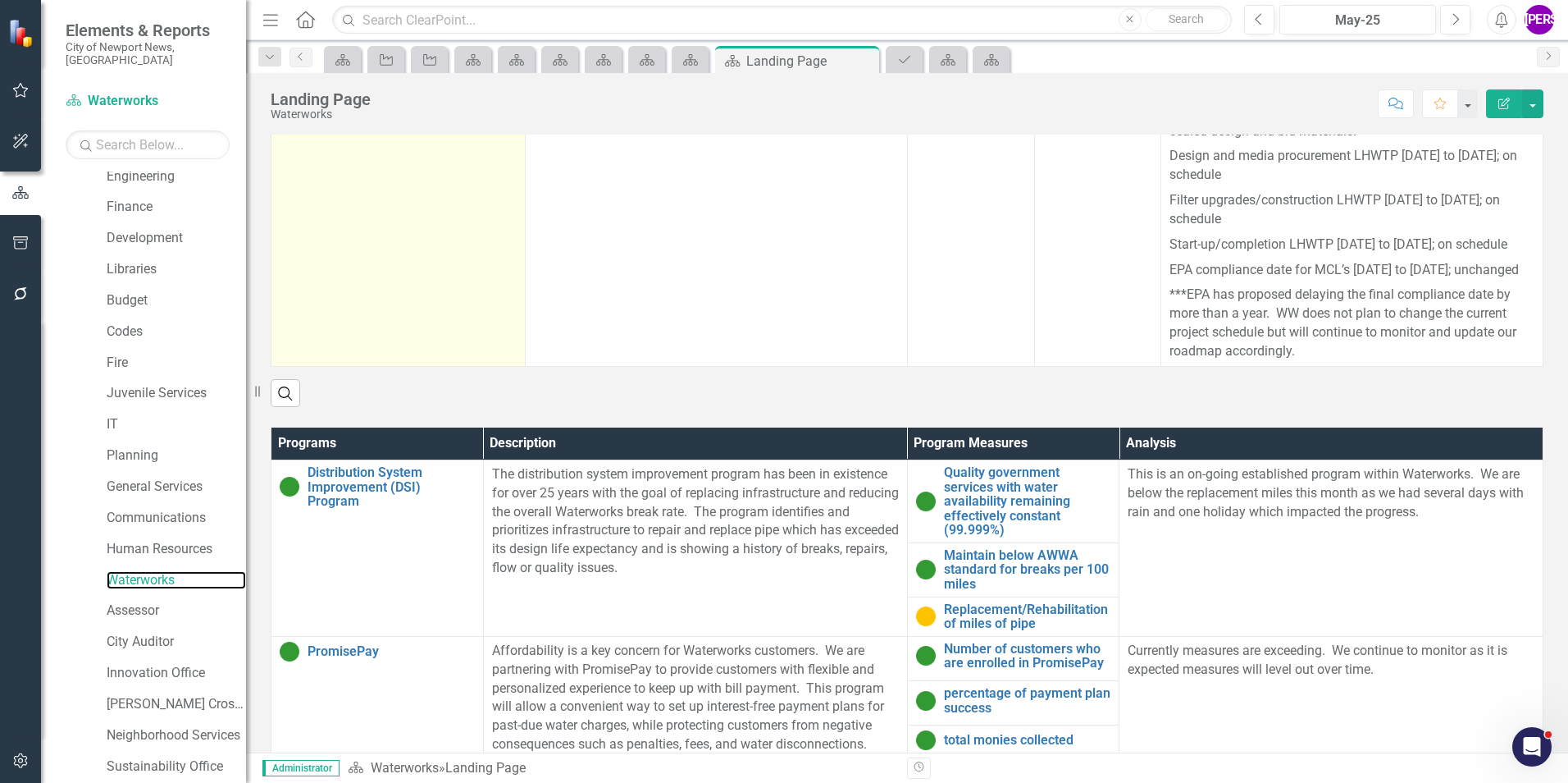
scroll to position [845, 0]
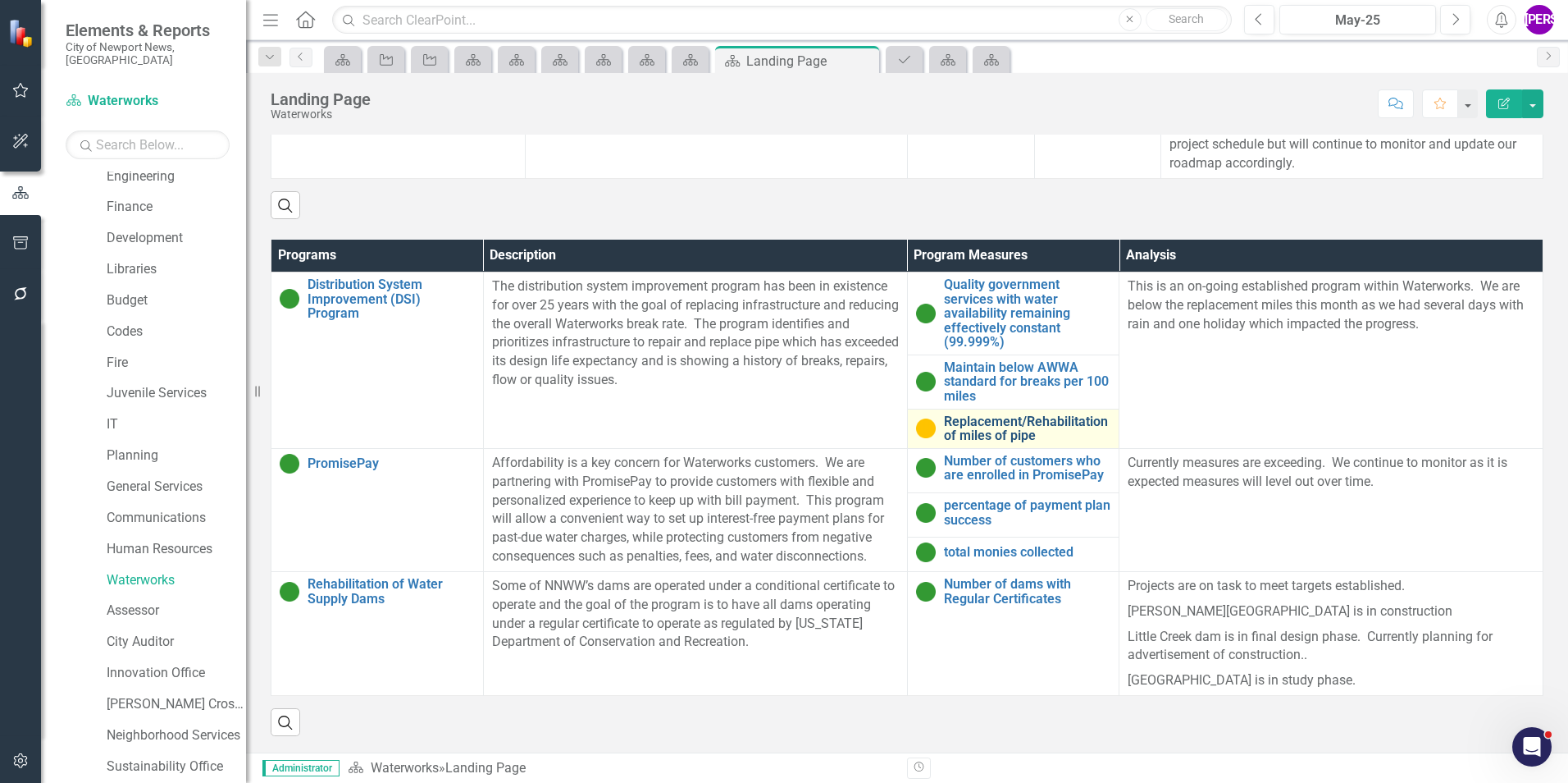
click at [1008, 428] on link "Replacement/Rehabilitation of miles of pipe" at bounding box center [1028, 429] width 168 height 29
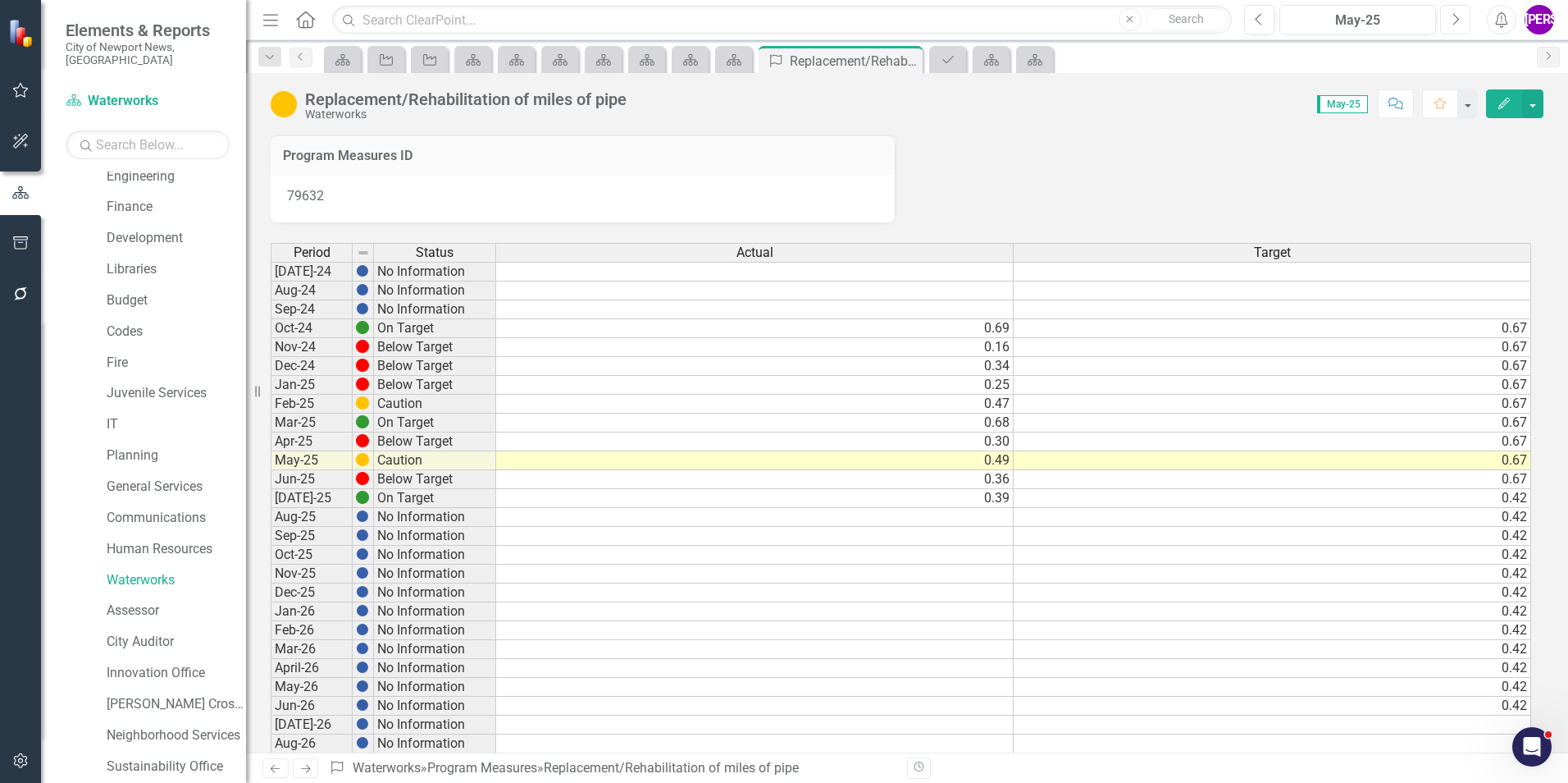
click at [1042, 21] on button "Next" at bounding box center [1455, 19] width 30 height 29
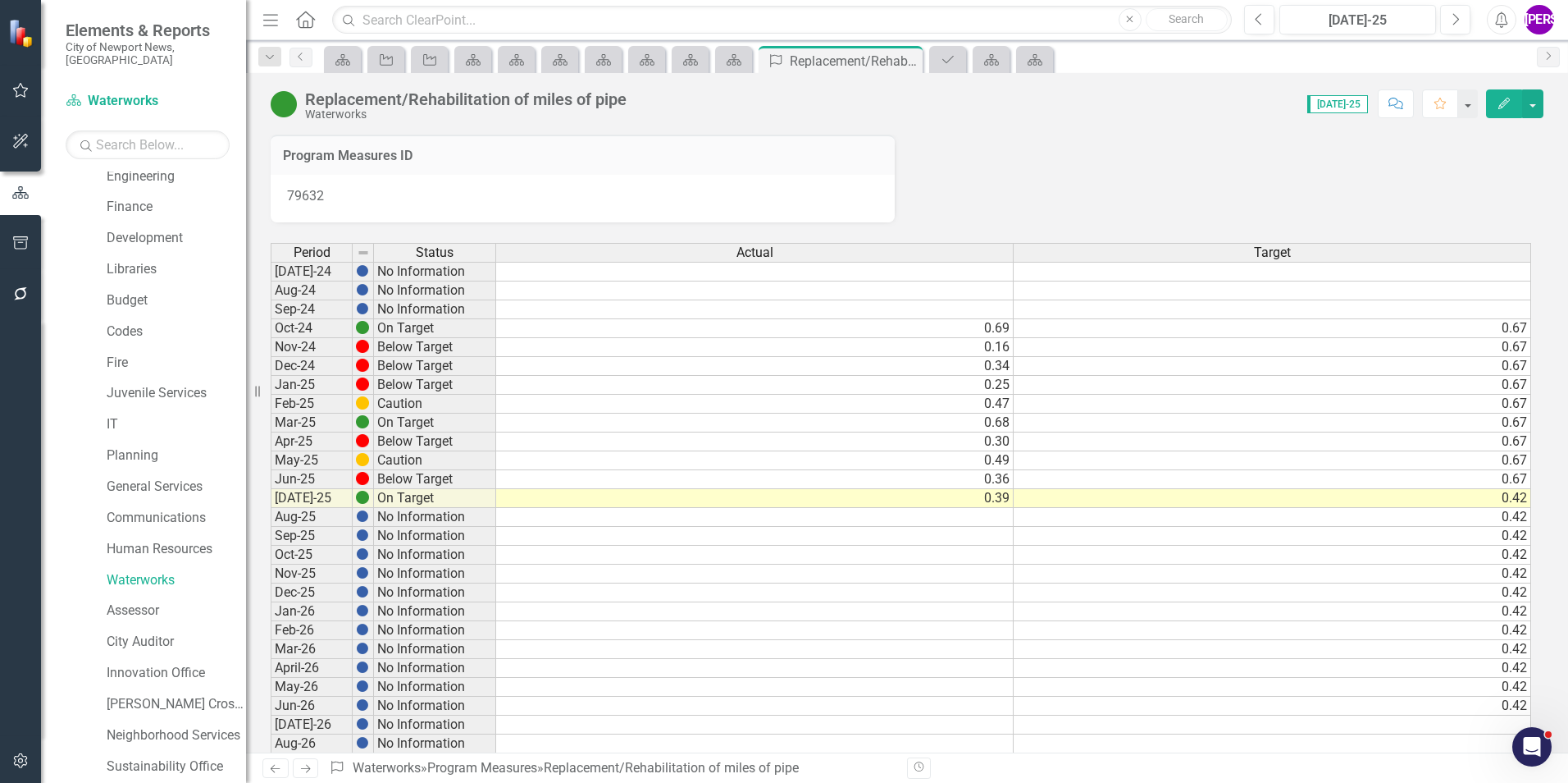
click at [511, 95] on div "Replacement/Rehabilitation of miles of pipe" at bounding box center [466, 99] width 322 height 18
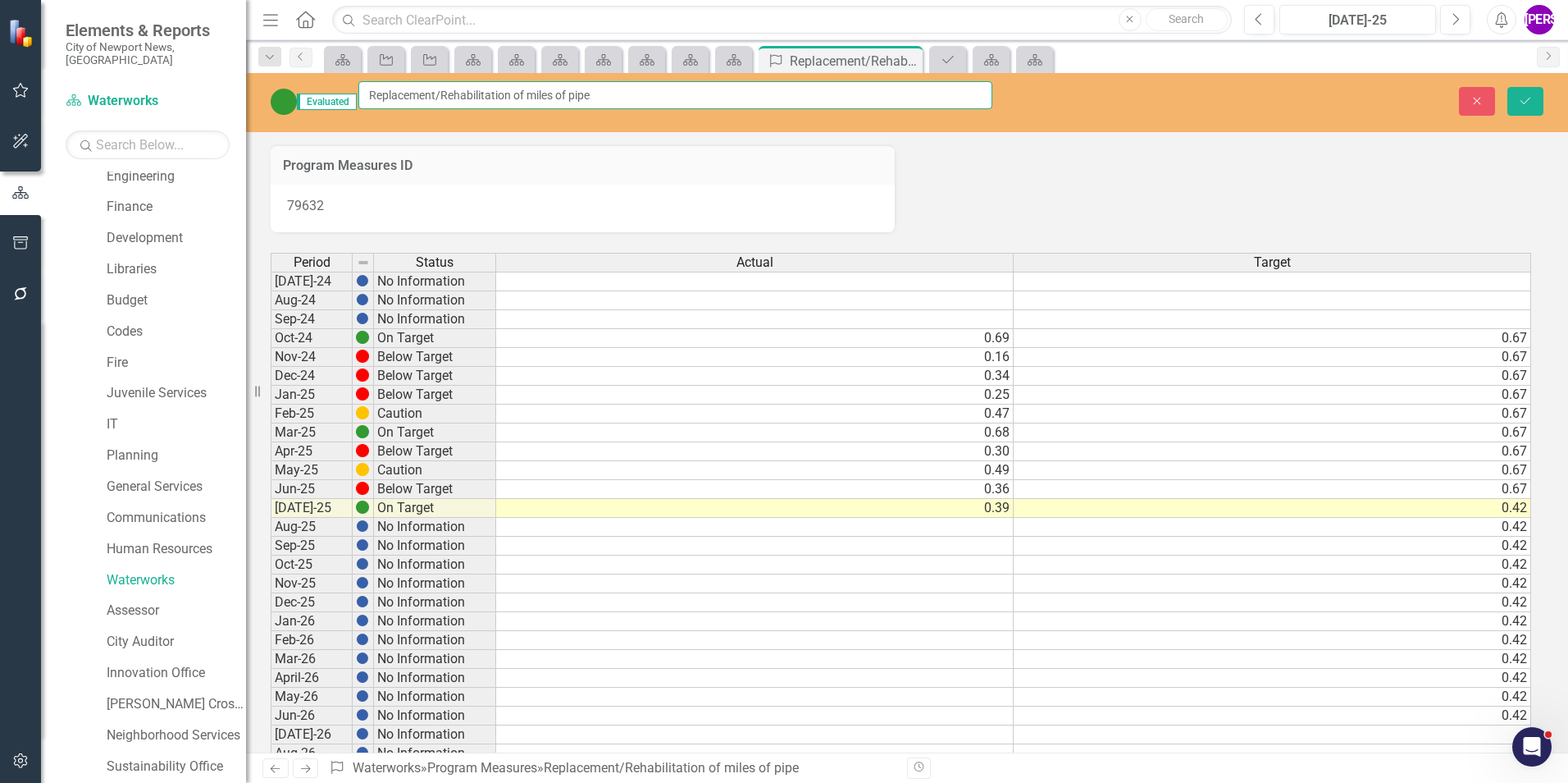
drag, startPoint x: 666, startPoint y: 98, endPoint x: 298, endPoint y: 110, distance: 368.2
click at [298, 110] on div "Evaluated Replacement/Rehabilitation of miles of pipe" at bounding box center [631, 101] width 721 height 40
click at [1042, 98] on icon "Close" at bounding box center [1477, 101] width 15 height 12
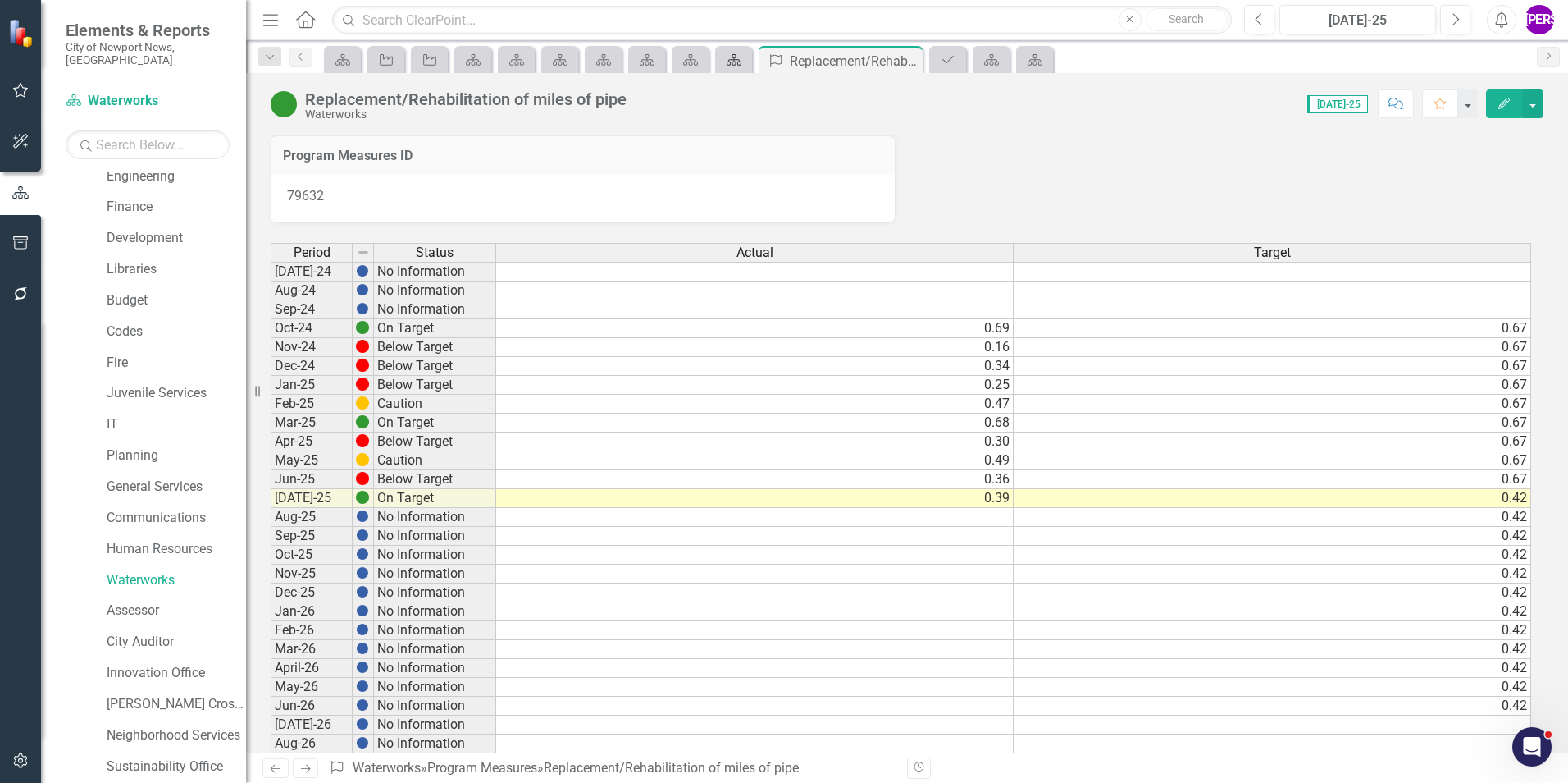
click at [736, 67] on div "Scorecard" at bounding box center [731, 59] width 23 height 20
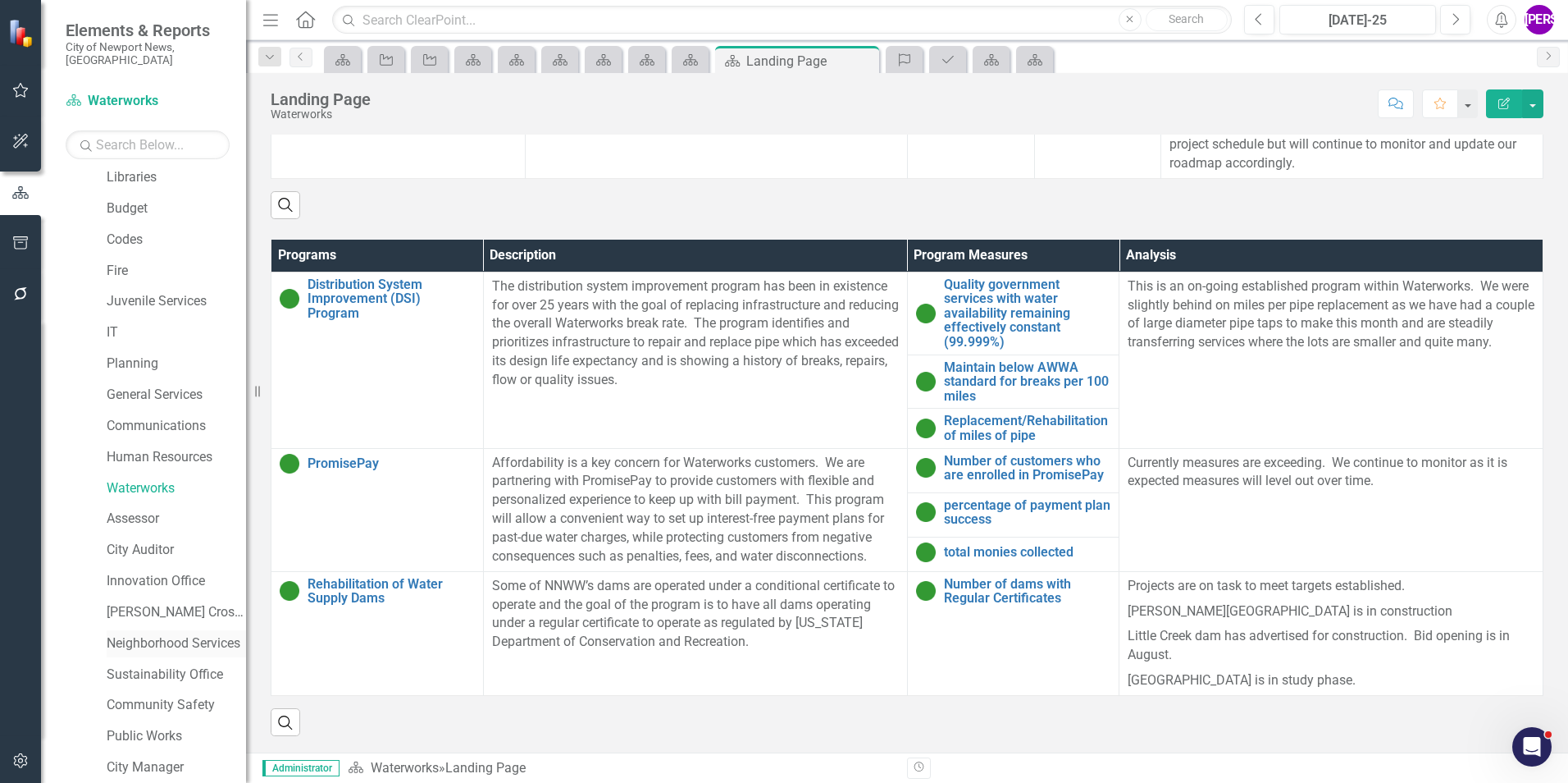
scroll to position [307, 0]
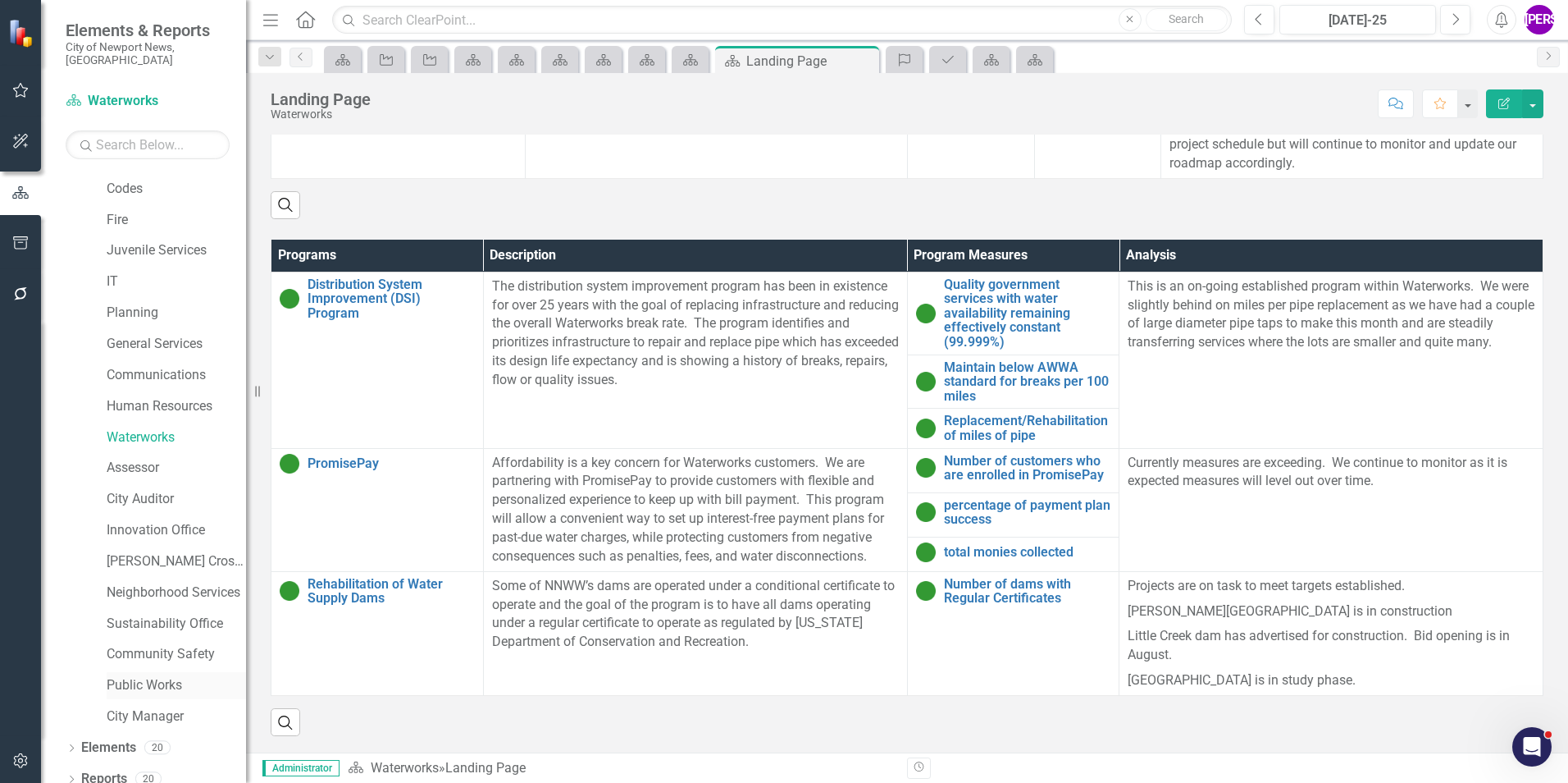
click at [146, 487] on link "Public Works" at bounding box center [176, 685] width 140 height 18
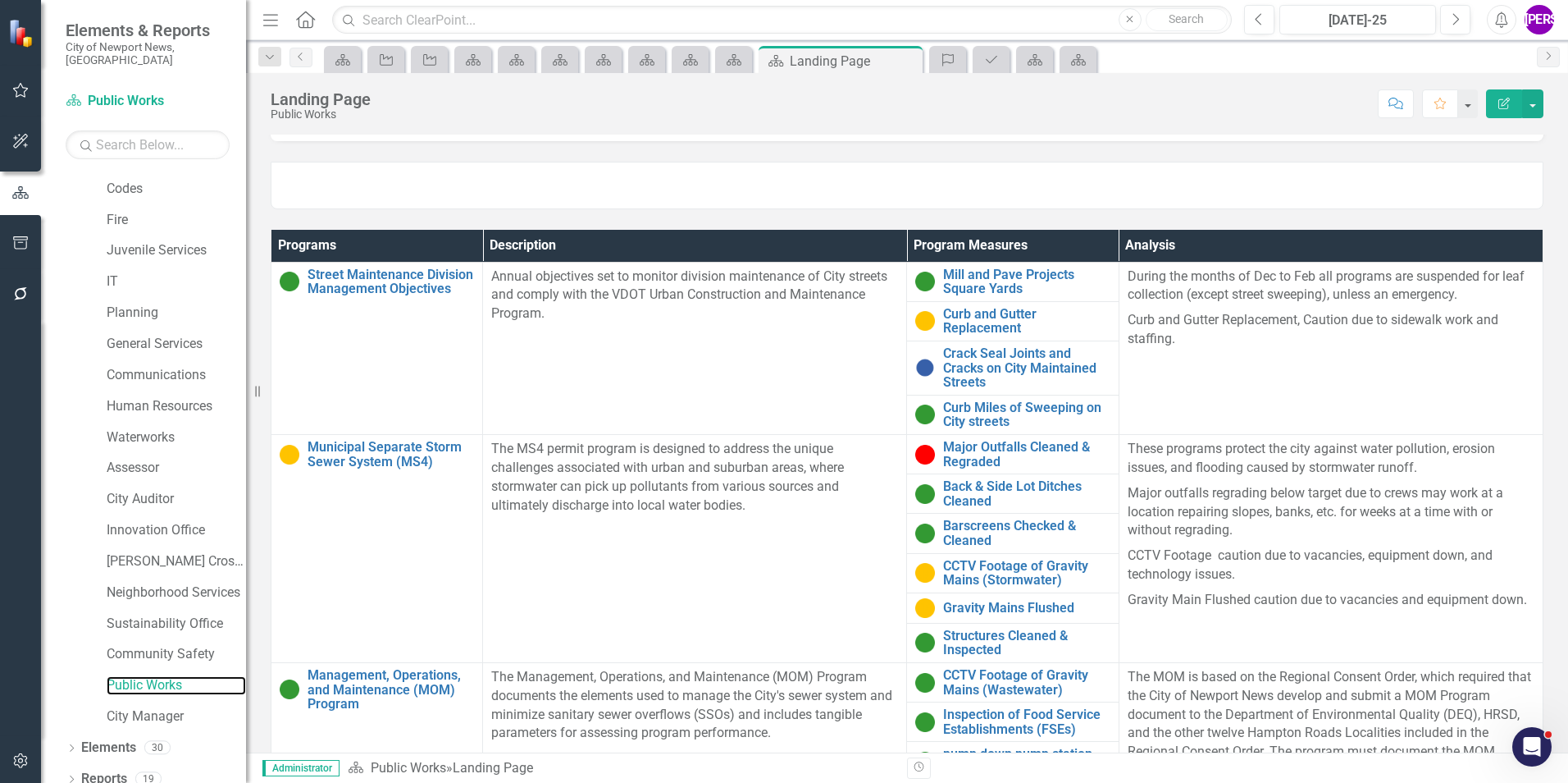
scroll to position [493, 0]
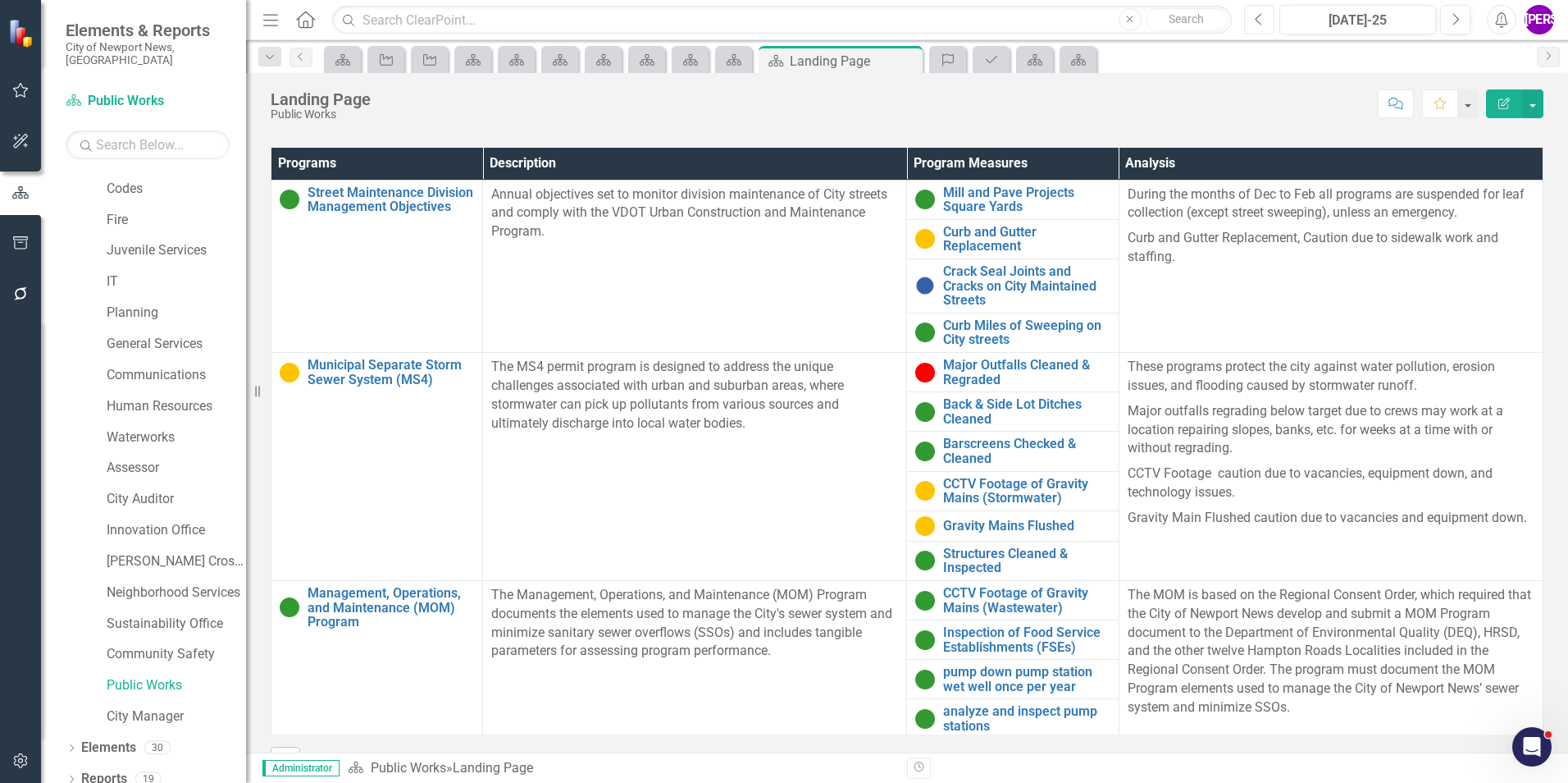
click at [1042, 18] on button "Previous" at bounding box center [1259, 19] width 30 height 29
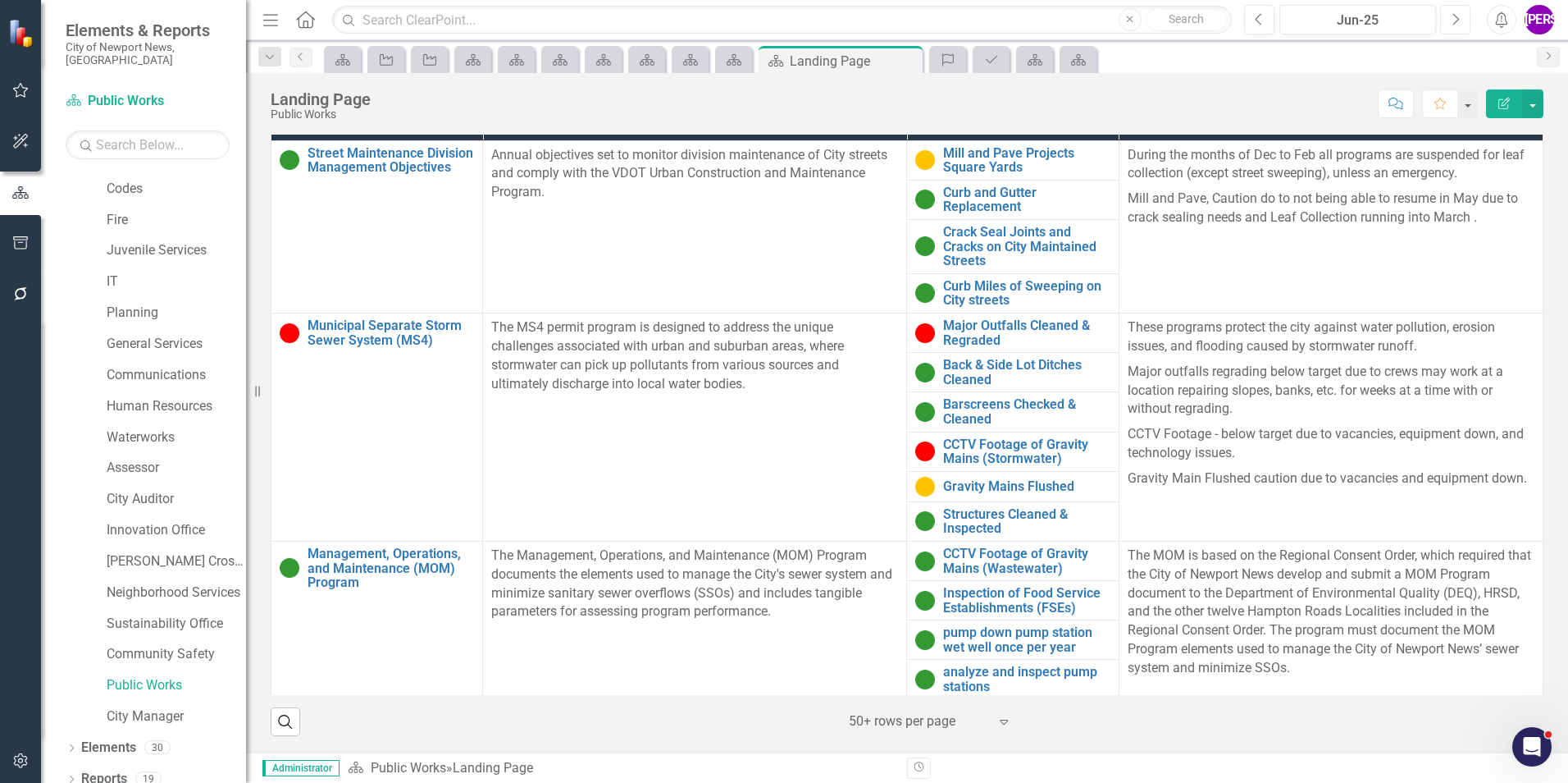
click at [1042, 19] on button "Next" at bounding box center [1455, 19] width 30 height 29
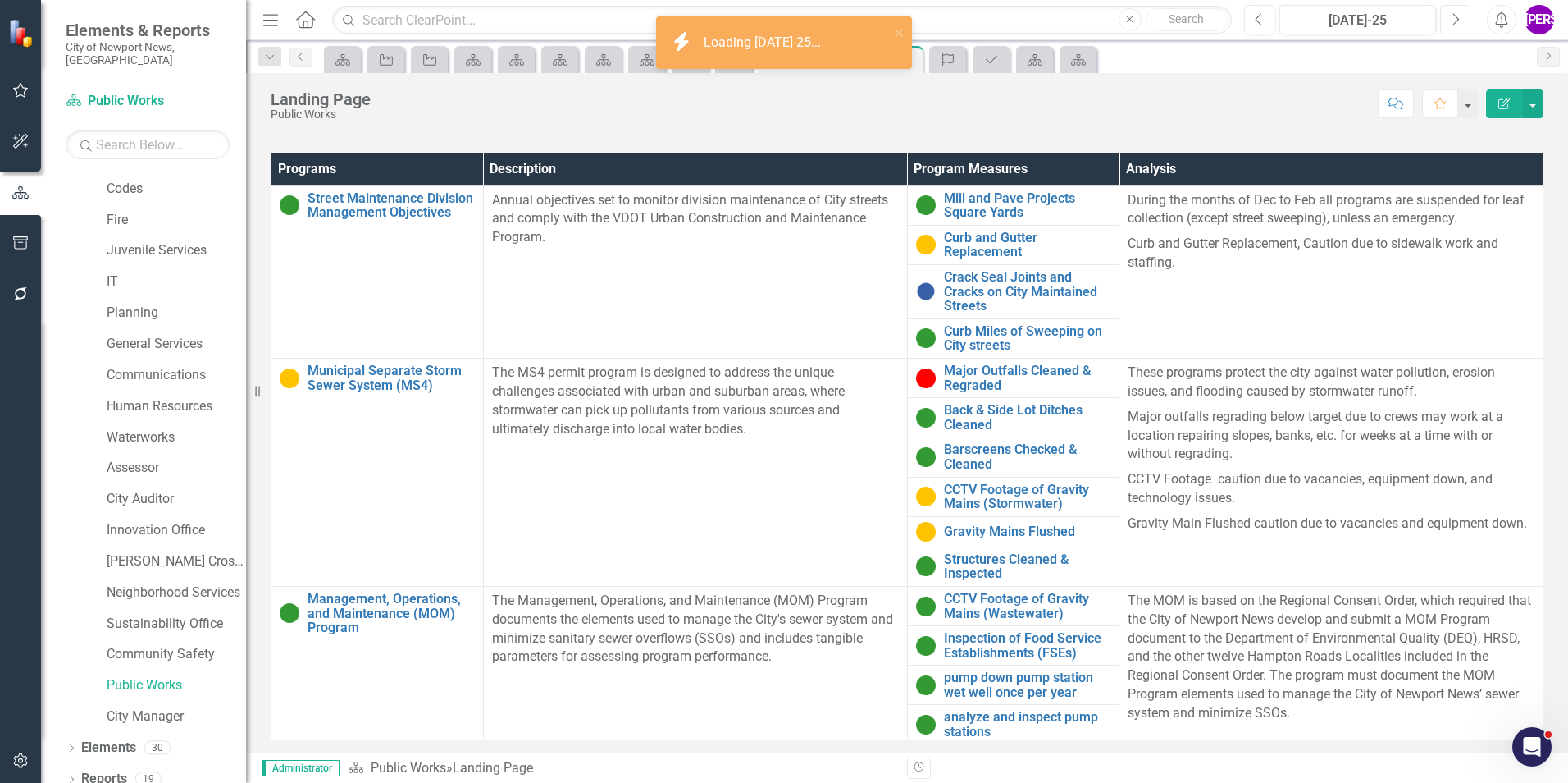
scroll to position [493, 0]
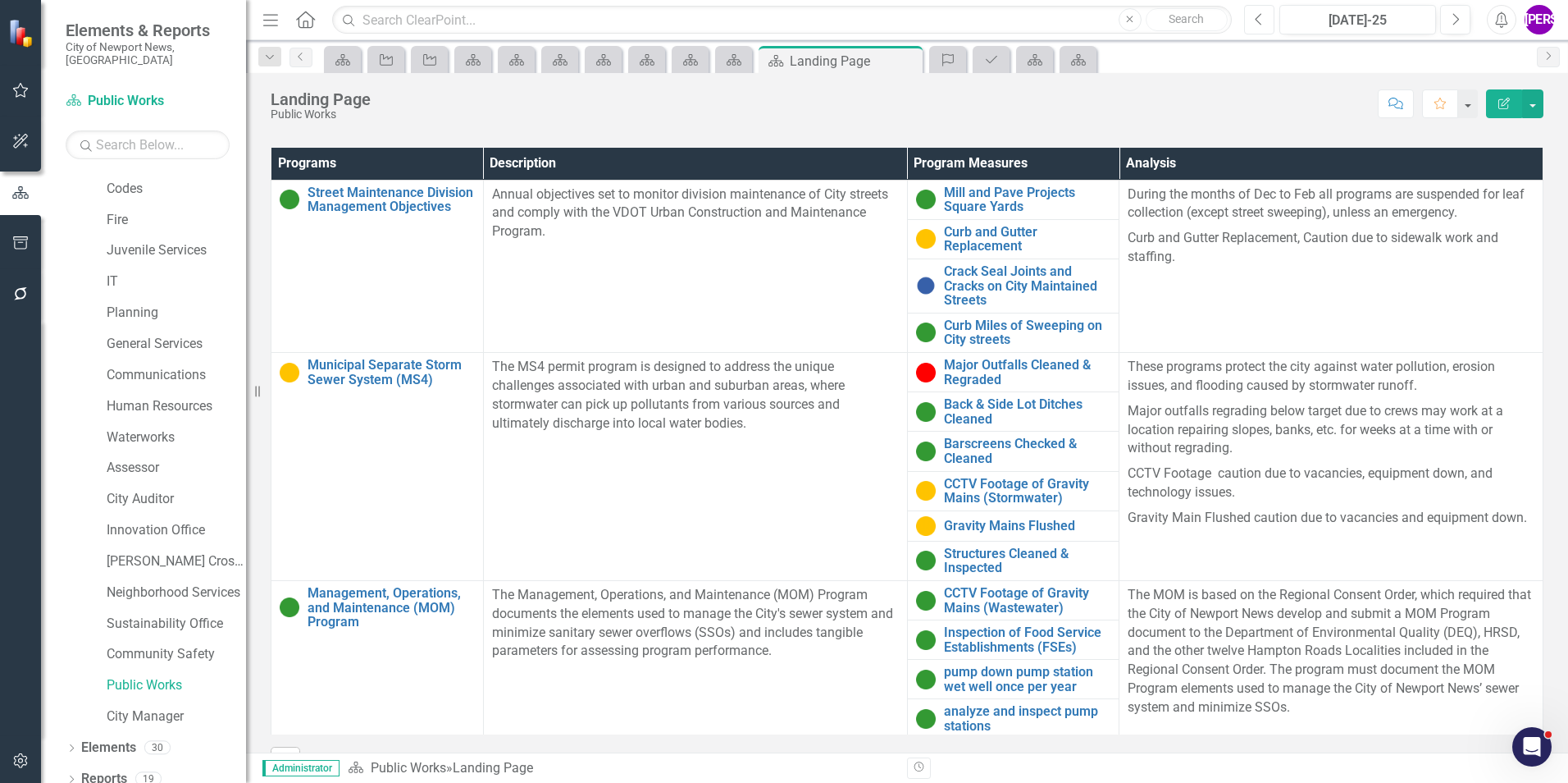
click at [1042, 24] on button "Previous" at bounding box center [1259, 19] width 30 height 29
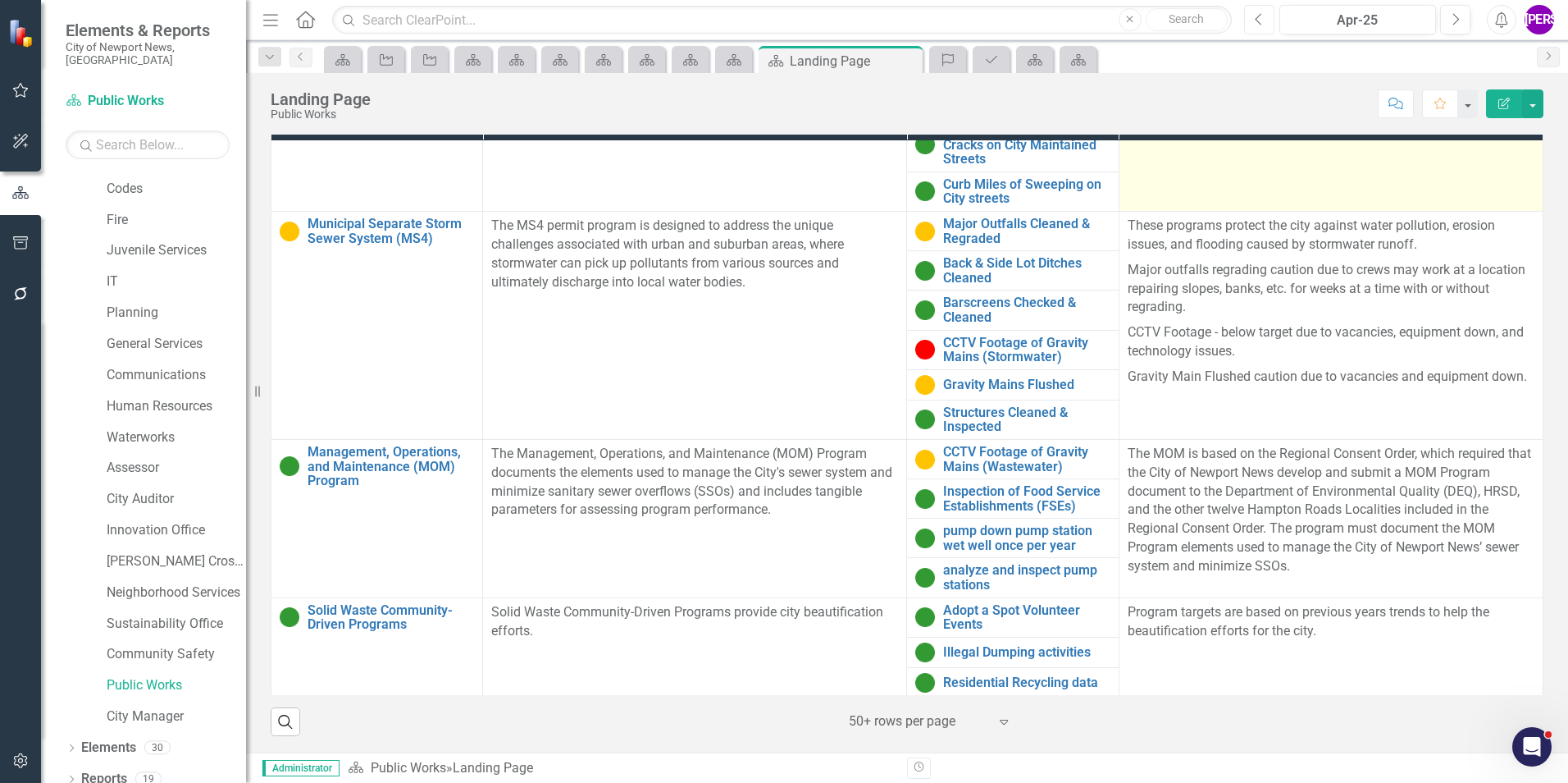
scroll to position [104, 0]
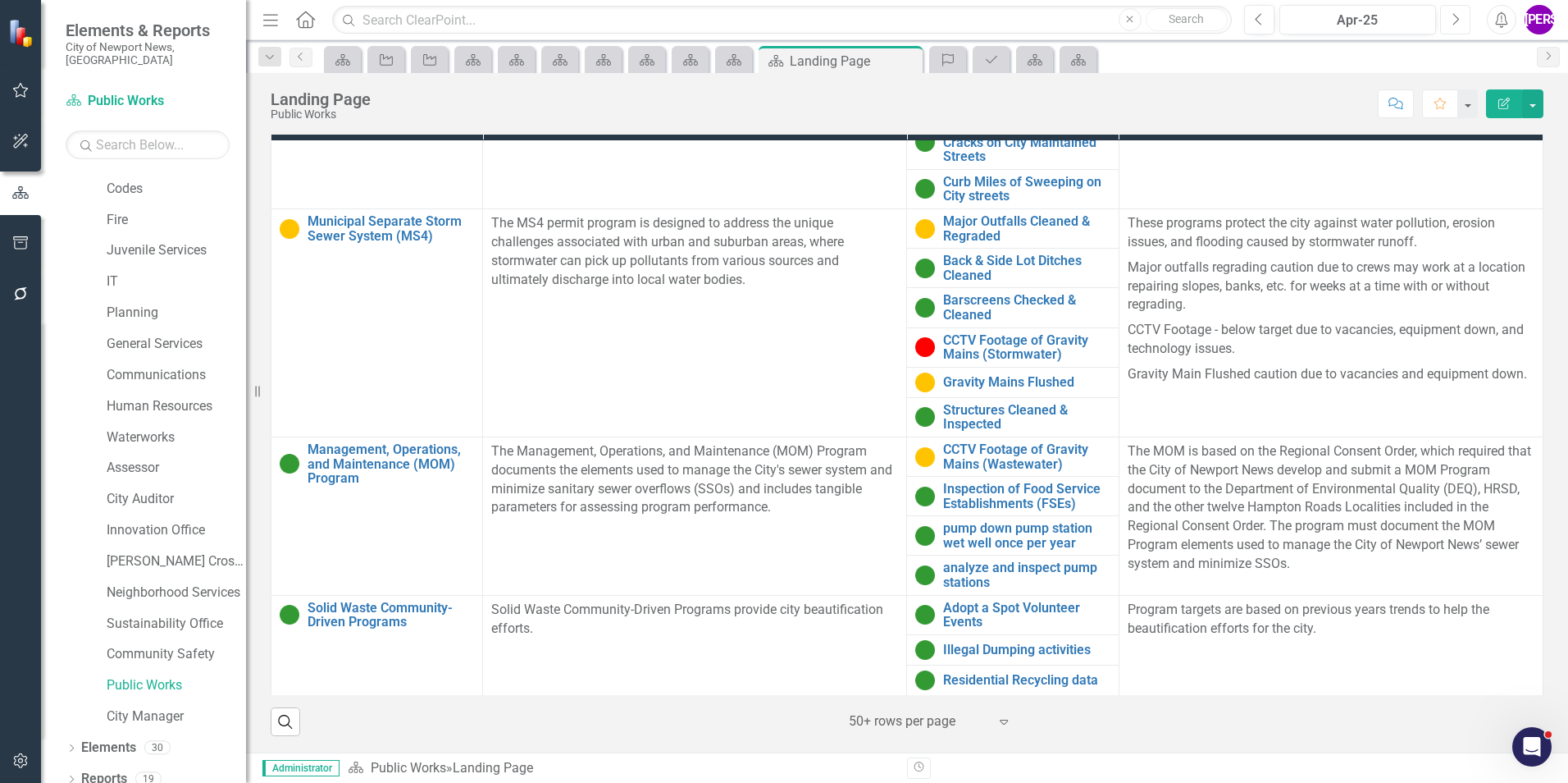
click at [1042, 13] on icon "Next" at bounding box center [1455, 19] width 9 height 15
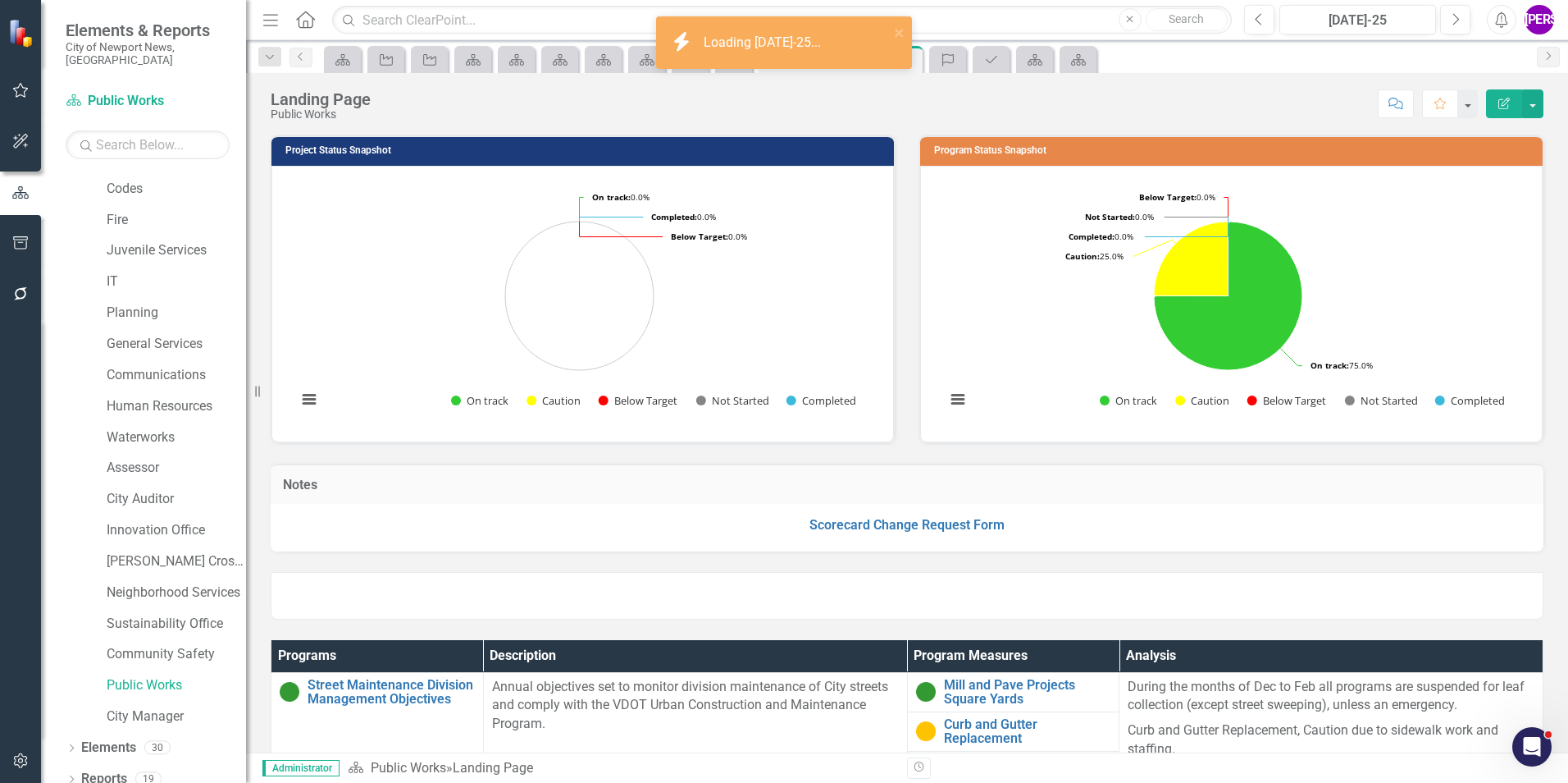
click at [892, 321] on div "Project Status Snapshot Loading... Chart Pie chart with 5 slices. Project Statu…" at bounding box center [582, 278] width 649 height 329
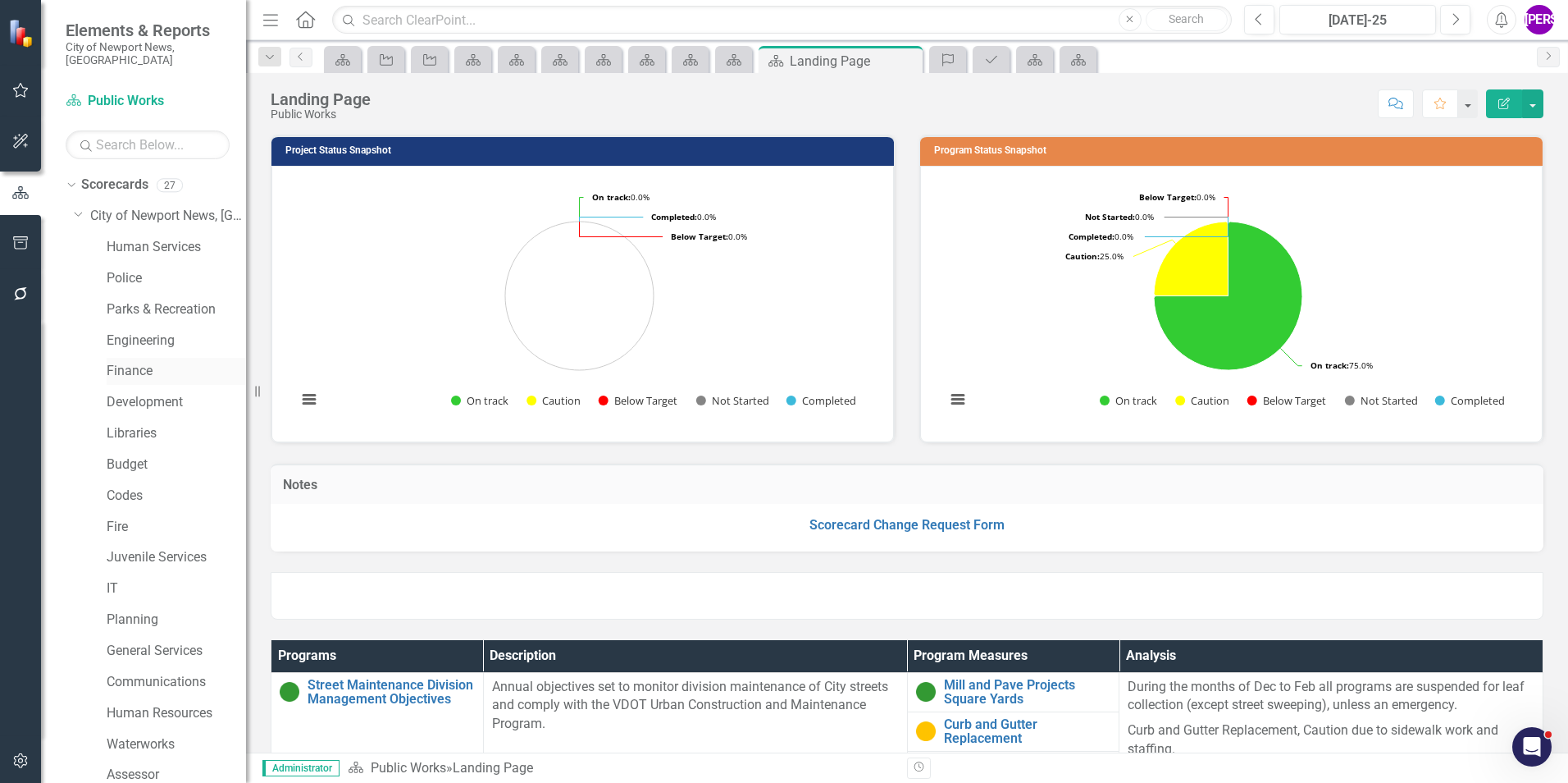
click at [133, 364] on link "Finance" at bounding box center [176, 371] width 140 height 18
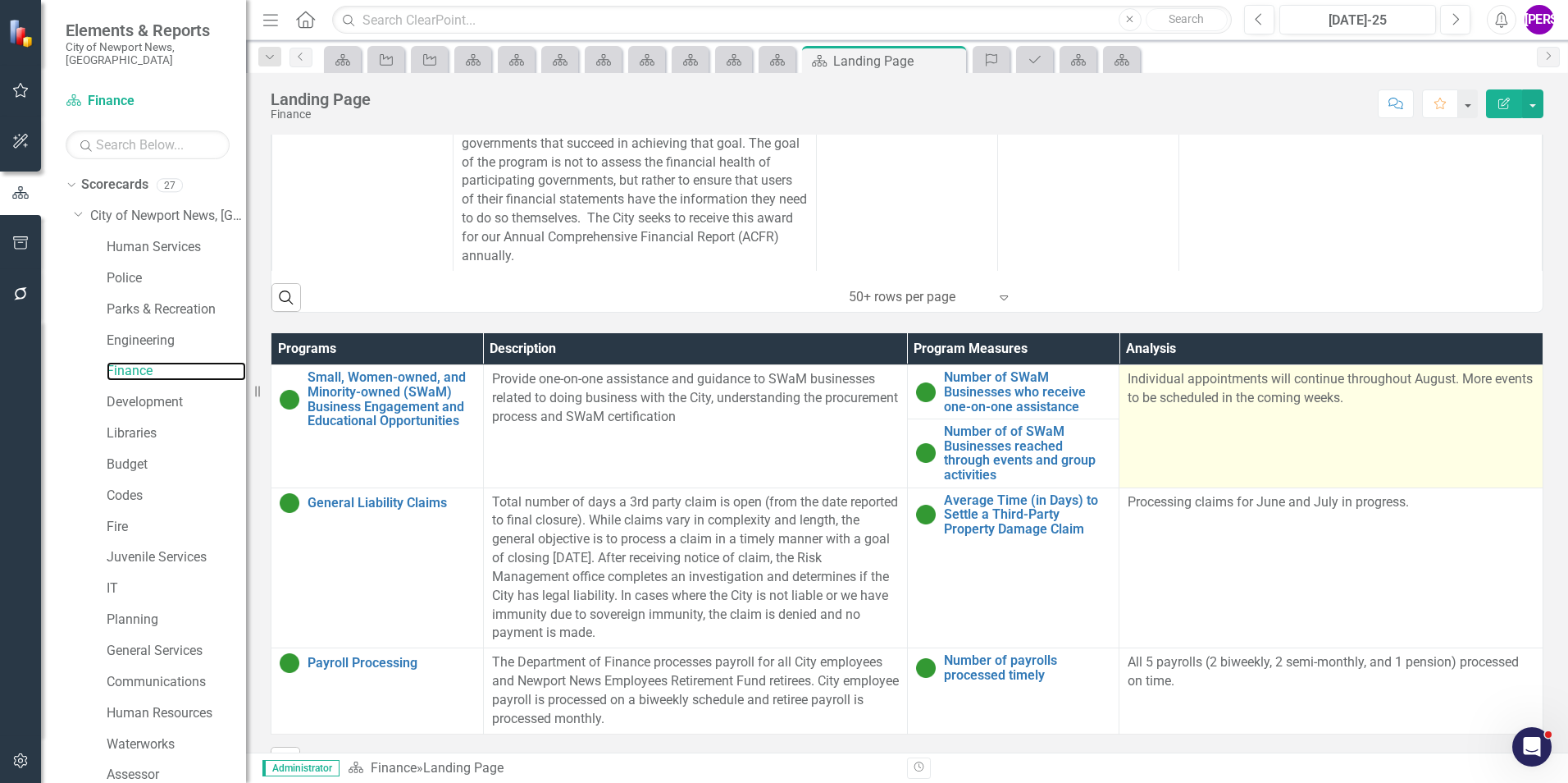
scroll to position [928, 0]
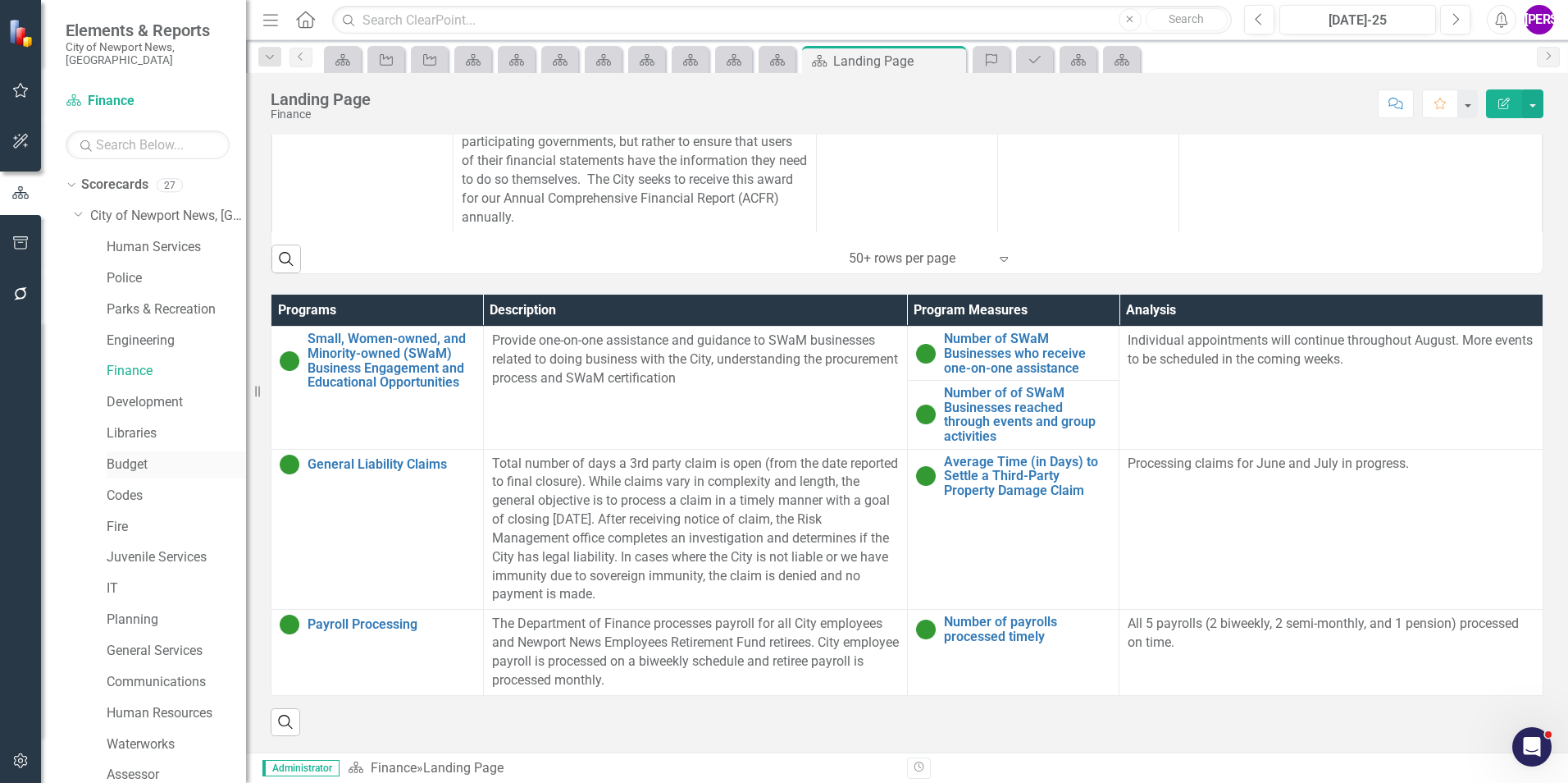
click at [147, 455] on link "Budget" at bounding box center [176, 464] width 140 height 18
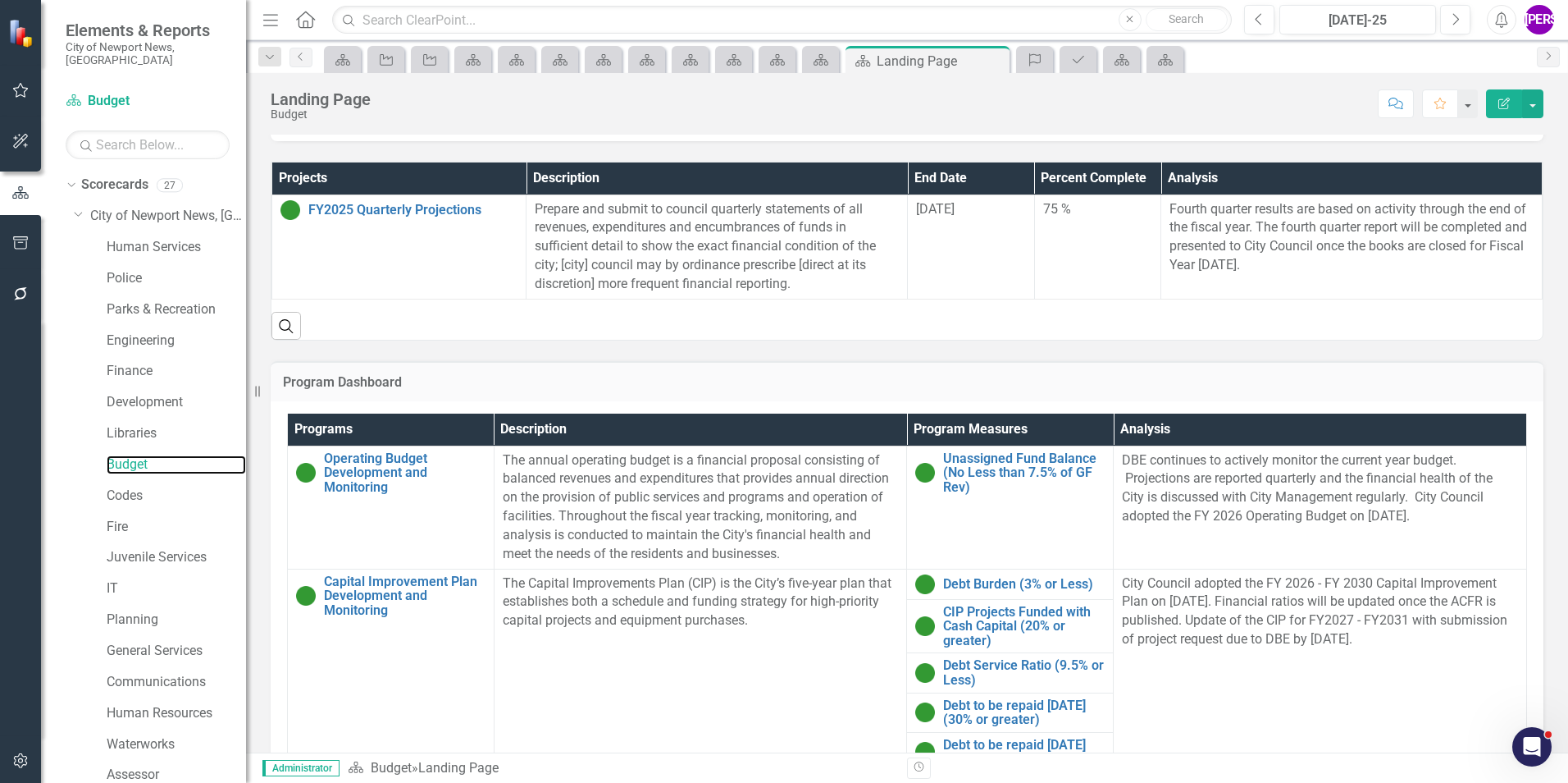
scroll to position [493, 0]
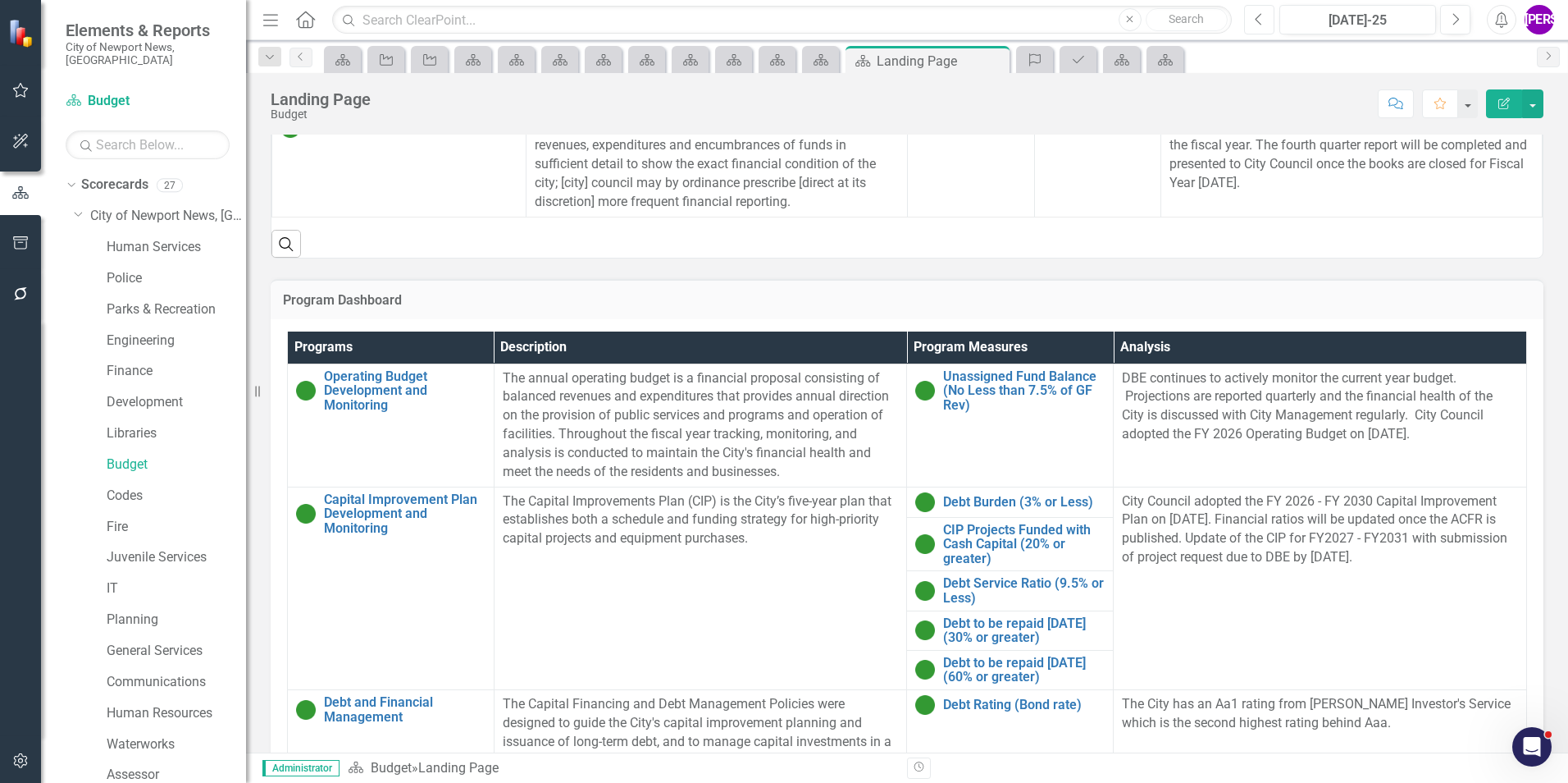
click at [1269, 29] on button "Previous" at bounding box center [1259, 19] width 30 height 29
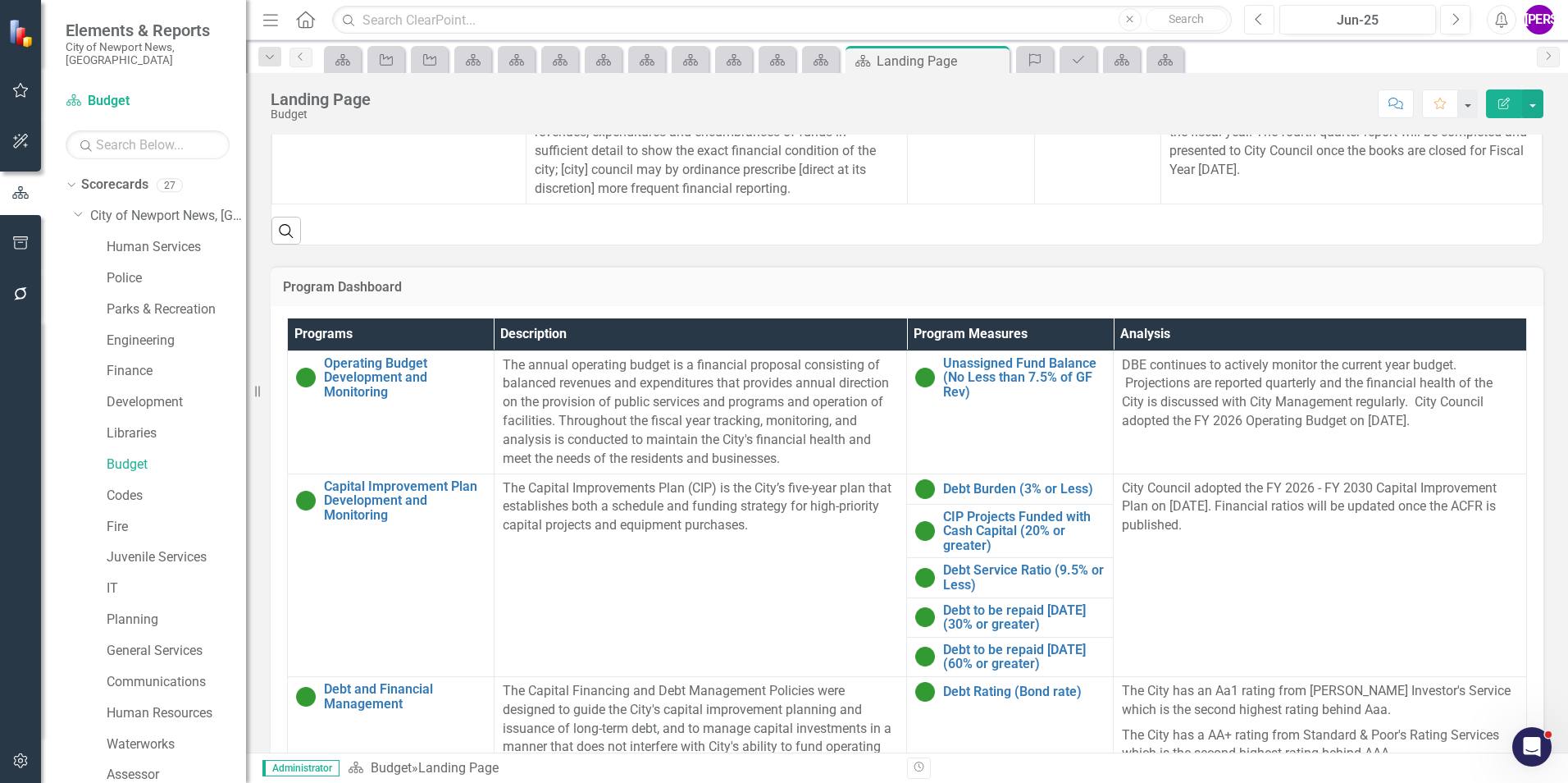
scroll to position [577, 0]
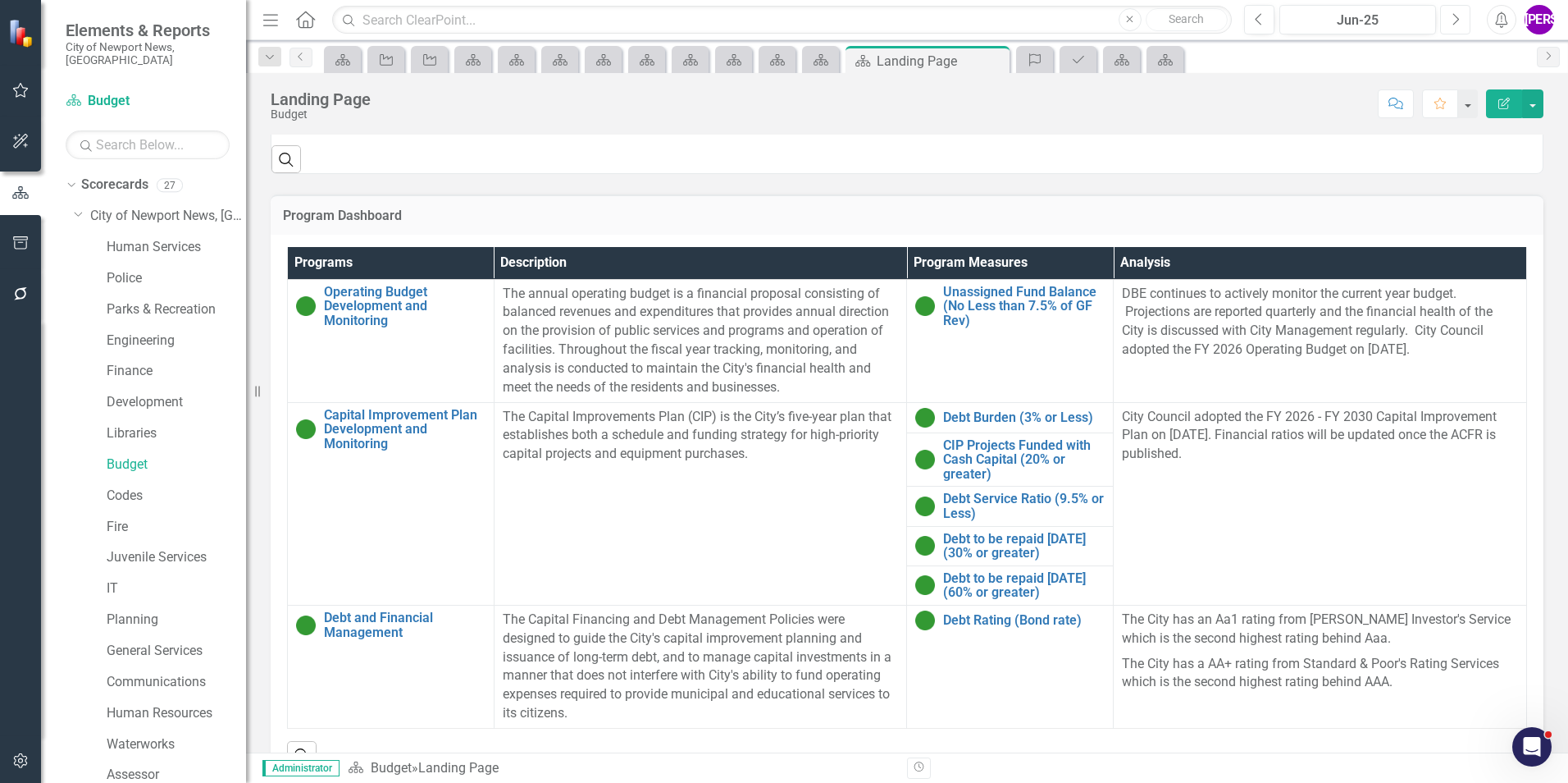
click at [1453, 24] on icon "Next" at bounding box center [1455, 19] width 9 height 15
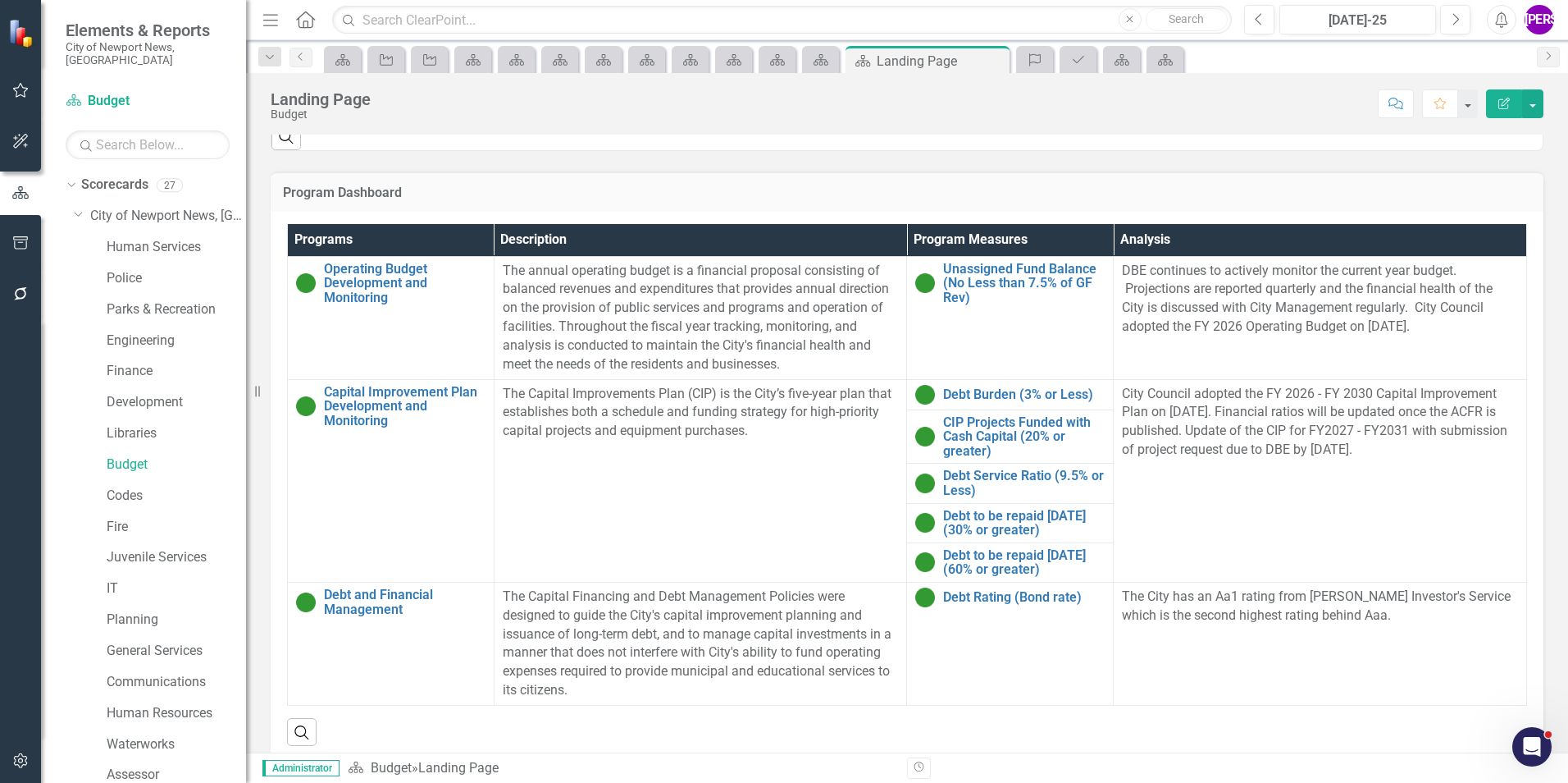
scroll to position [626, 0]
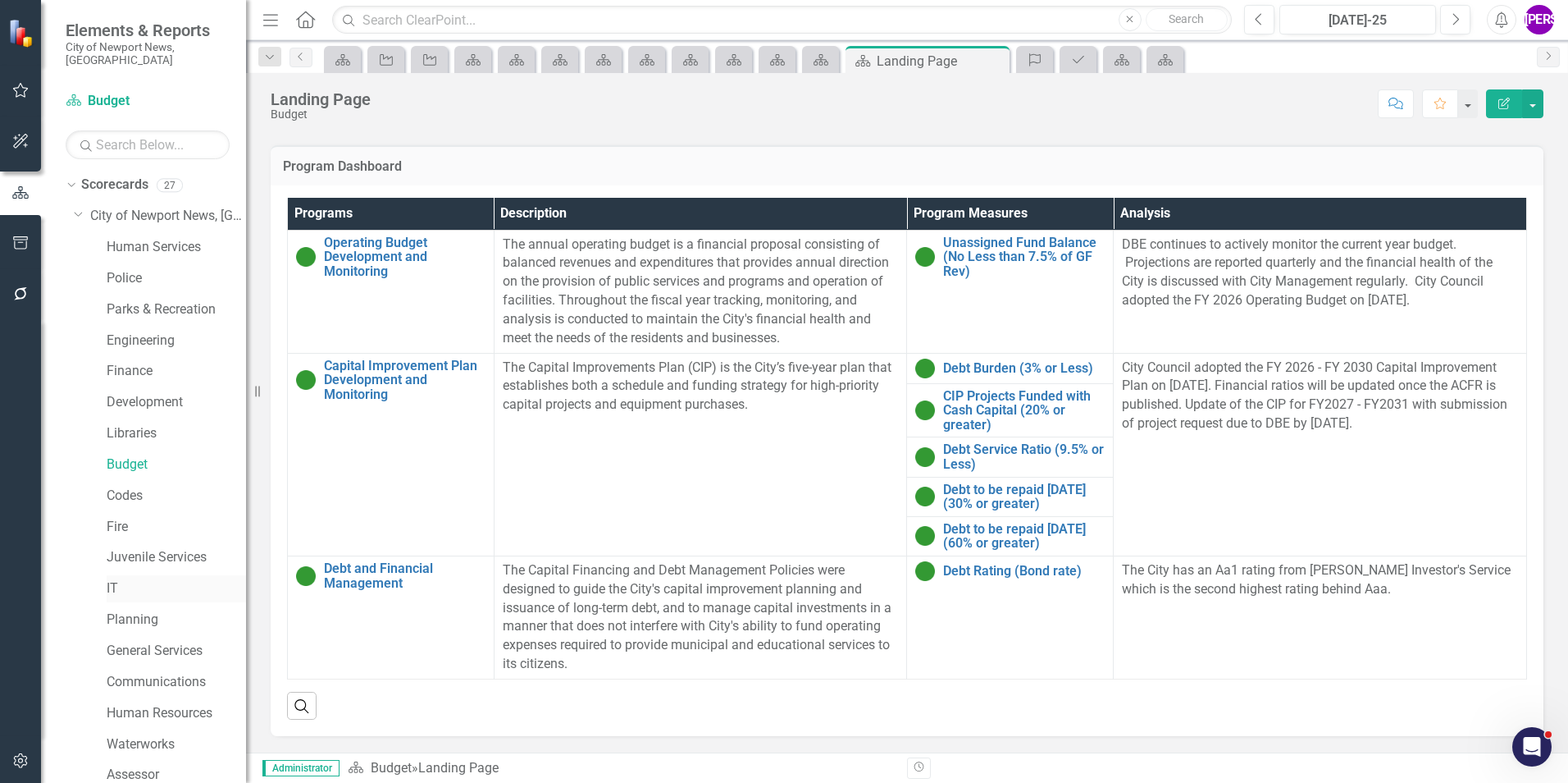
click at [112, 575] on div "IT" at bounding box center [176, 589] width 140 height 27
click at [114, 583] on link "IT" at bounding box center [176, 588] width 140 height 18
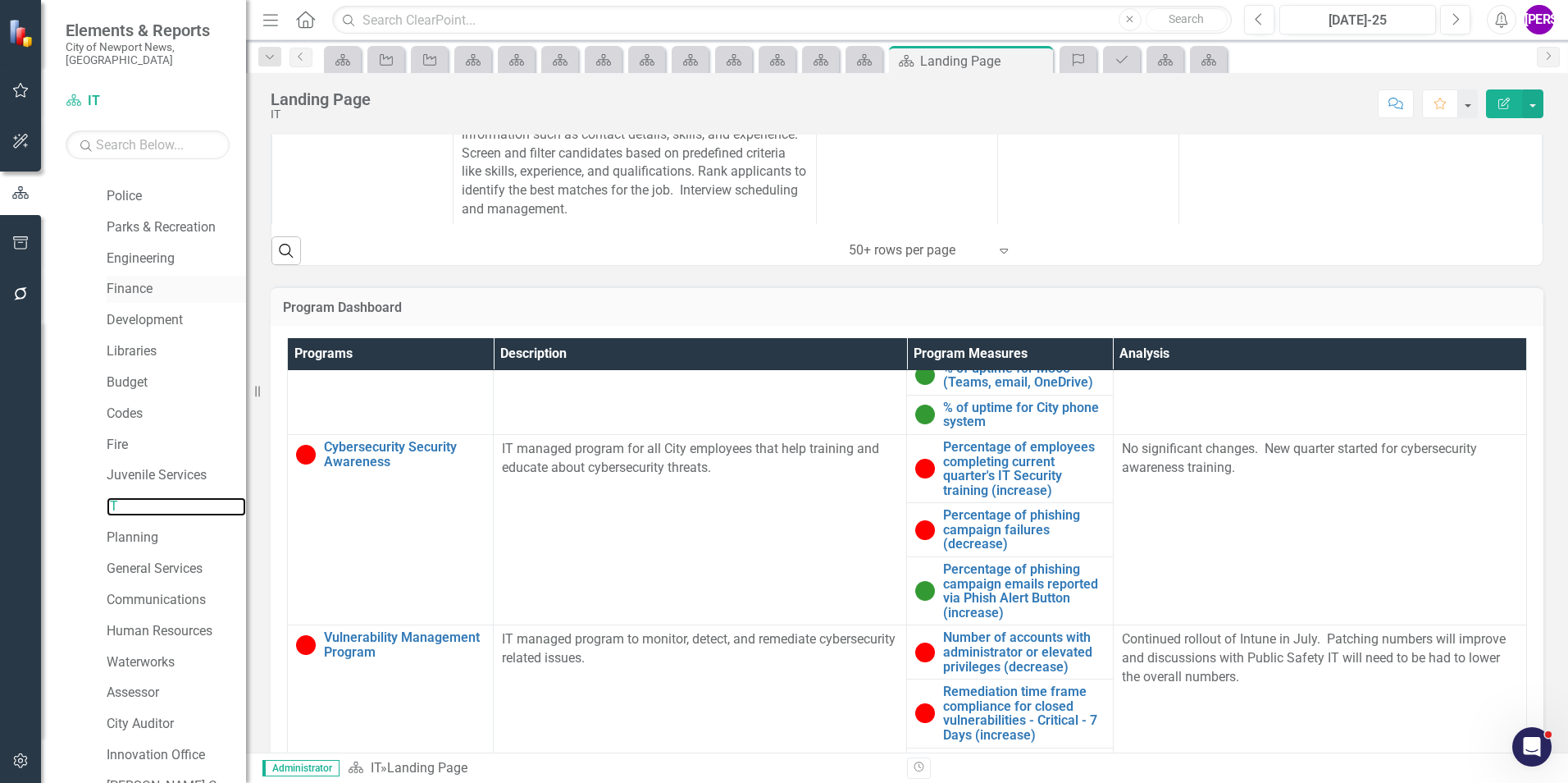
scroll to position [164, 0]
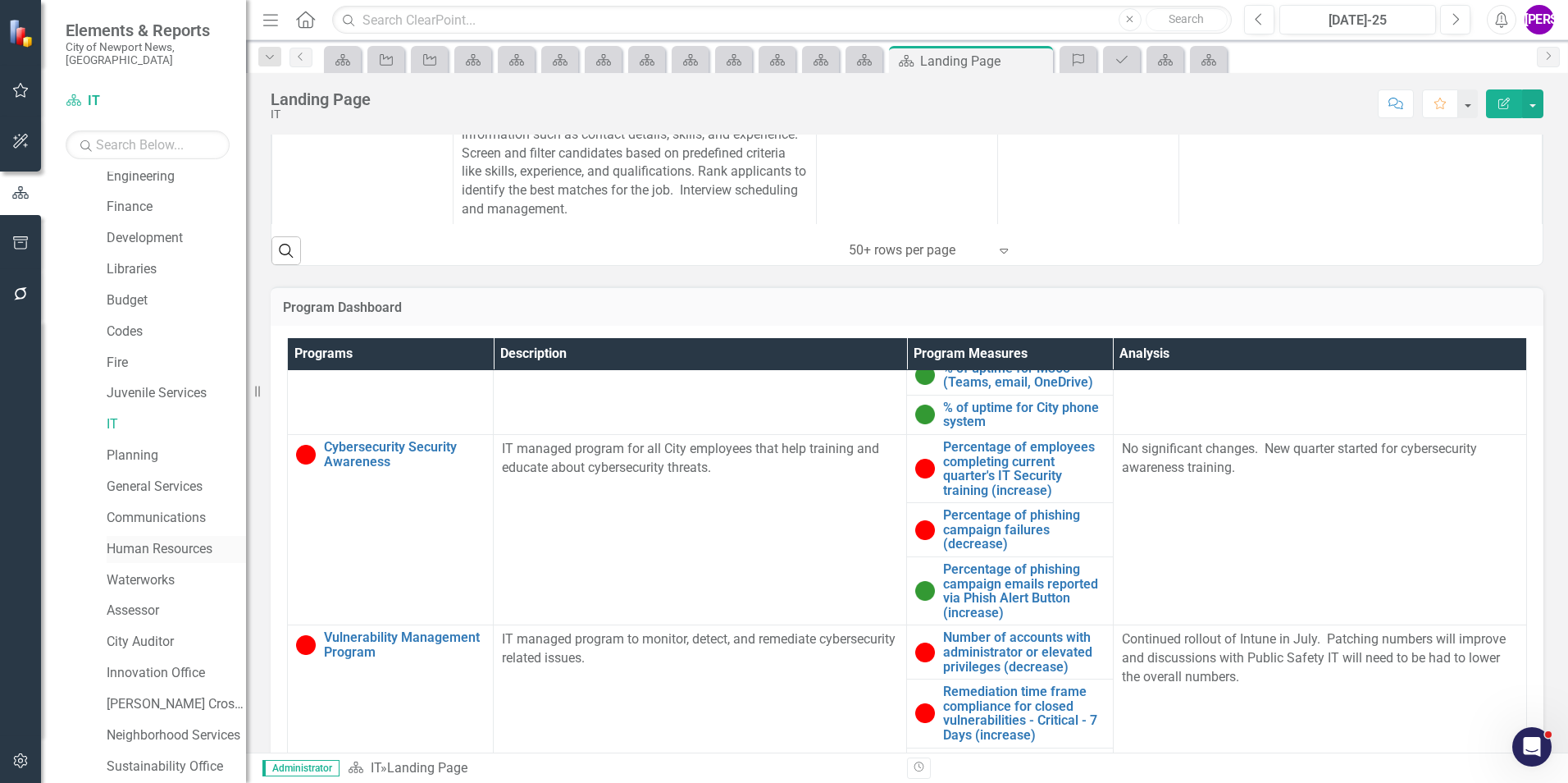
click at [144, 540] on link "Human Resources" at bounding box center [176, 549] width 140 height 18
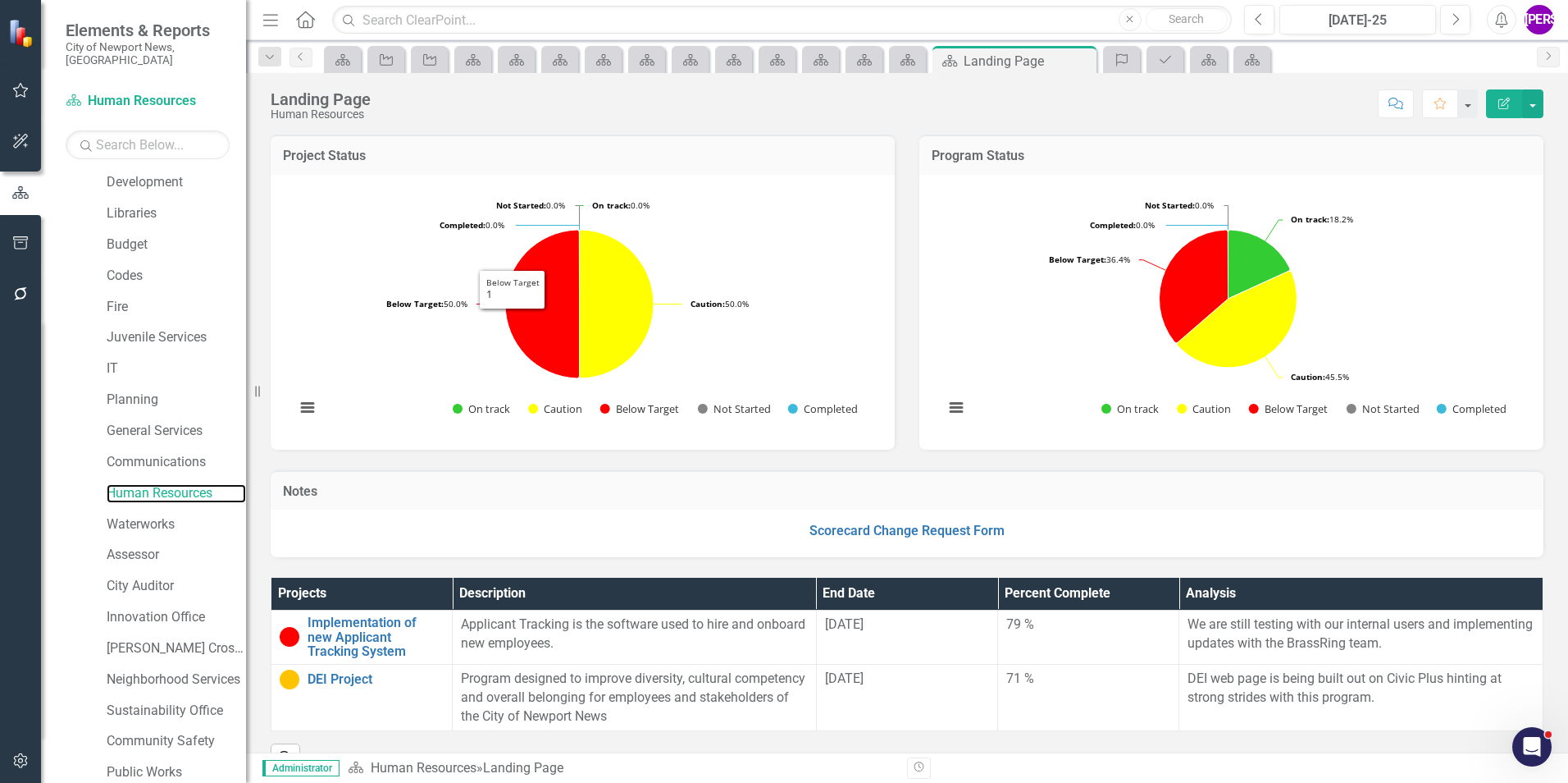
scroll to position [307, 0]
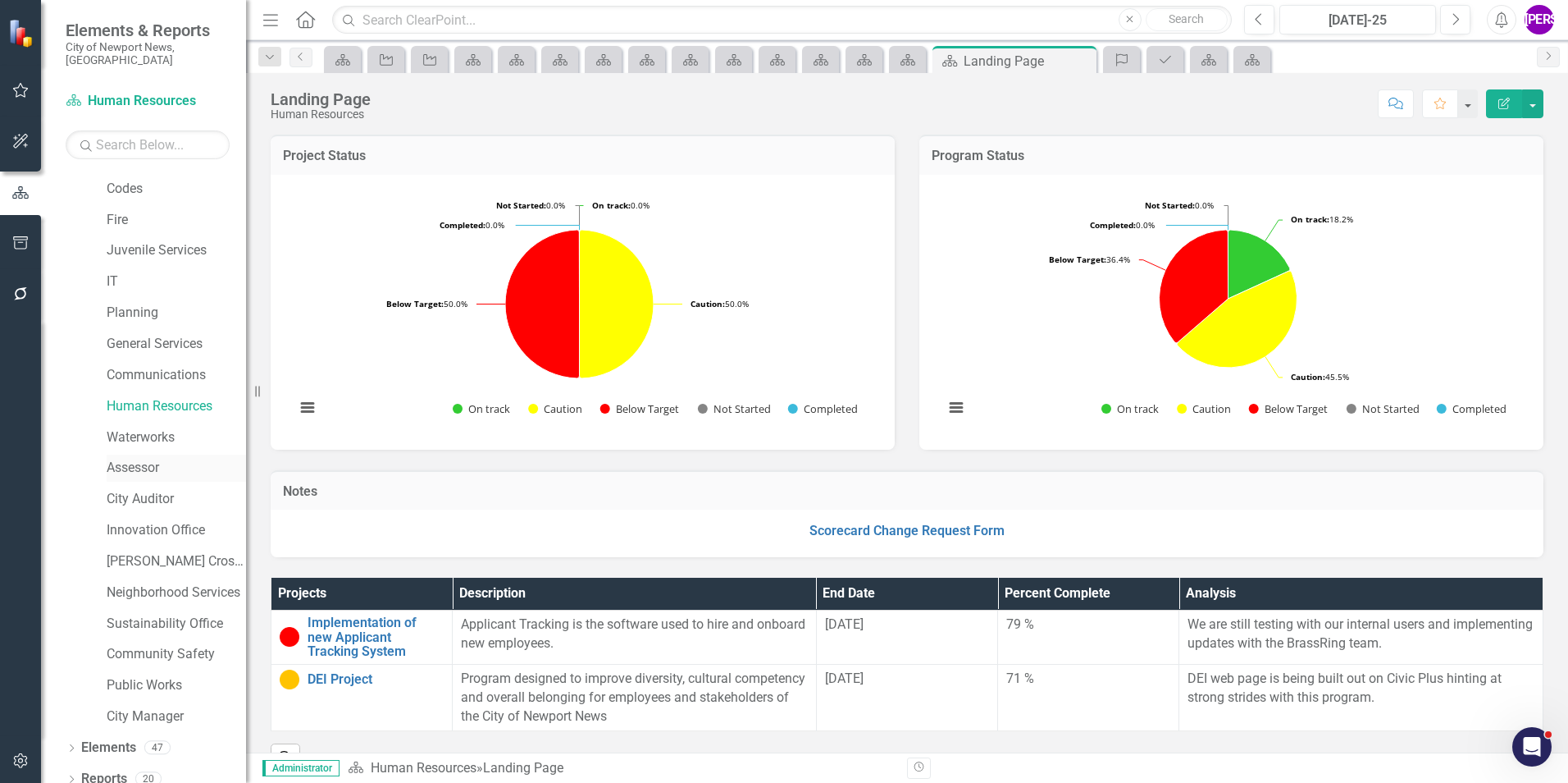
drag, startPoint x: 167, startPoint y: 462, endPoint x: 143, endPoint y: 460, distance: 24.1
click at [167, 462] on link "Assessor" at bounding box center [176, 468] width 140 height 18
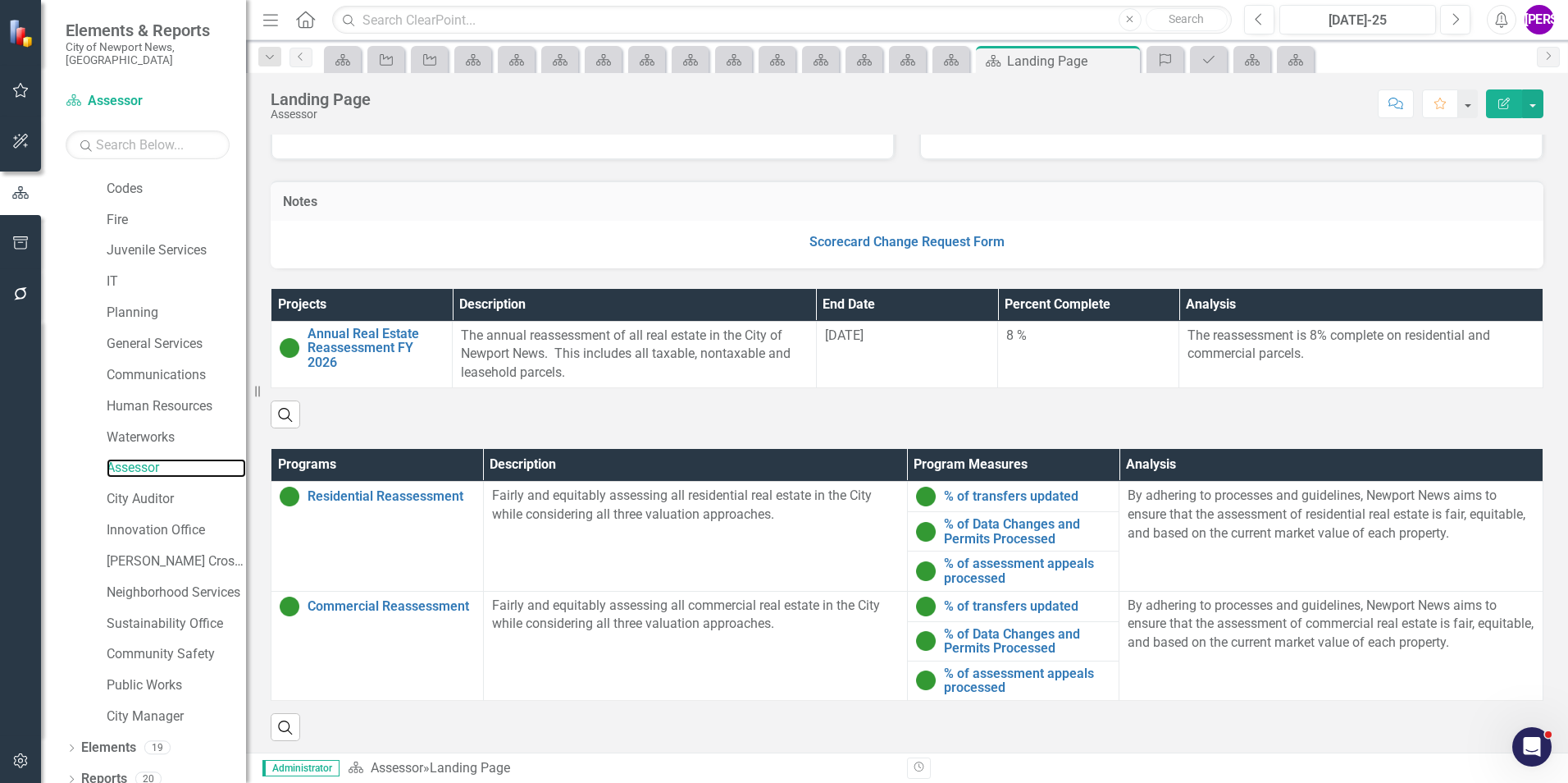
scroll to position [288, 0]
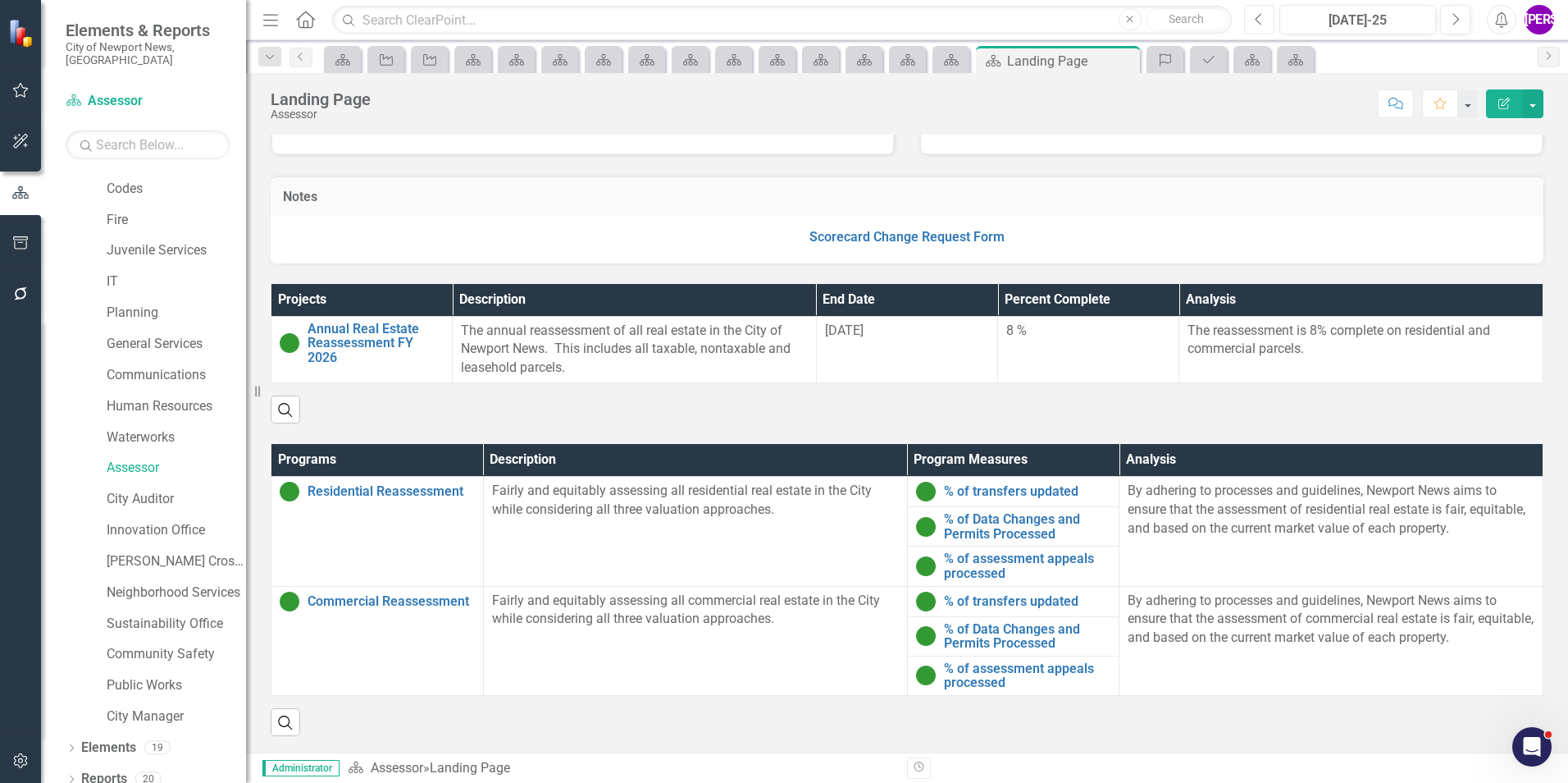
click at [1250, 24] on button "Previous" at bounding box center [1259, 19] width 30 height 29
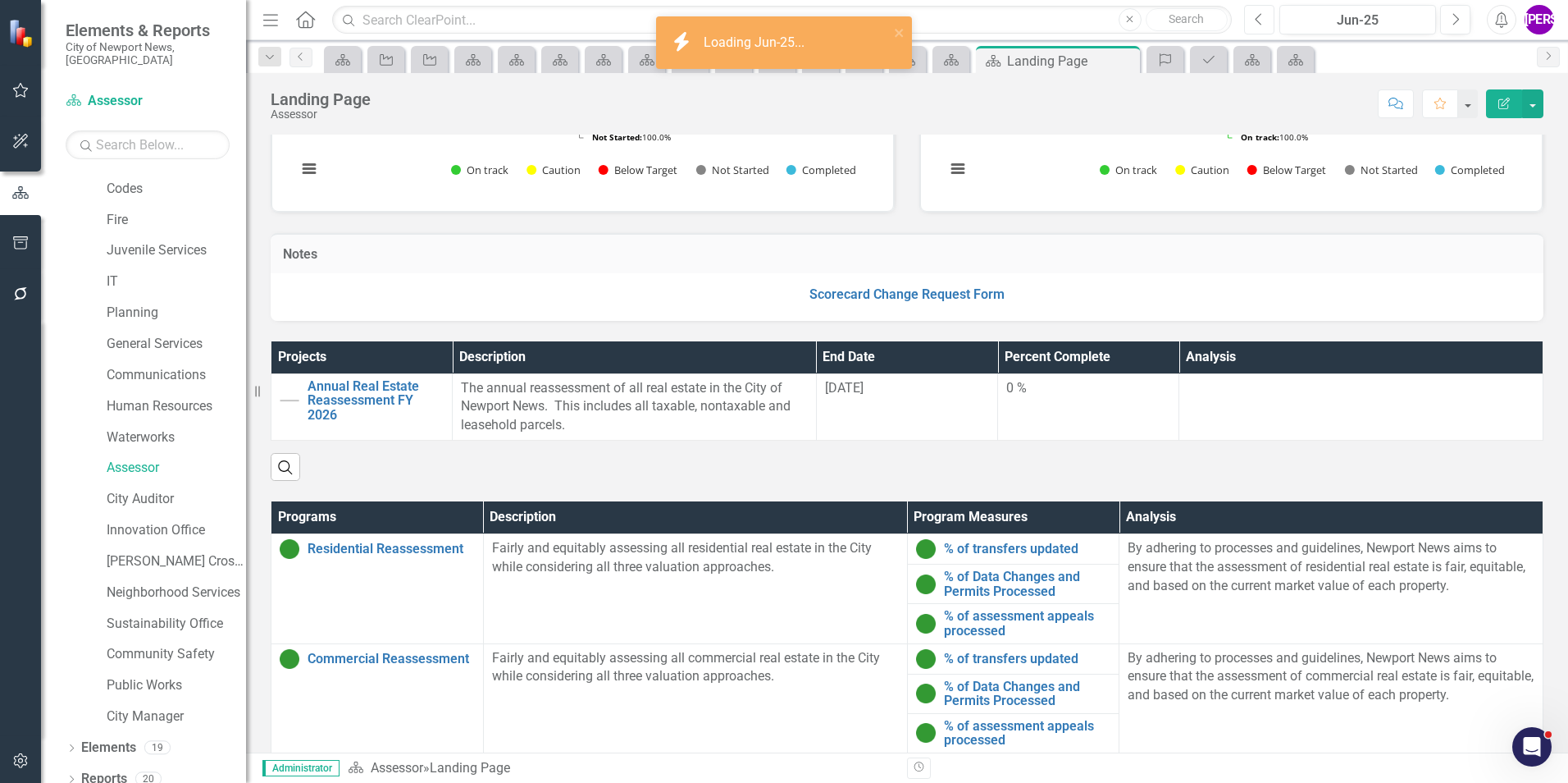
scroll to position [288, 0]
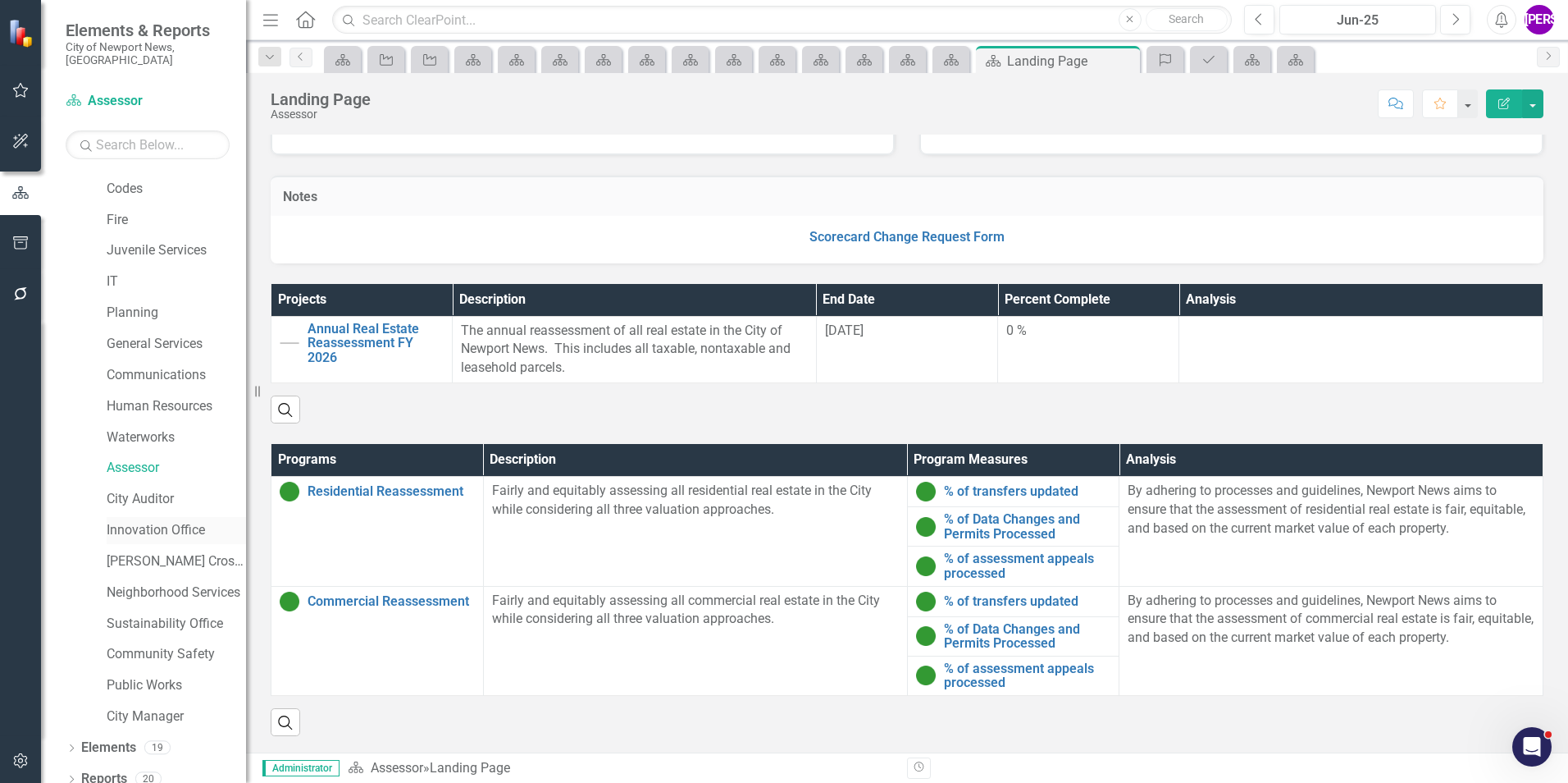
click at [144, 521] on link "Innovation Office" at bounding box center [176, 530] width 140 height 18
